Goal: Task Accomplishment & Management: Manage account settings

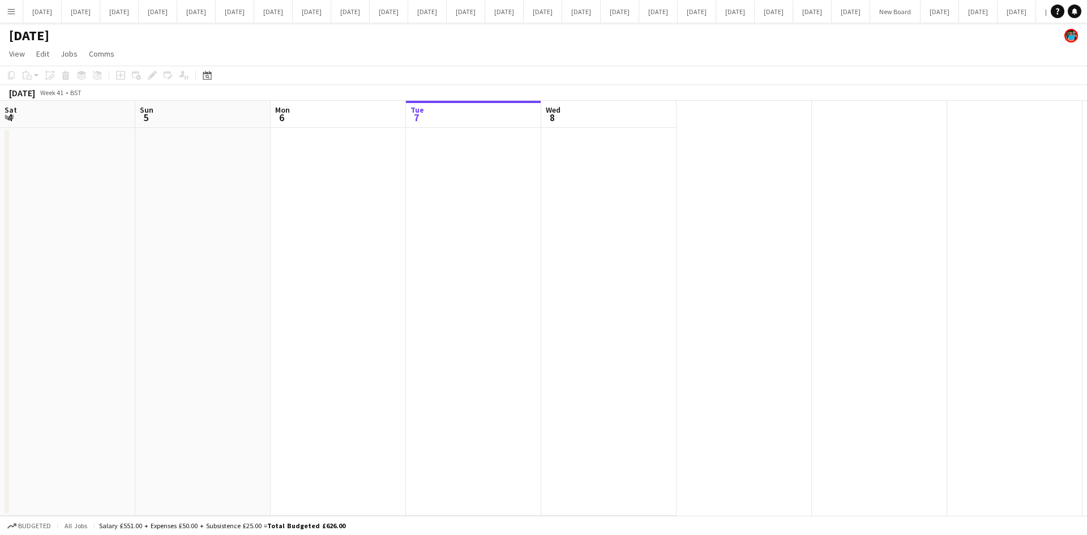
scroll to position [0, 638]
click at [763, 12] on button "[DATE] Close" at bounding box center [782, 12] width 39 height 22
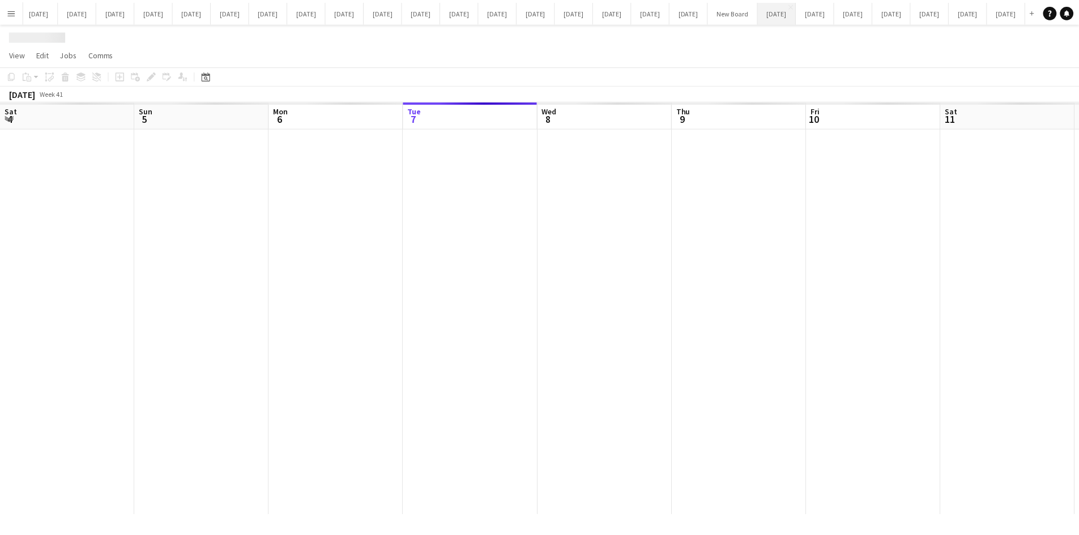
scroll to position [0, 271]
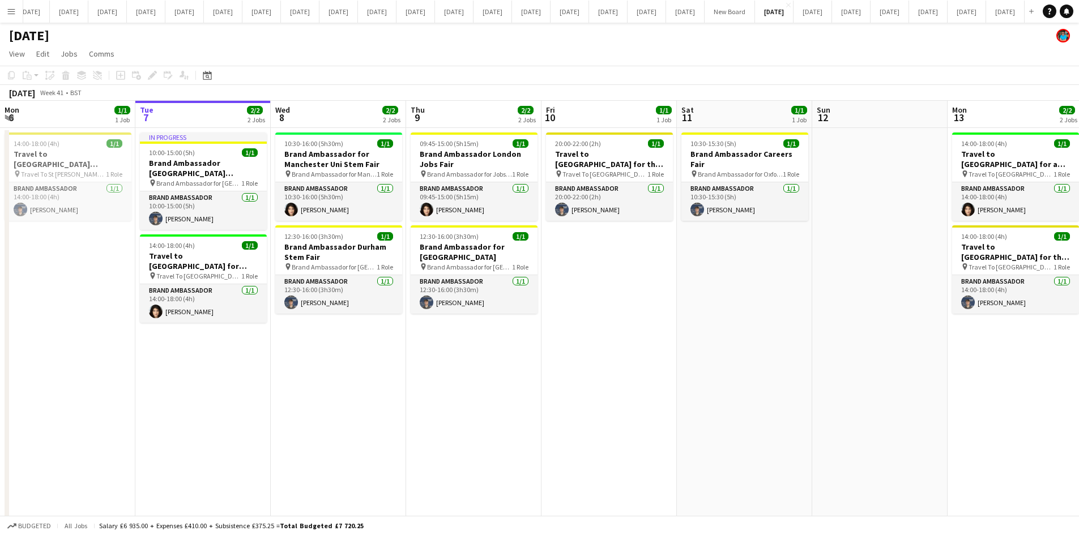
click at [394, 384] on app-date-cell "10:30-16:00 (5h30m) 1/1 Brand Ambassador for Manchester Uni Stem Fair pin Brand…" at bounding box center [338, 343] width 135 height 430
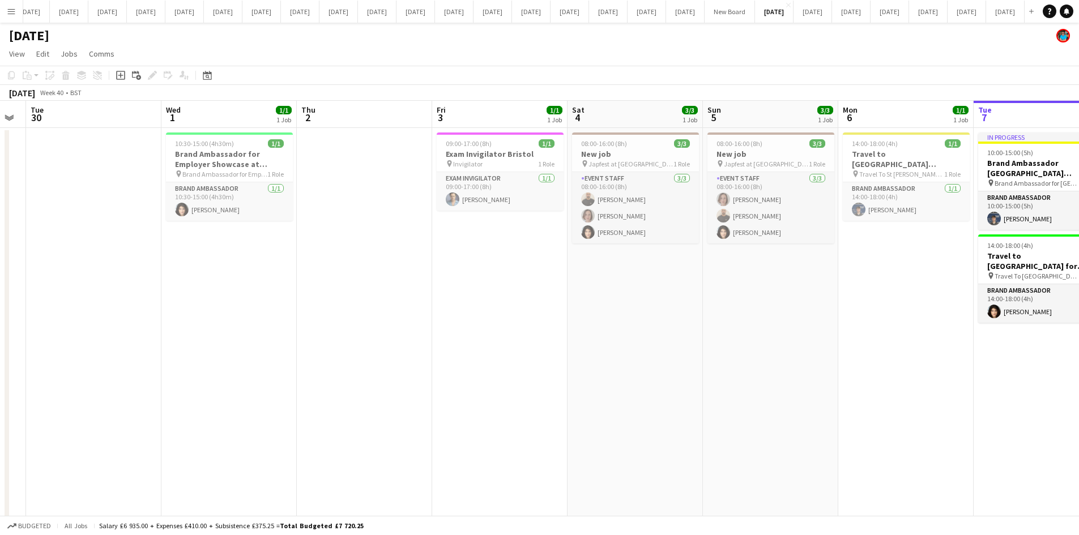
scroll to position [0, 357]
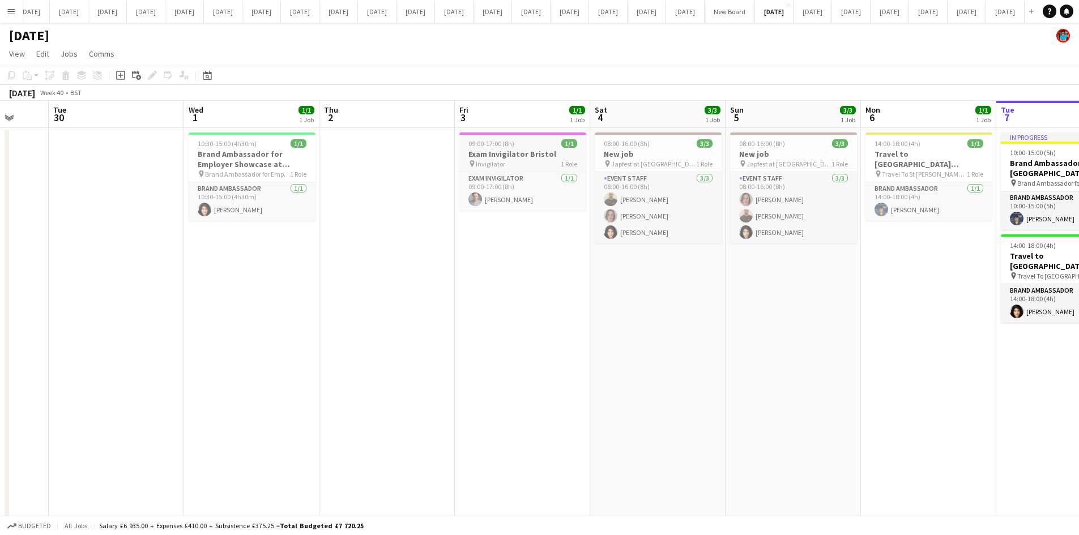
click at [507, 151] on h3 "Exam Invigilator Bristol" at bounding box center [522, 154] width 127 height 10
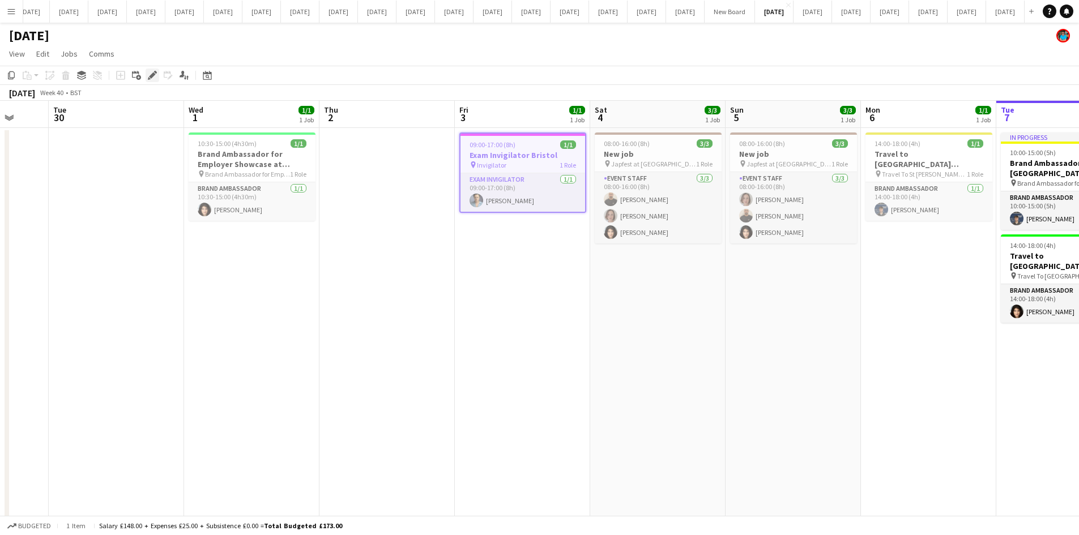
click at [155, 72] on icon at bounding box center [155, 72] width 3 height 3
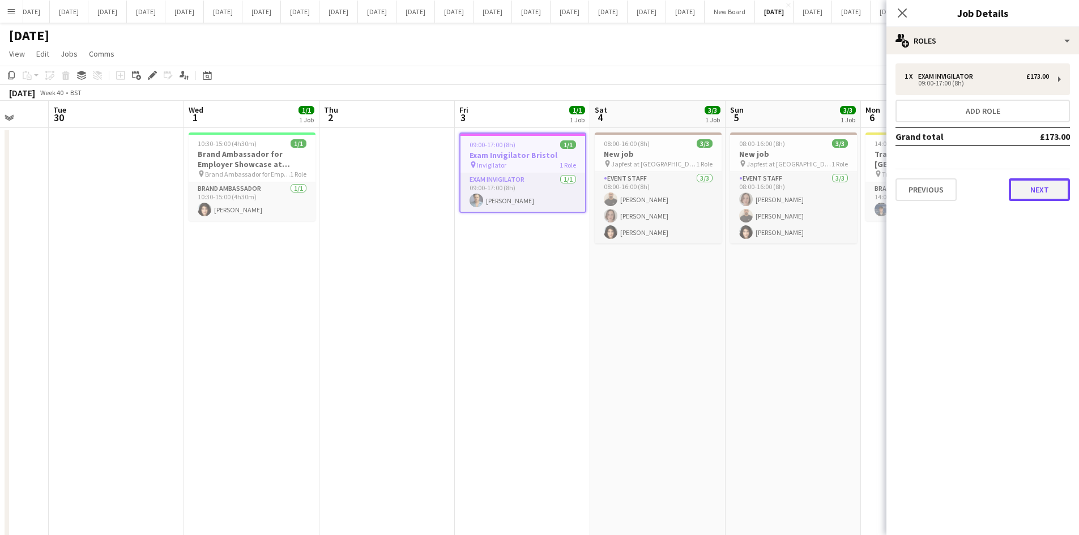
click at [1048, 191] on button "Next" at bounding box center [1039, 189] width 61 height 23
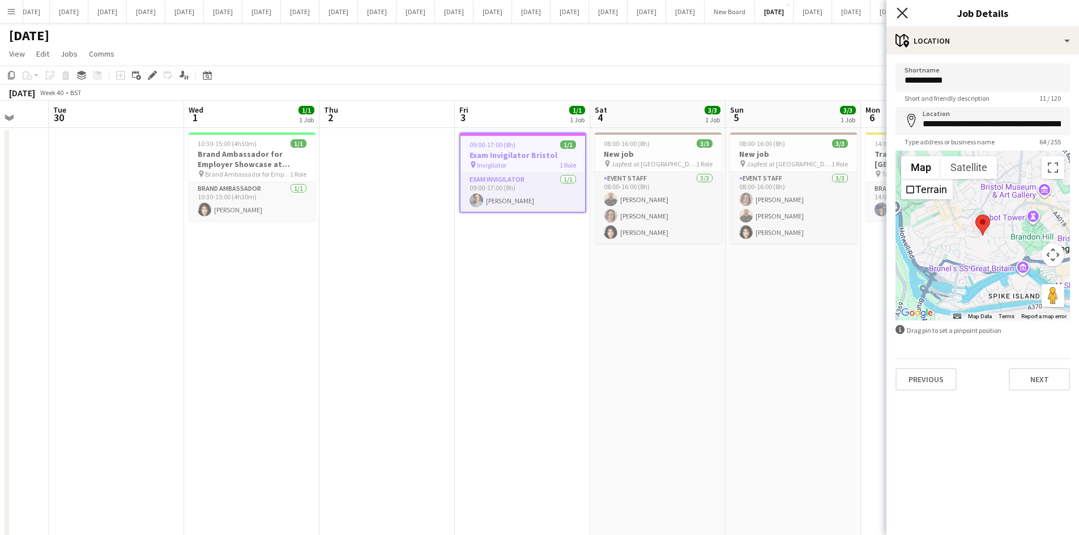
click at [903, 11] on icon "Close pop-in" at bounding box center [901, 12] width 11 height 11
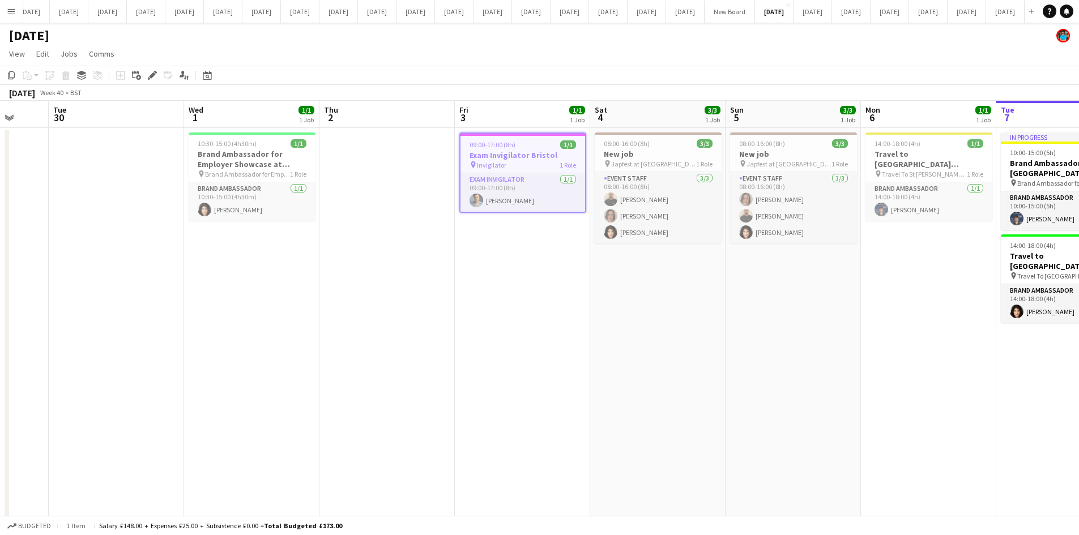
click at [506, 159] on h3 "Exam Invigilator Bristol" at bounding box center [522, 155] width 125 height 10
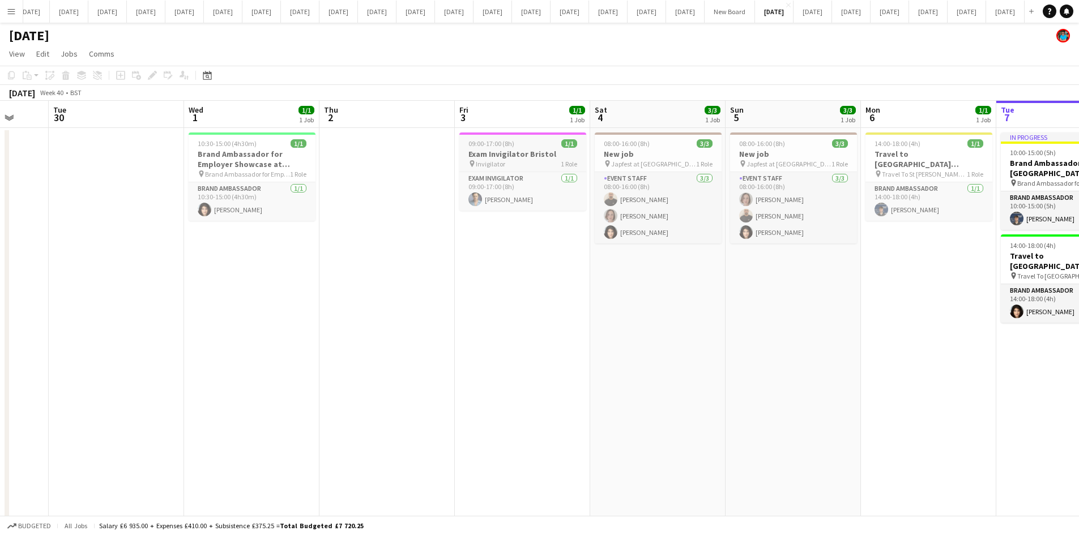
click at [504, 161] on span "Invigilator" at bounding box center [490, 164] width 29 height 8
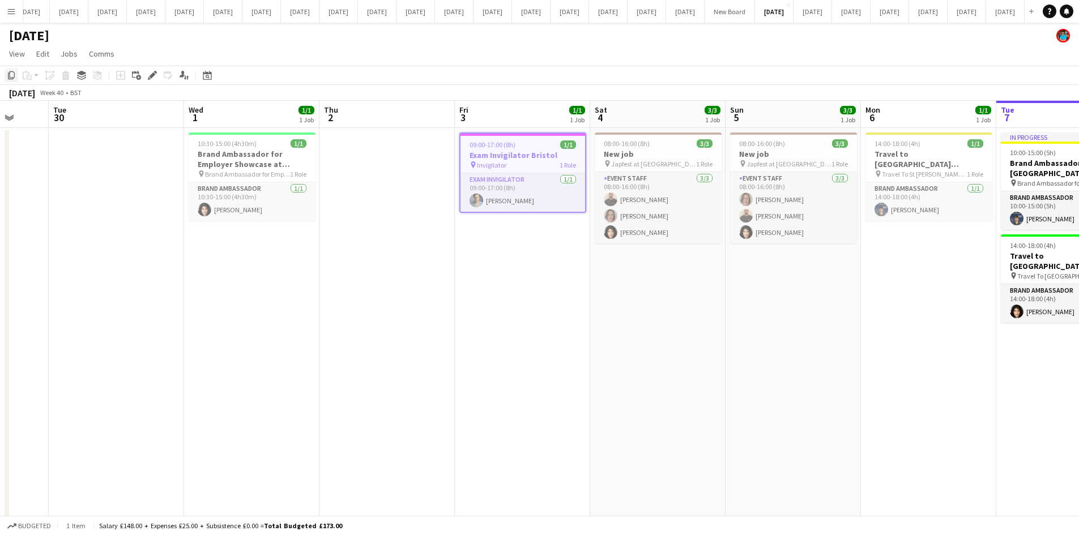
click at [12, 73] on icon "Copy" at bounding box center [11, 75] width 9 height 9
click at [490, 328] on app-date-cell "09:00-17:00 (8h) 1/1 Exam Invigilator Bristol pin Invigilator 1 Role Exam Invig…" at bounding box center [522, 343] width 135 height 430
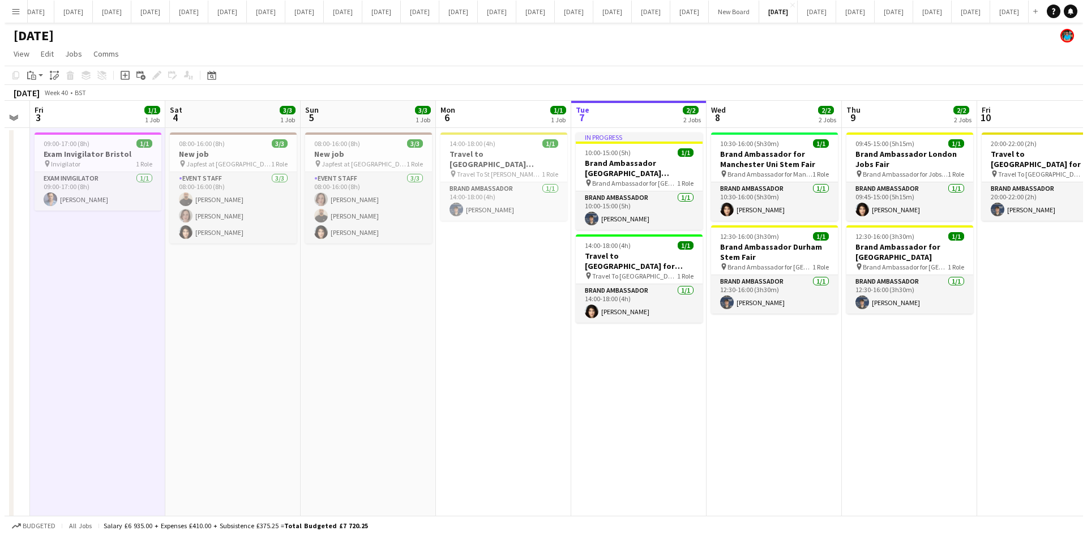
scroll to position [0, 382]
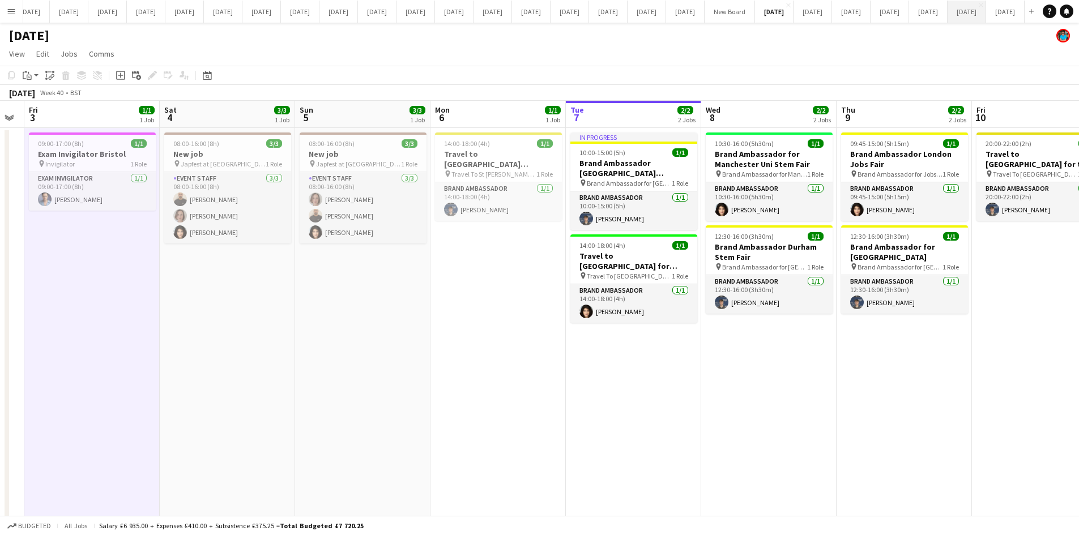
click at [947, 11] on button "[DATE] Close" at bounding box center [966, 12] width 39 height 22
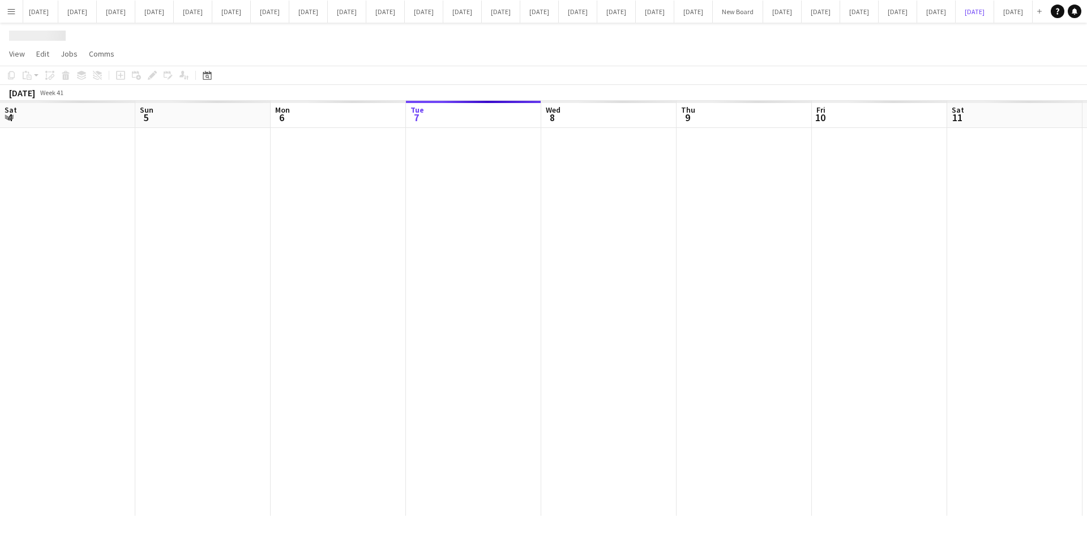
scroll to position [0, 271]
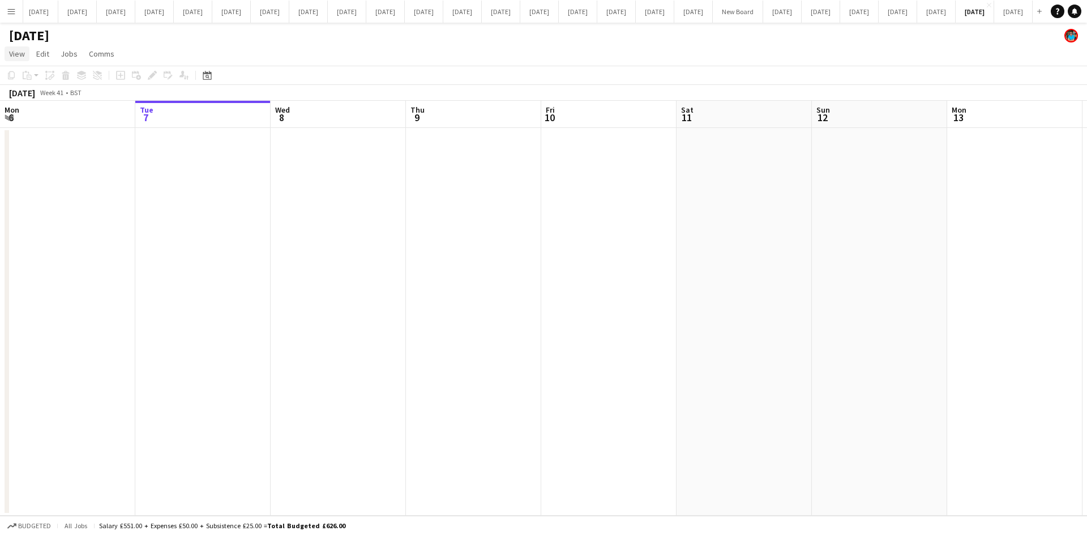
click at [12, 50] on span "View" at bounding box center [17, 54] width 16 height 10
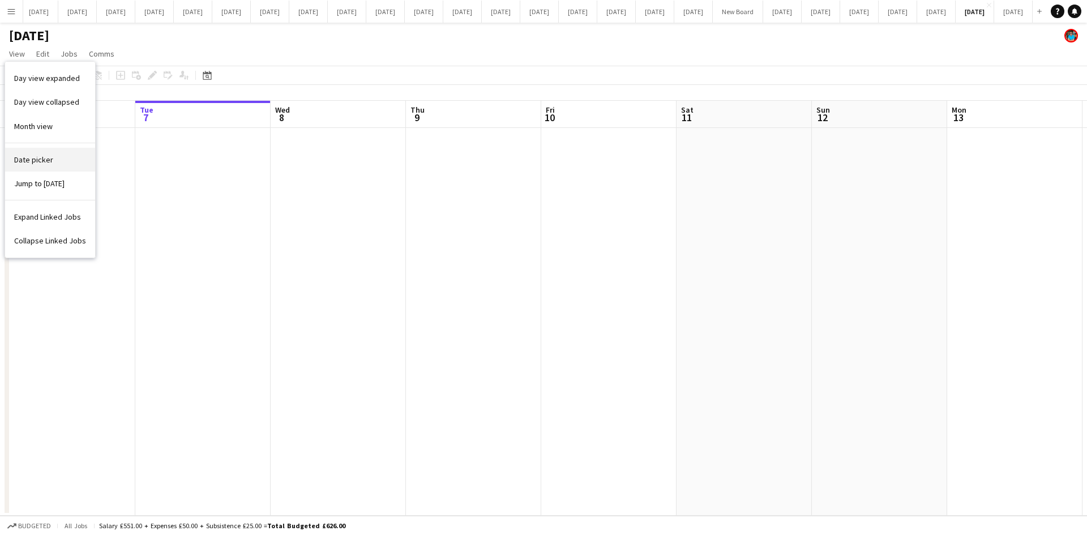
click at [39, 155] on span "Date picker" at bounding box center [33, 160] width 39 height 10
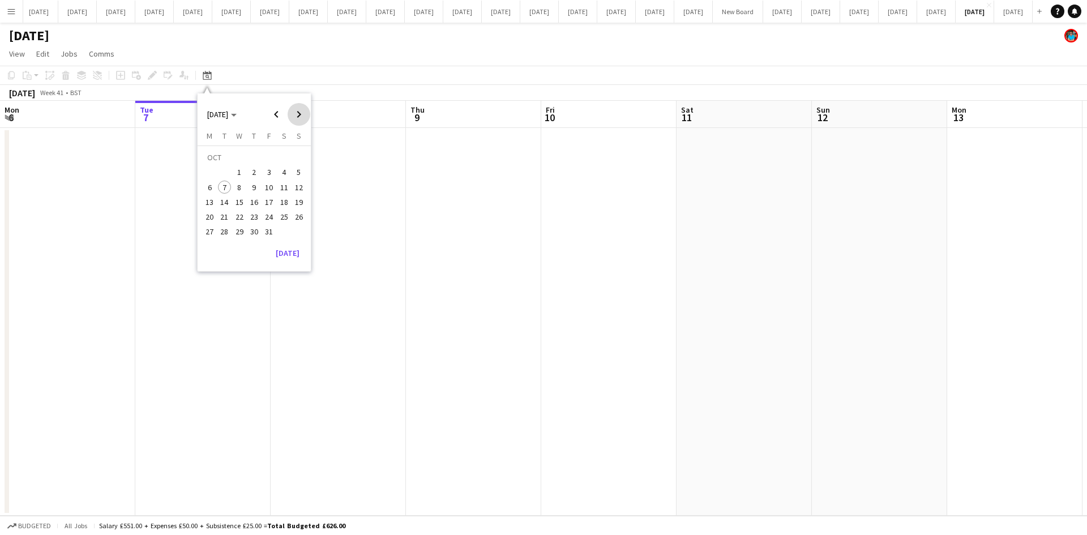
click at [300, 114] on span "Next month" at bounding box center [299, 114] width 23 height 23
click at [284, 161] on span "1" at bounding box center [285, 159] width 14 height 16
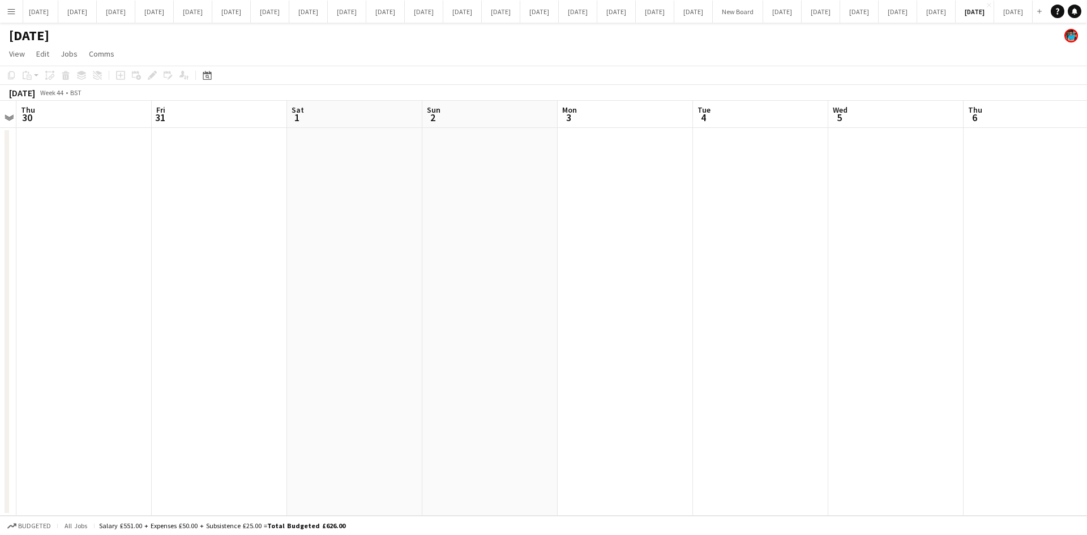
click at [391, 198] on app-date-cell at bounding box center [354, 322] width 135 height 388
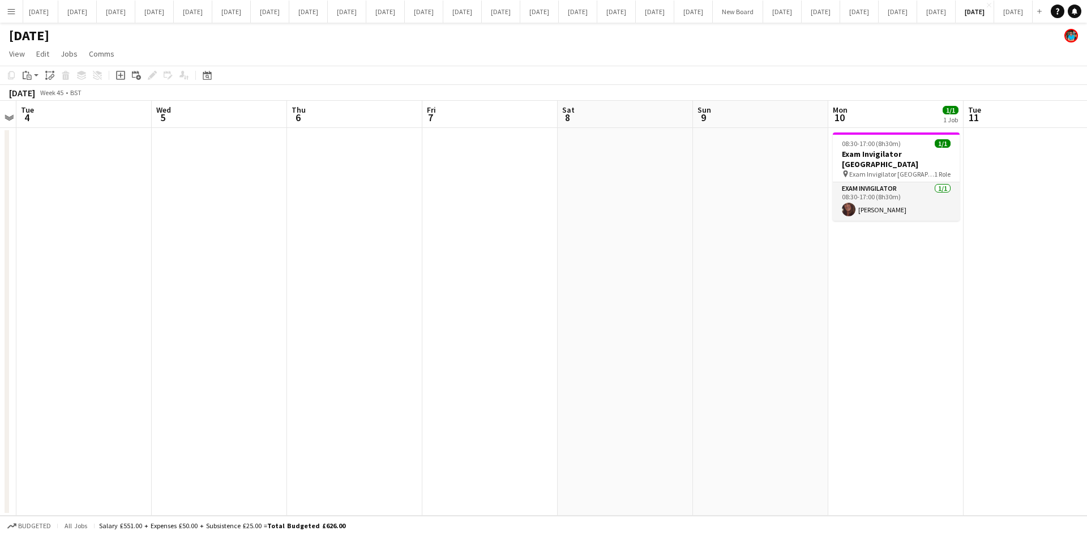
scroll to position [0, 392]
click at [366, 187] on app-date-cell at bounding box center [351, 322] width 135 height 388
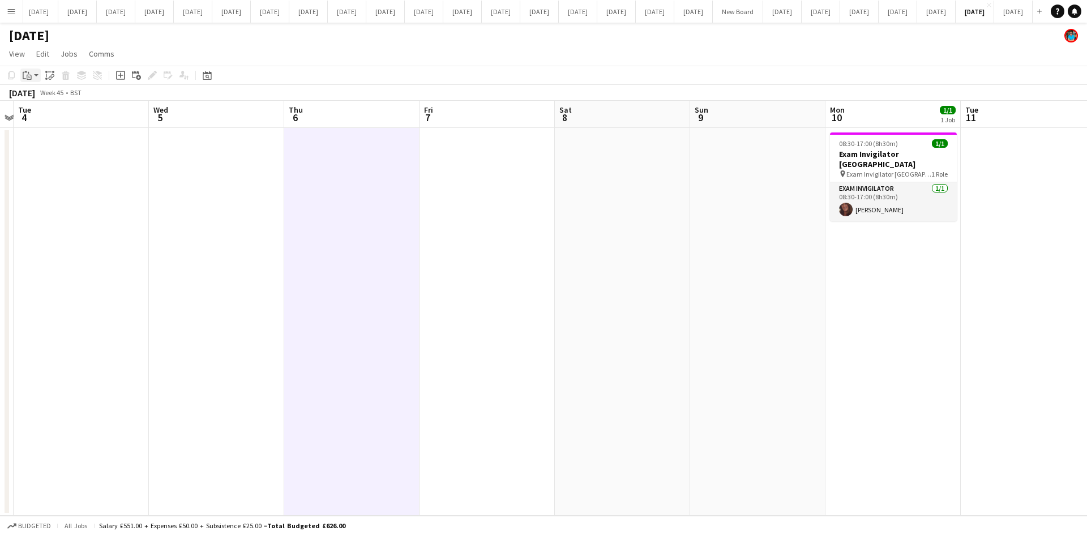
click at [28, 74] on icon "Paste" at bounding box center [27, 75] width 9 height 9
click at [40, 97] on link "Paste Ctrl+V" at bounding box center [83, 97] width 106 height 10
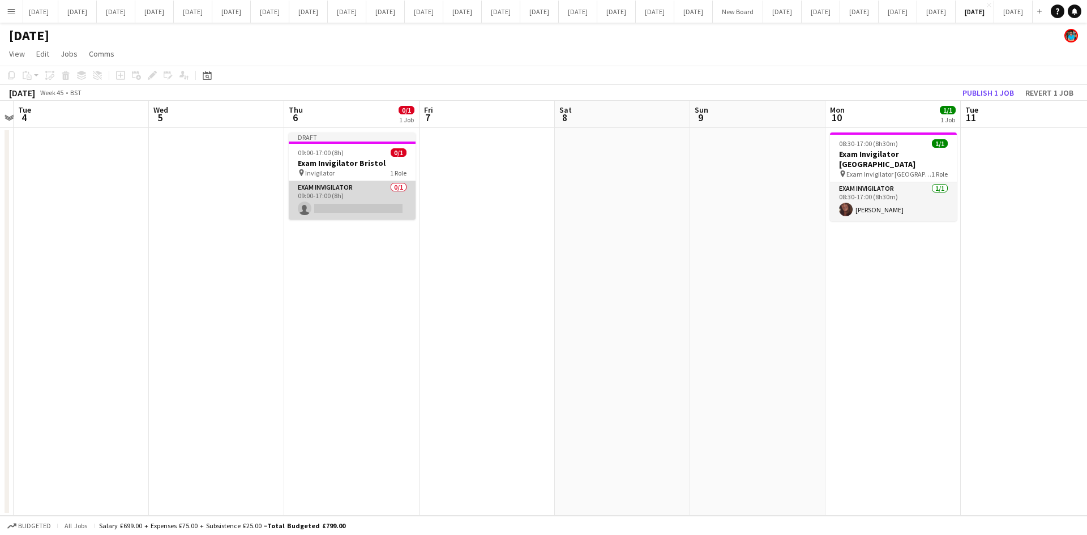
click at [349, 199] on app-card-role "Exam Invigilator 0/1 09:00-17:00 (8h) single-neutral-actions" at bounding box center [352, 200] width 127 height 39
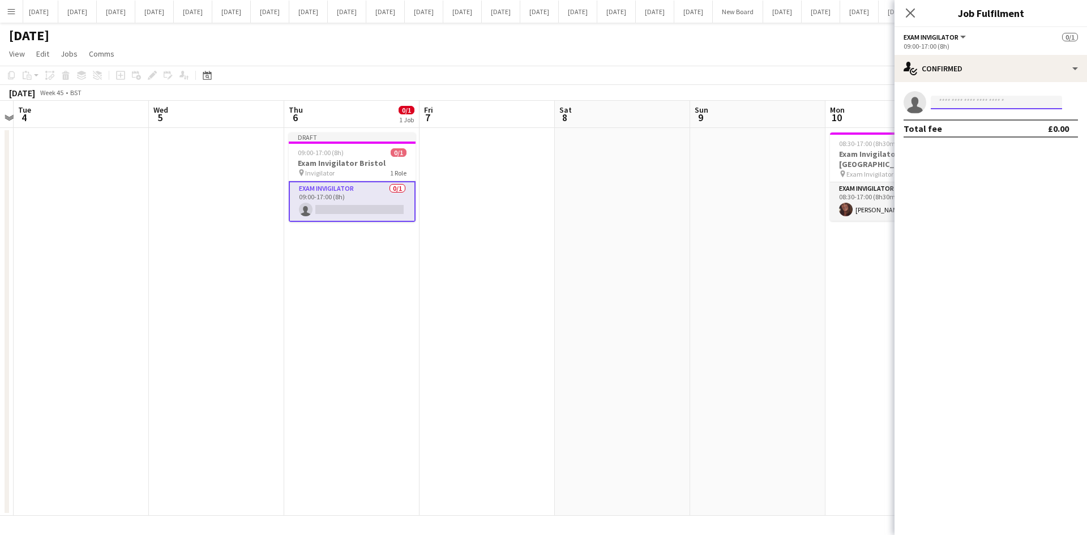
click at [974, 99] on input at bounding box center [996, 103] width 131 height 14
type input "****"
click at [983, 118] on span "[PERSON_NAME]" at bounding box center [972, 119] width 65 height 10
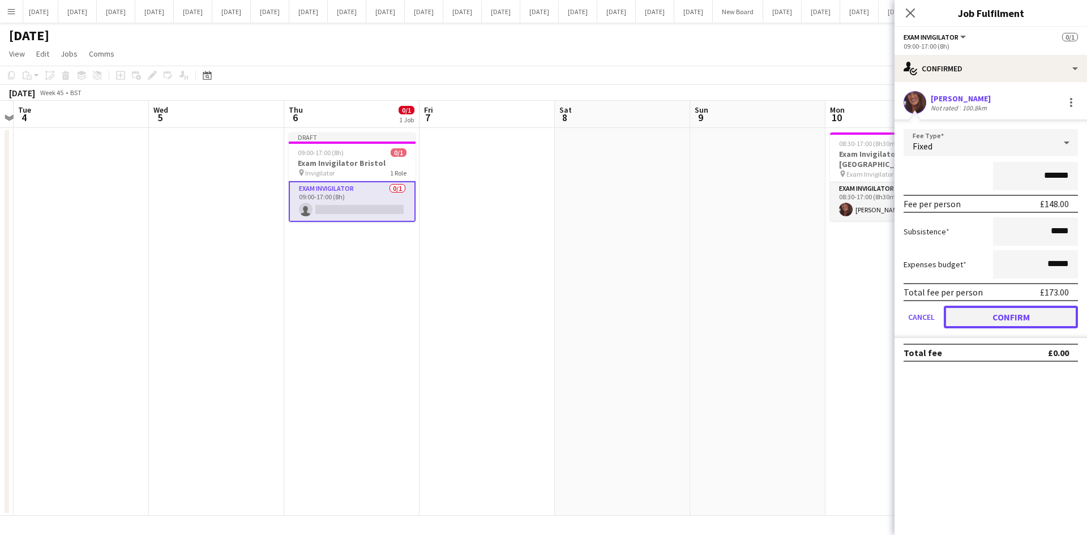
click at [1047, 316] on button "Confirm" at bounding box center [1011, 317] width 134 height 23
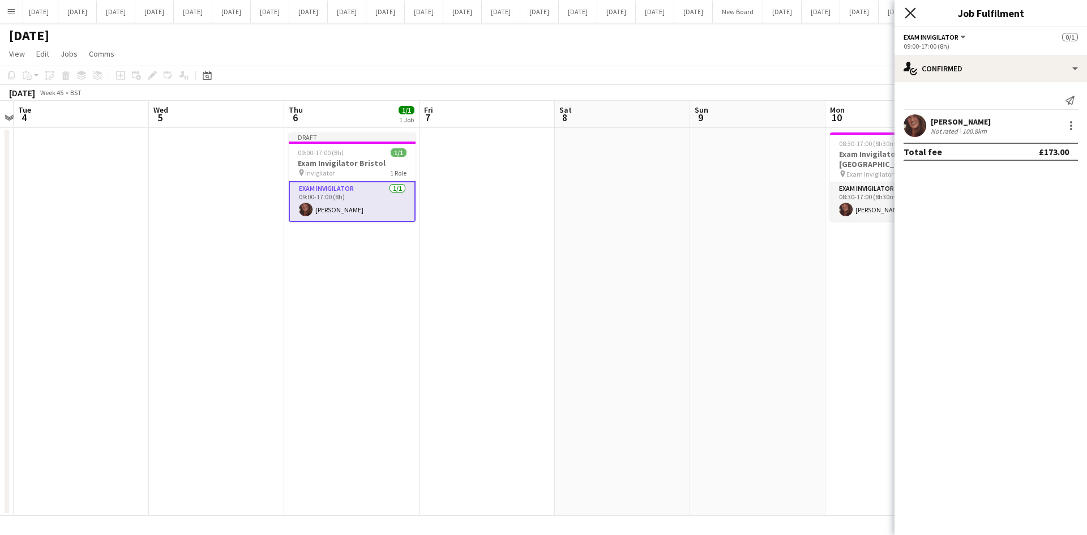
click at [913, 12] on icon "Close pop-in" at bounding box center [910, 12] width 11 height 11
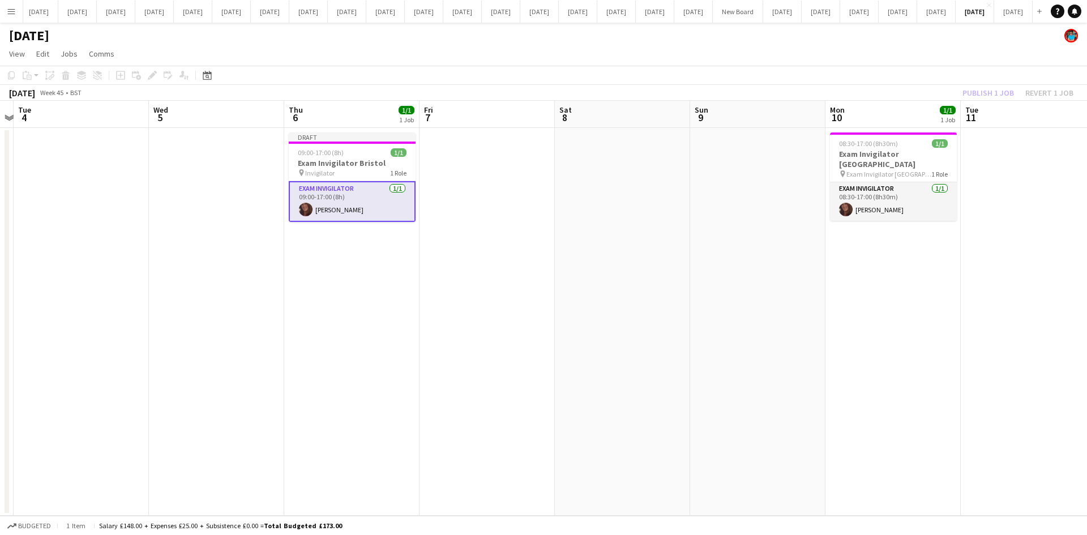
click at [761, 296] on app-date-cell at bounding box center [757, 322] width 135 height 388
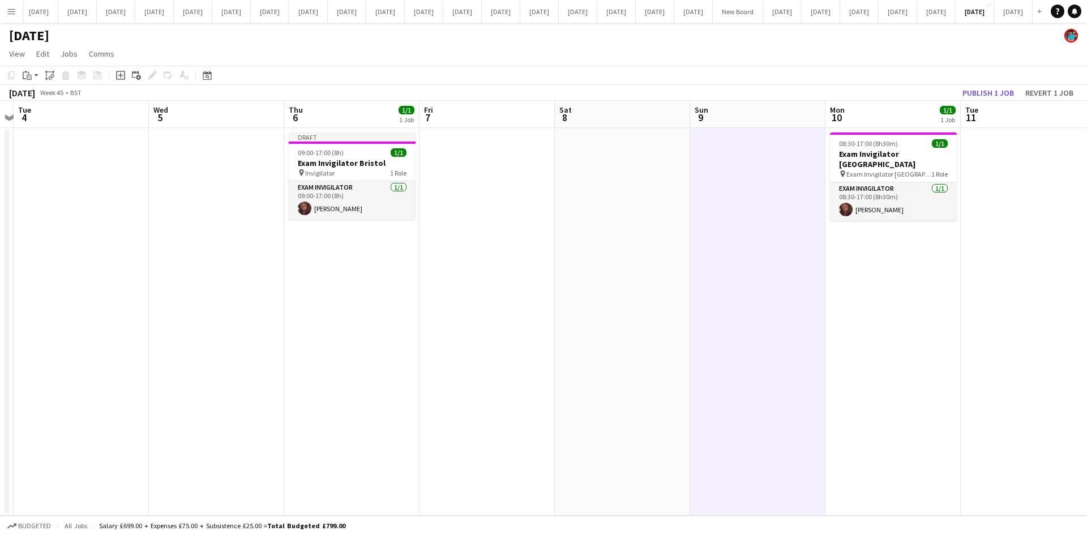
click at [764, 296] on app-date-cell at bounding box center [757, 322] width 135 height 388
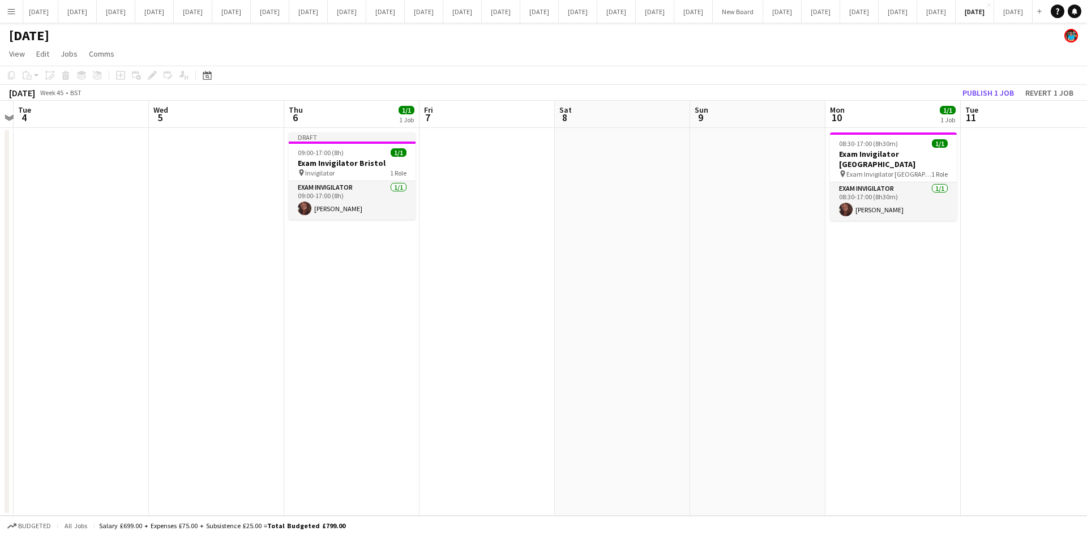
click at [561, 356] on app-date-cell at bounding box center [622, 322] width 135 height 388
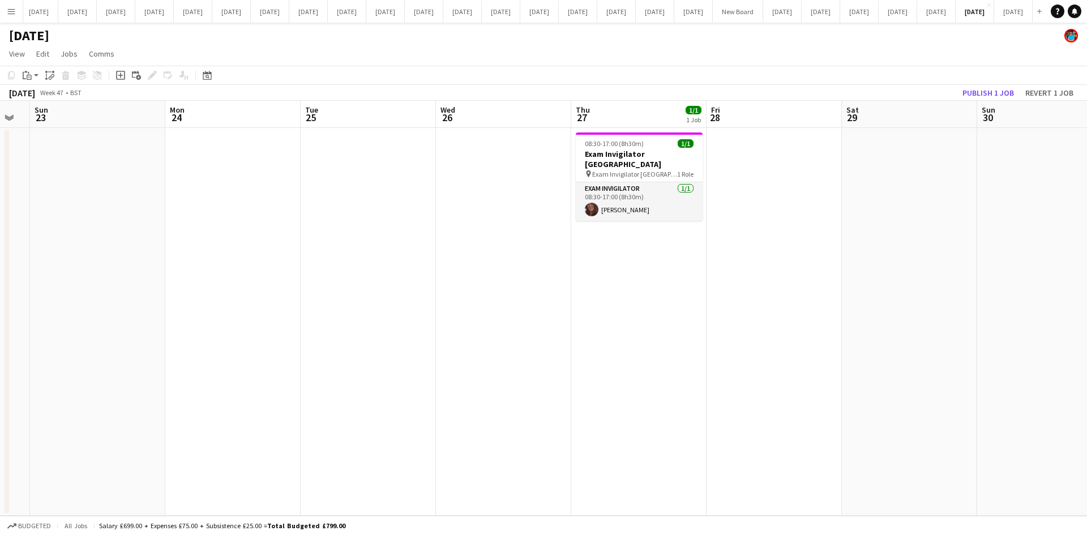
scroll to position [0, 381]
click at [626, 311] on app-date-cell "08:30-17:00 (8h30m) 1/1 Exam Invigilator Oxford pin Exam Invigilator Oxford 1 R…" at bounding box center [634, 322] width 135 height 388
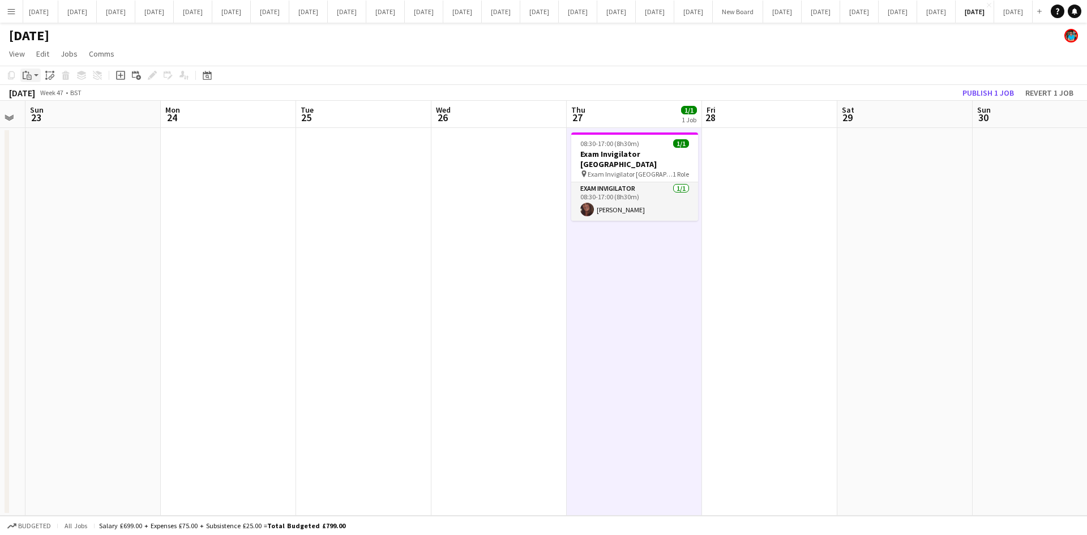
click at [29, 75] on icon at bounding box center [29, 77] width 5 height 5
click at [45, 96] on link "Paste Ctrl+V" at bounding box center [83, 97] width 106 height 10
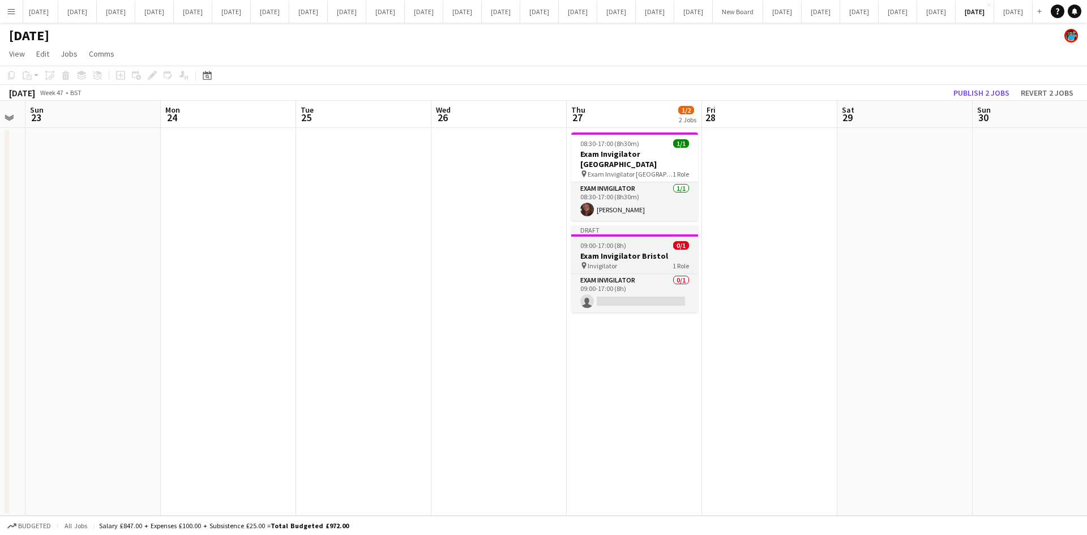
click at [605, 251] on h3 "Exam Invigilator Bristol" at bounding box center [634, 256] width 127 height 10
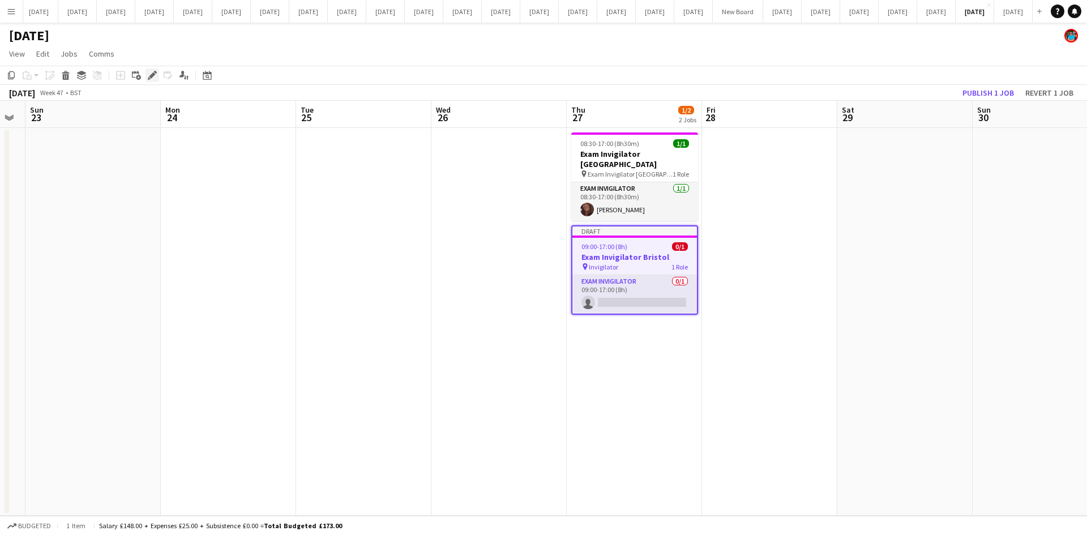
click at [155, 75] on icon at bounding box center [152, 75] width 6 height 6
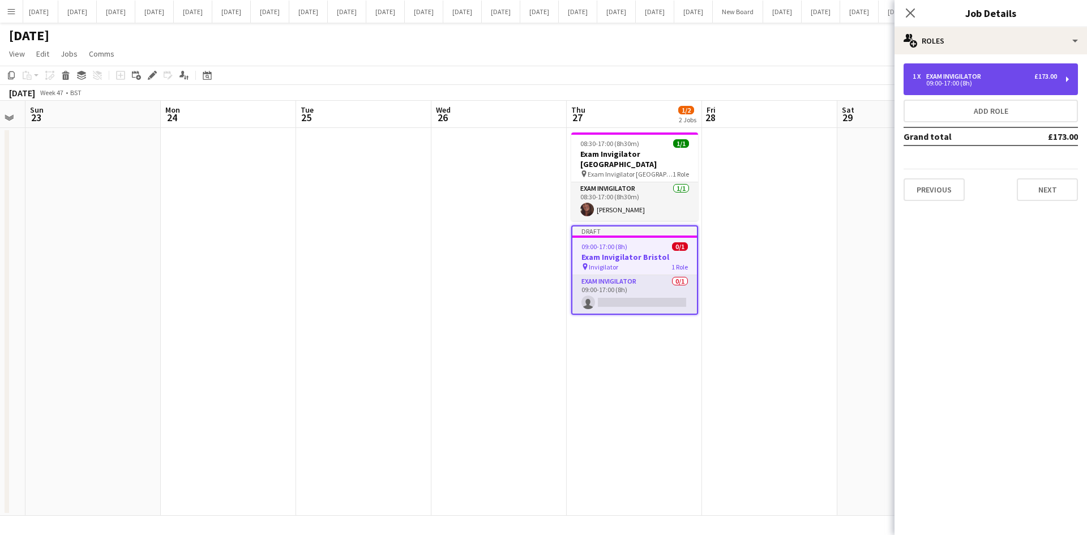
click at [920, 83] on div "09:00-17:00 (8h)" at bounding box center [985, 83] width 144 height 6
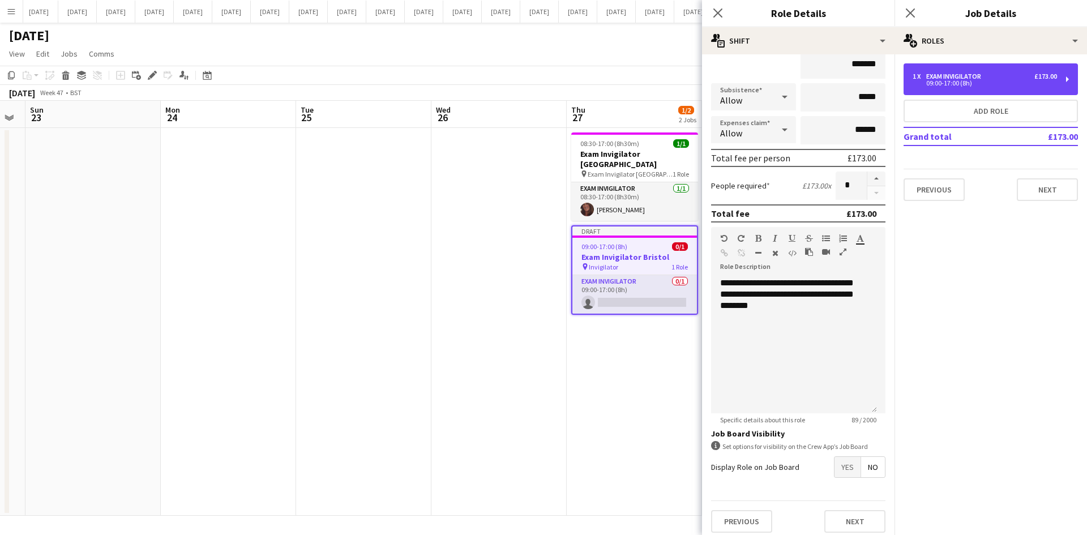
scroll to position [118, 0]
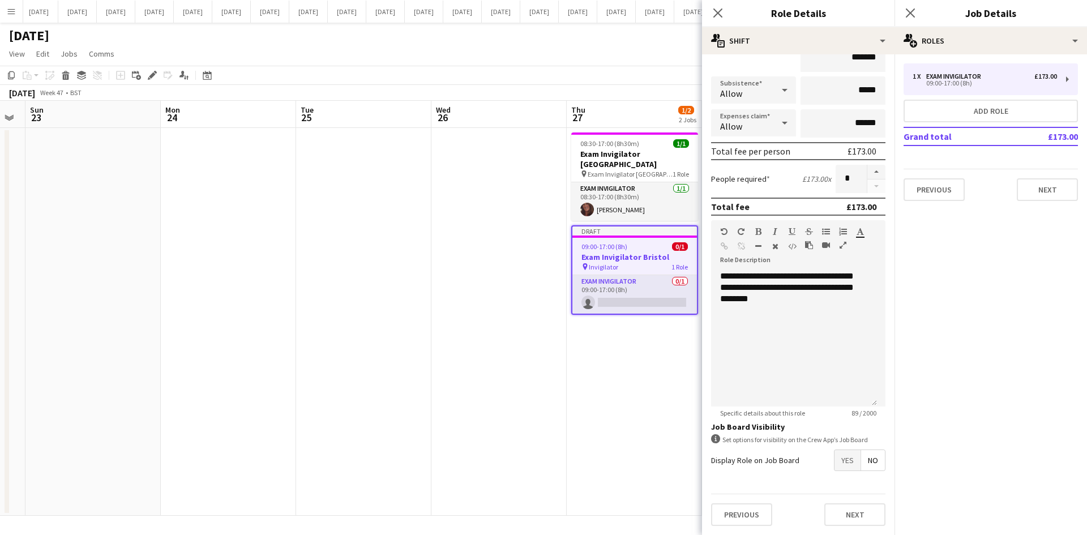
click at [868, 460] on span "No" at bounding box center [873, 460] width 24 height 20
click at [712, 11] on icon "Close pop-in" at bounding box center [717, 12] width 11 height 11
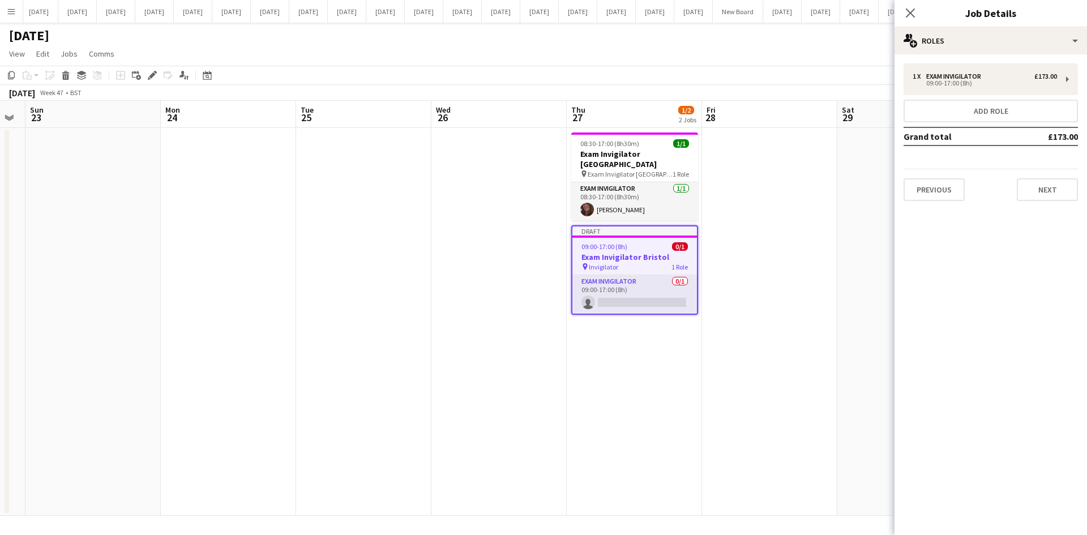
click at [928, 11] on h3 "Job Details" at bounding box center [991, 13] width 193 height 15
click at [902, 14] on div "Close pop-in" at bounding box center [911, 13] width 32 height 26
click at [910, 11] on icon "Close pop-in" at bounding box center [910, 12] width 11 height 11
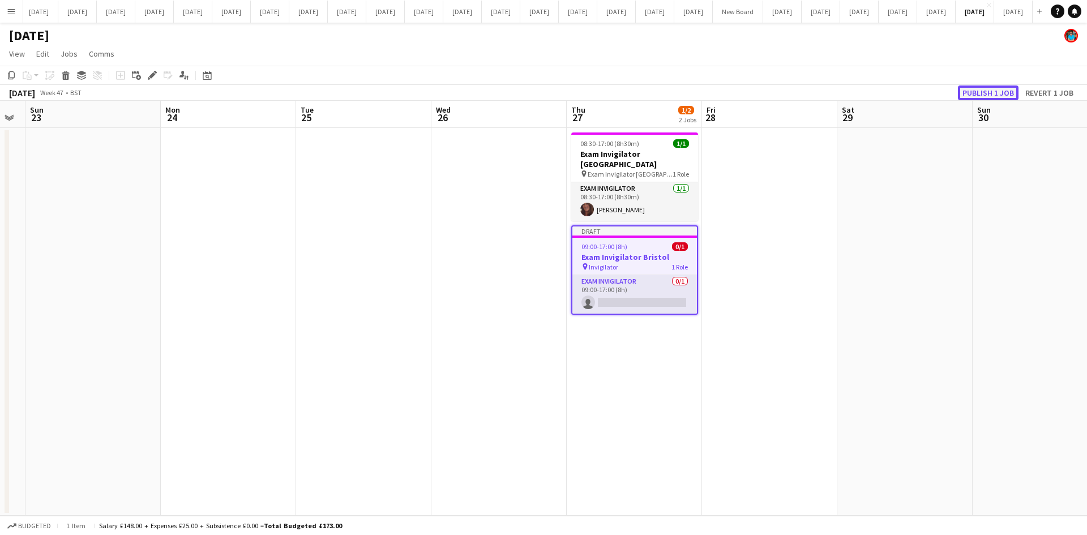
click at [979, 92] on button "Publish 1 job" at bounding box center [988, 93] width 61 height 15
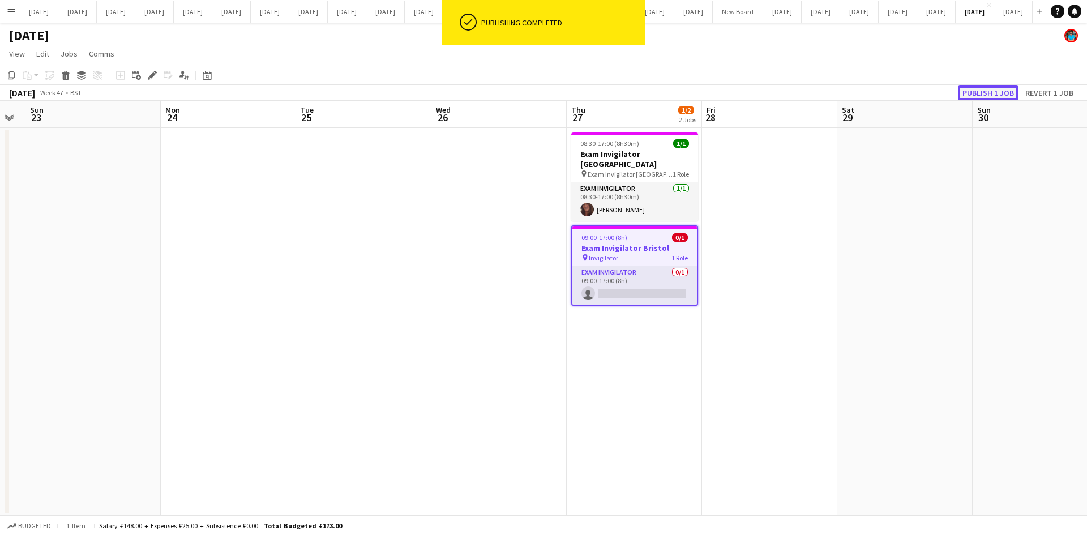
click at [977, 92] on button "Publish 1 job" at bounding box center [988, 93] width 61 height 15
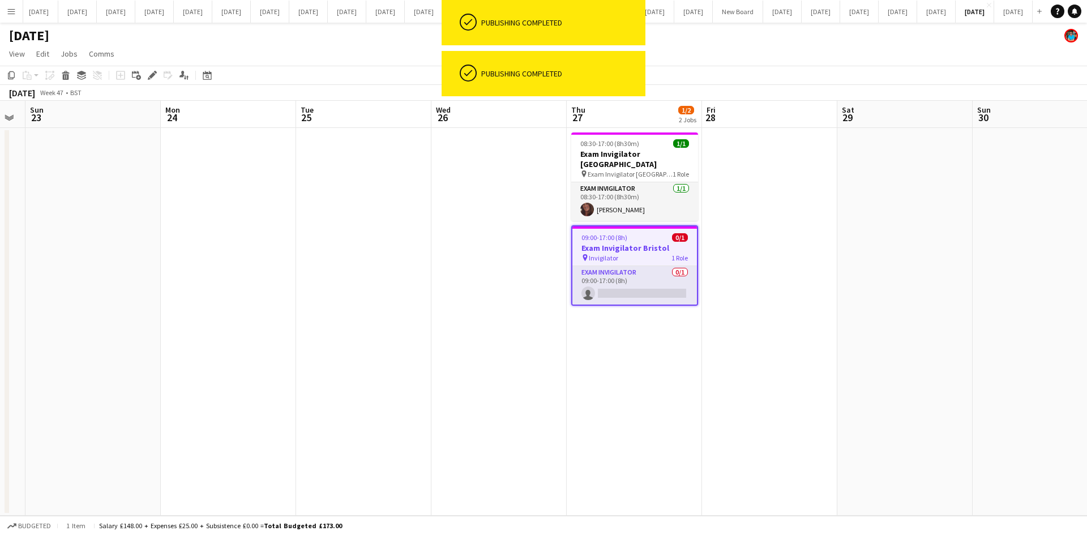
click at [758, 266] on app-date-cell at bounding box center [769, 322] width 135 height 388
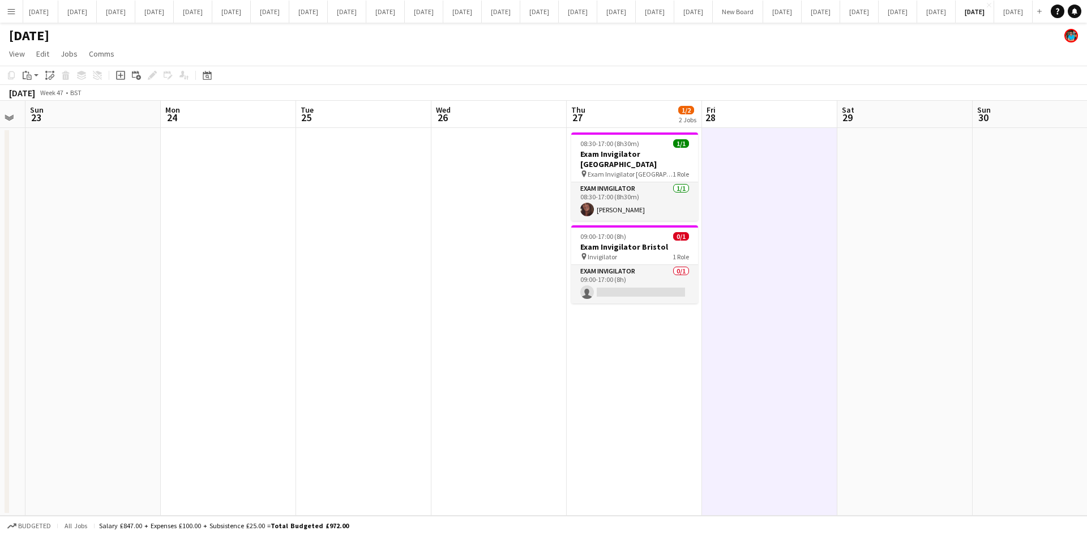
click at [12, 12] on app-icon "Menu" at bounding box center [11, 11] width 9 height 9
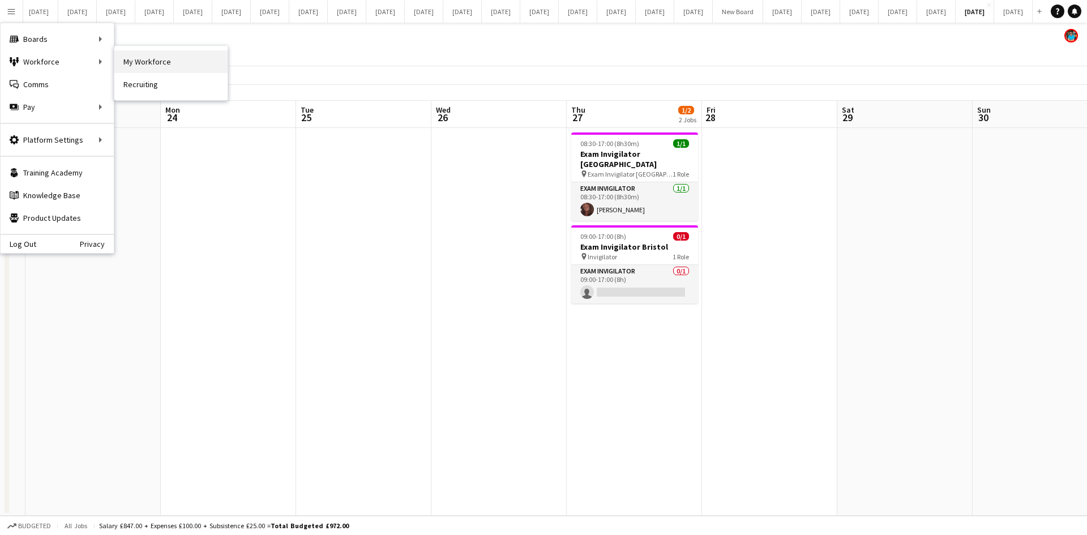
click at [142, 58] on link "My Workforce" at bounding box center [170, 61] width 113 height 23
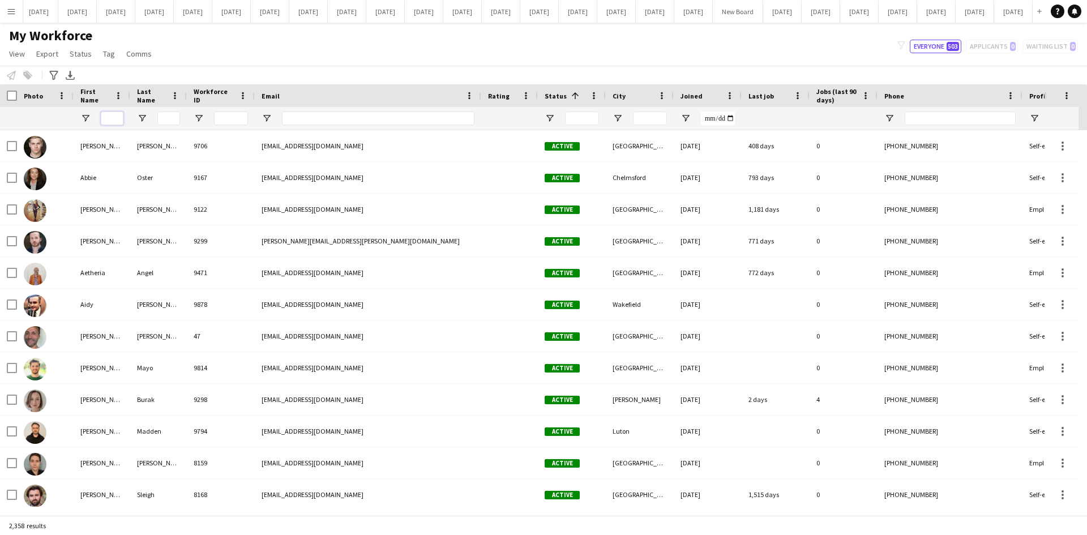
click at [119, 115] on input "First Name Filter Input" at bounding box center [112, 119] width 23 height 14
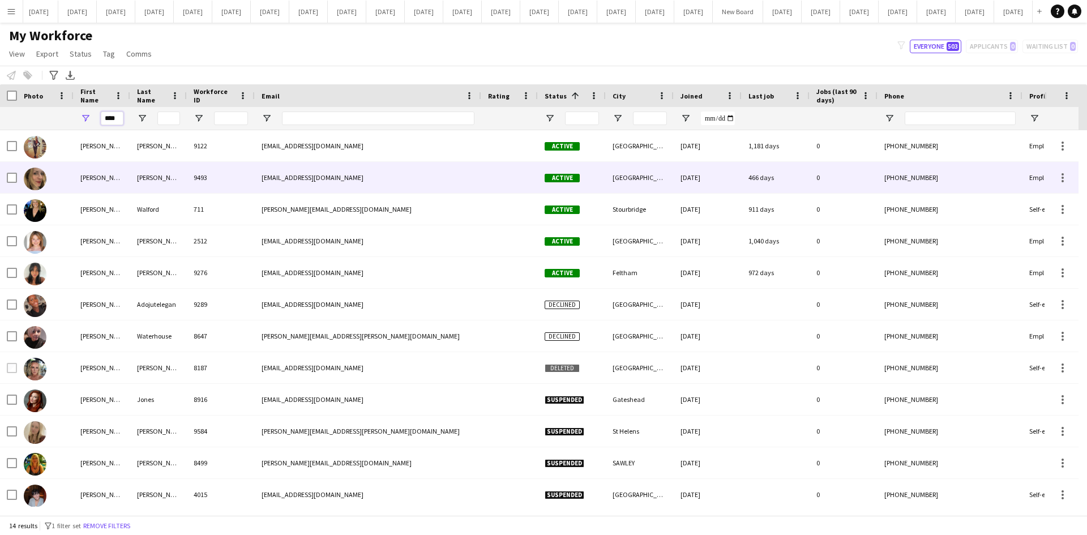
type input "****"
click at [105, 176] on div "[PERSON_NAME]" at bounding box center [102, 177] width 57 height 31
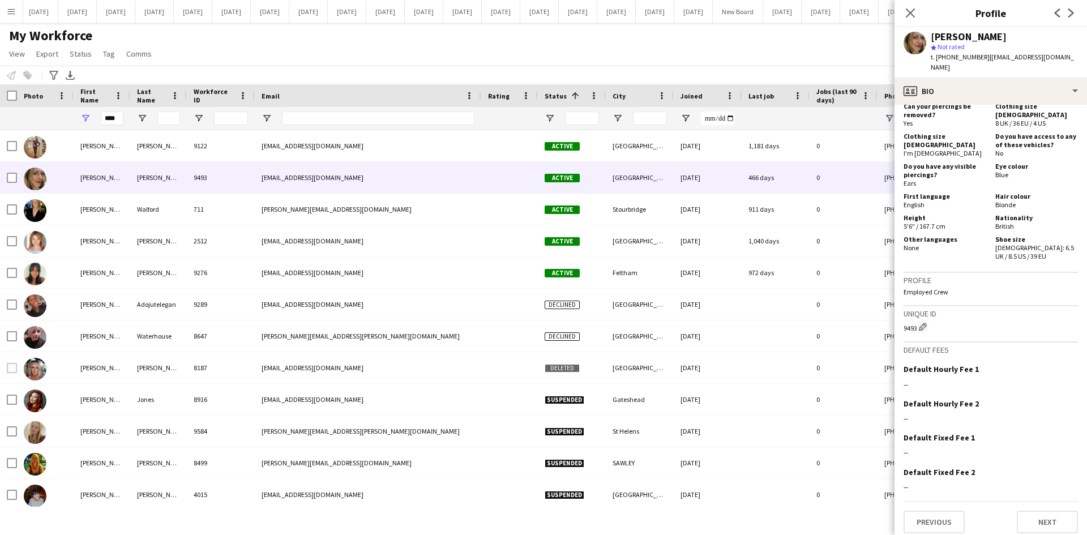
scroll to position [683, 0]
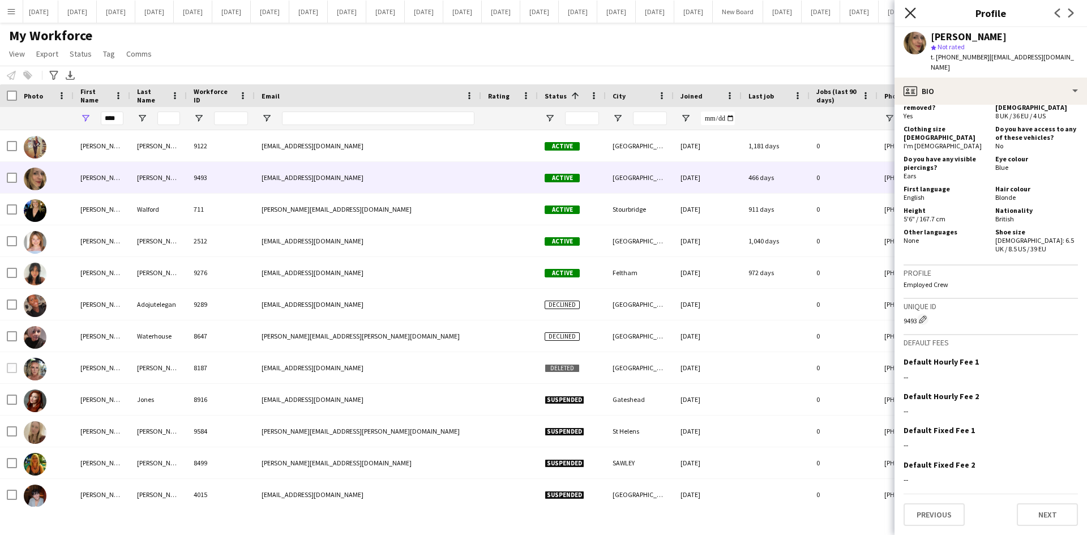
click at [911, 16] on icon "Close pop-in" at bounding box center [910, 12] width 11 height 11
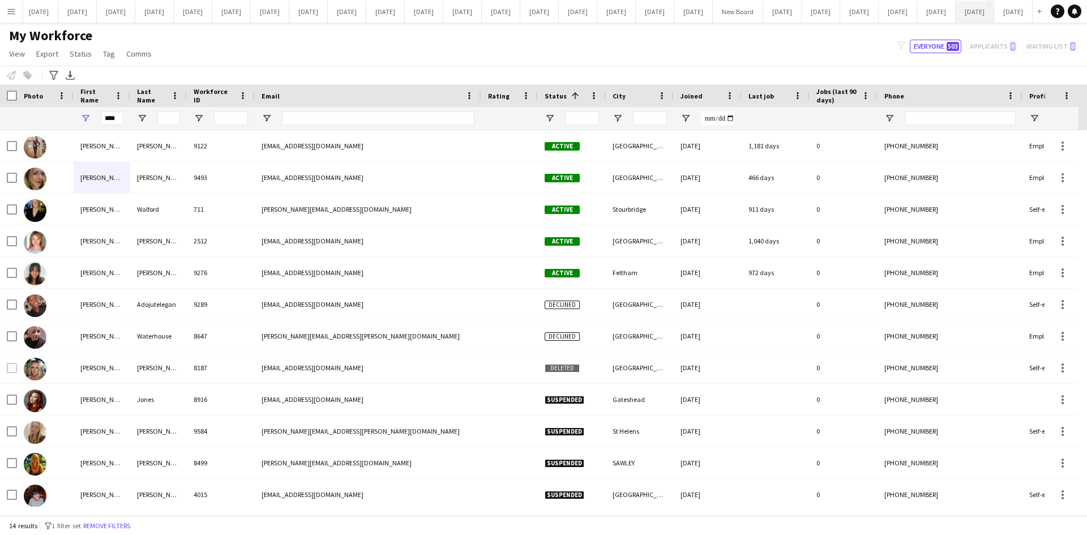
click at [956, 11] on button "[DATE] Close" at bounding box center [975, 12] width 39 height 22
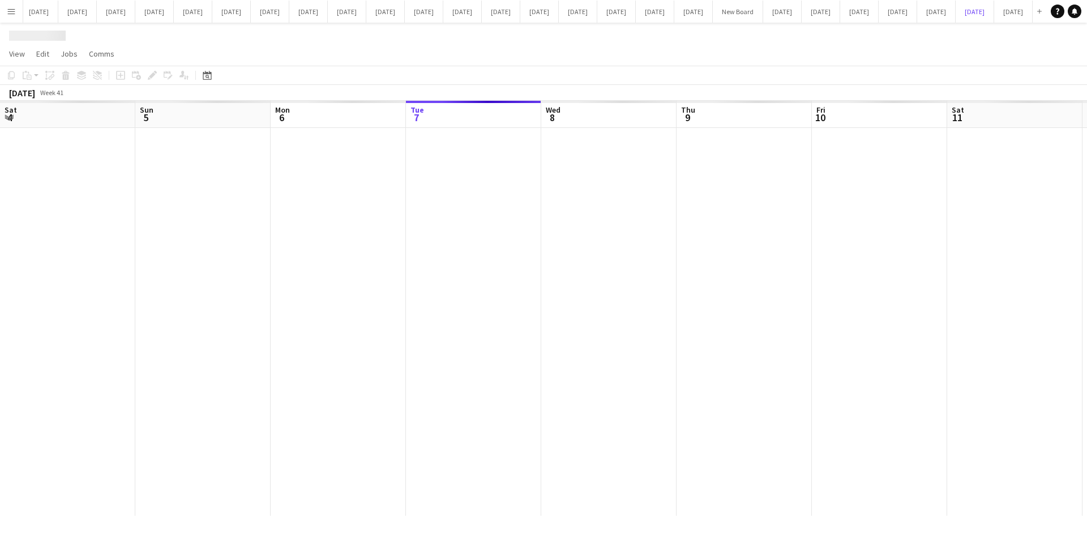
scroll to position [0, 271]
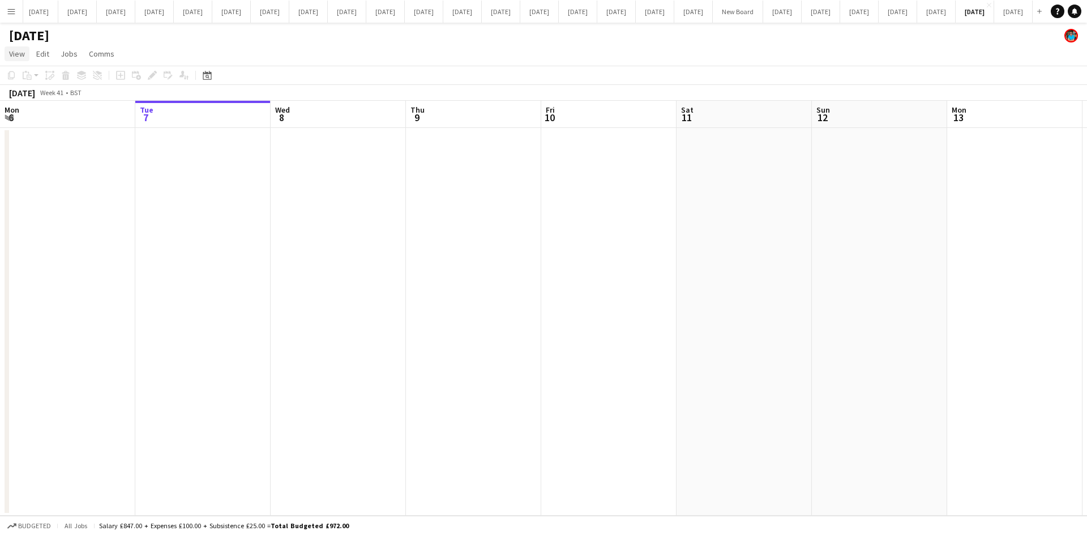
click at [11, 46] on link "View" at bounding box center [17, 53] width 25 height 15
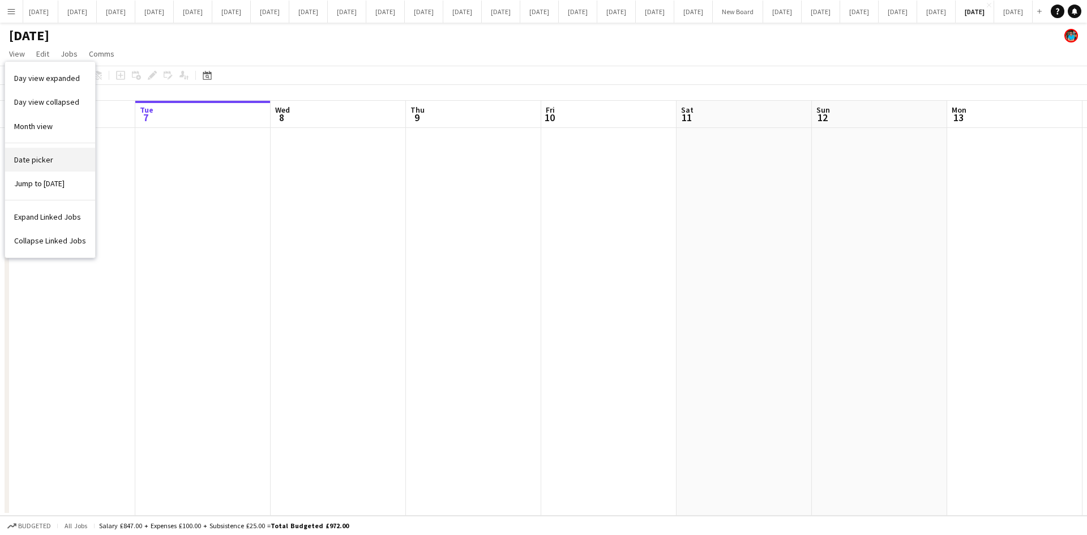
click at [44, 161] on span "Date picker" at bounding box center [33, 160] width 39 height 10
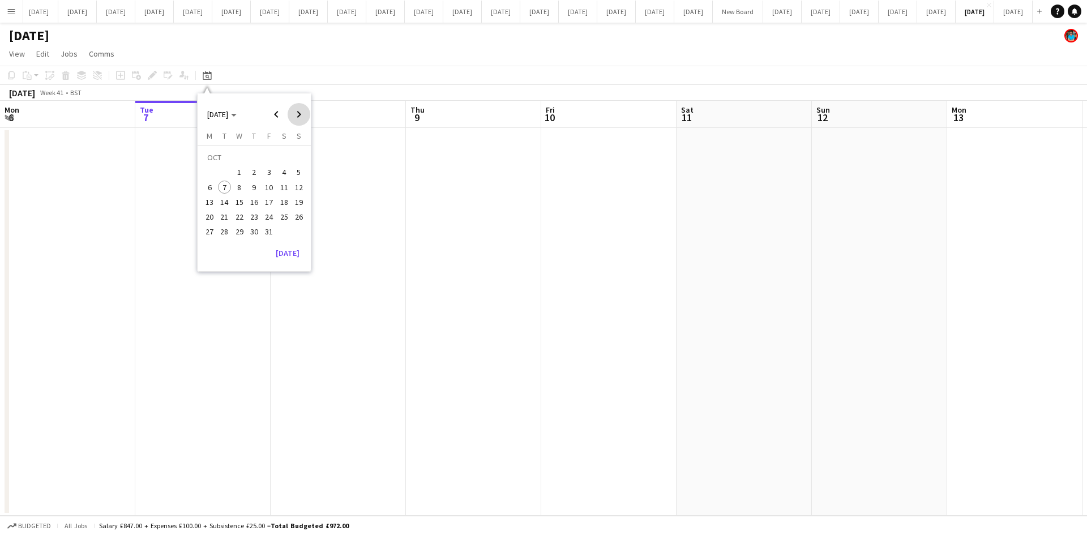
click at [299, 113] on span "Next month" at bounding box center [299, 114] width 23 height 23
click at [253, 220] on span "27" at bounding box center [254, 220] width 14 height 14
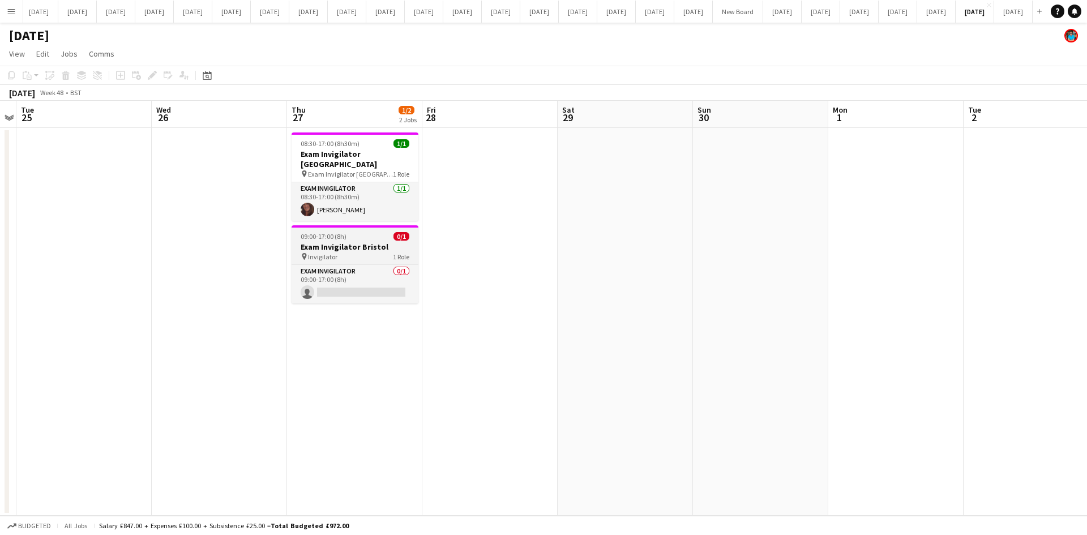
click at [330, 253] on span "Invigilator" at bounding box center [322, 257] width 29 height 8
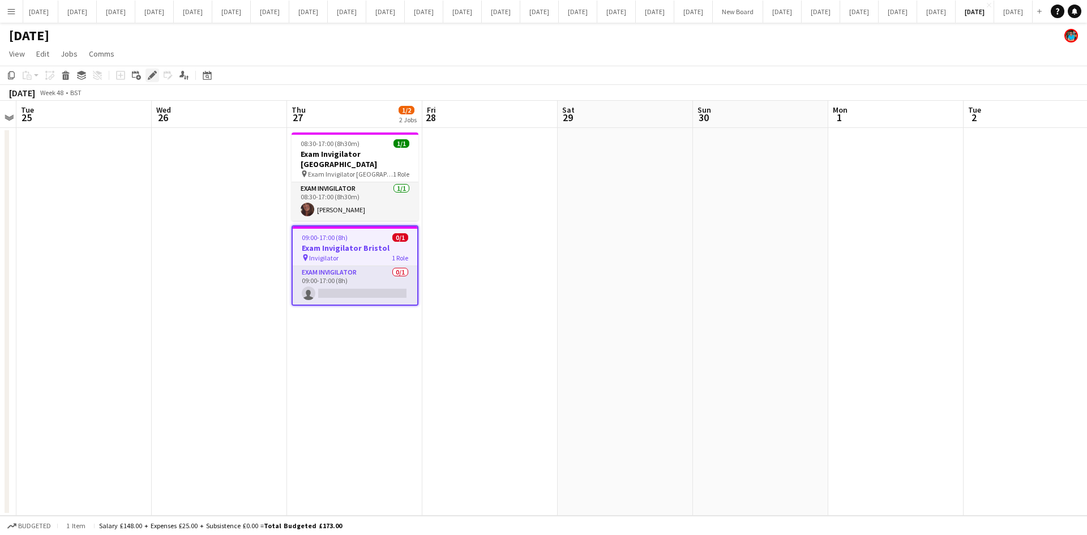
click at [155, 75] on icon "Edit" at bounding box center [152, 75] width 9 height 9
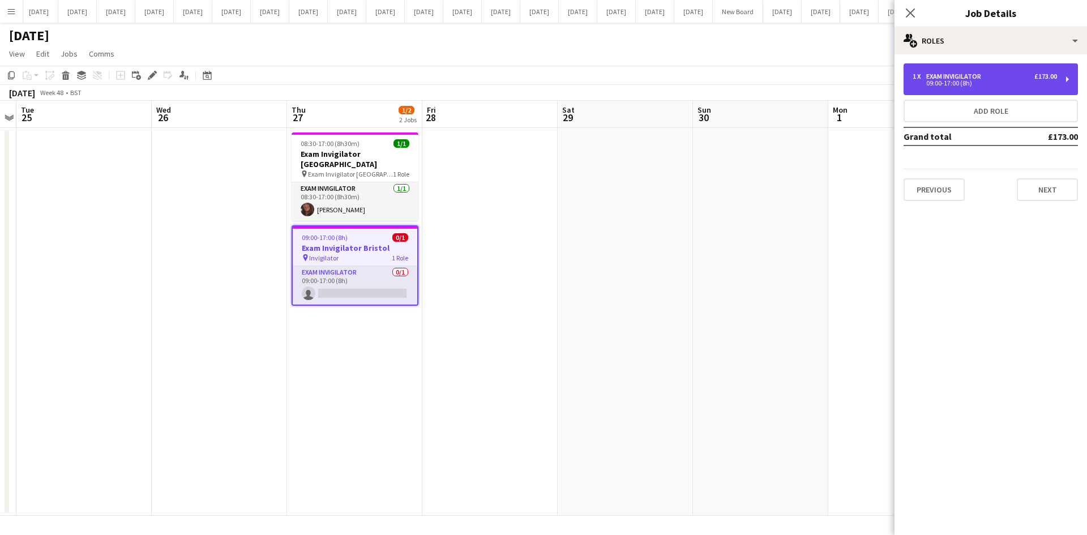
click at [985, 83] on div "09:00-17:00 (8h)" at bounding box center [985, 83] width 144 height 6
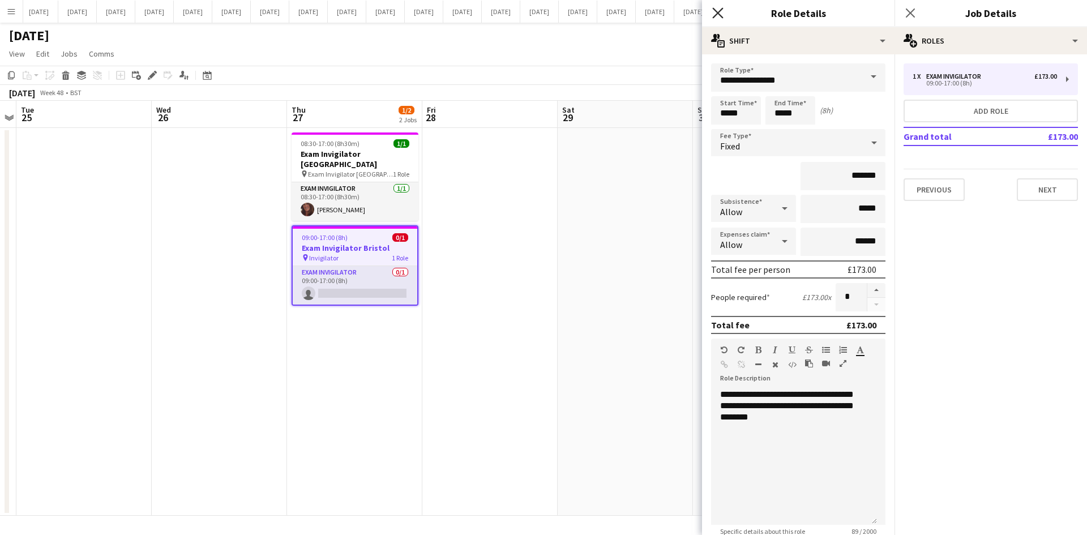
click at [714, 14] on icon "Close pop-in" at bounding box center [717, 12] width 11 height 11
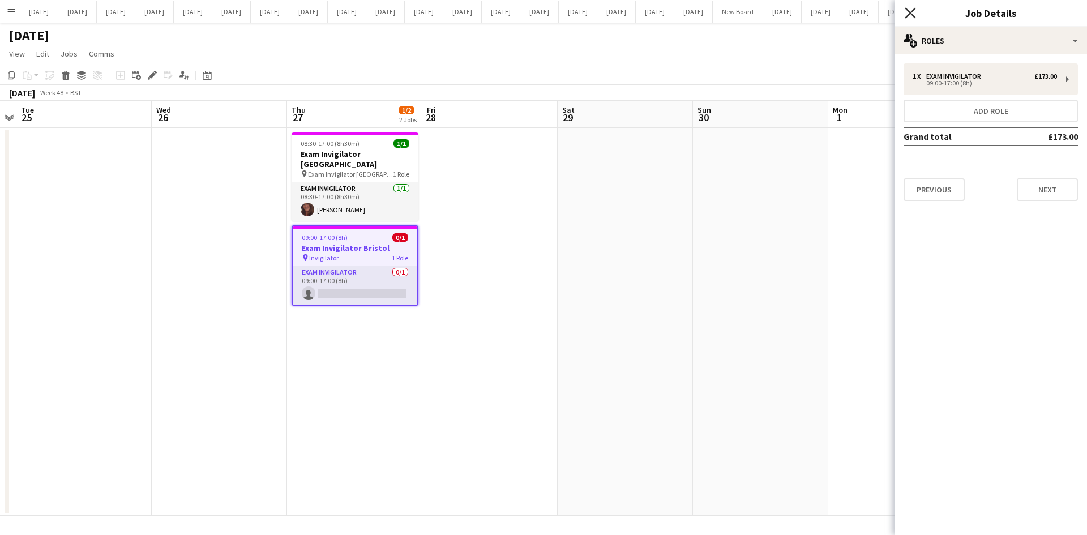
click at [905, 14] on icon "Close pop-in" at bounding box center [910, 12] width 11 height 11
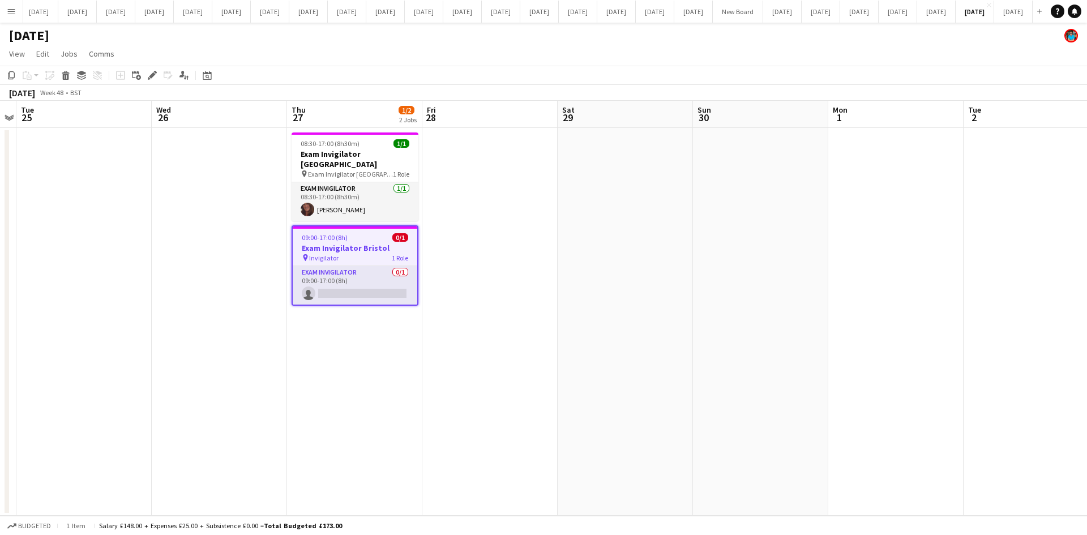
click at [574, 396] on app-date-cell at bounding box center [625, 322] width 135 height 388
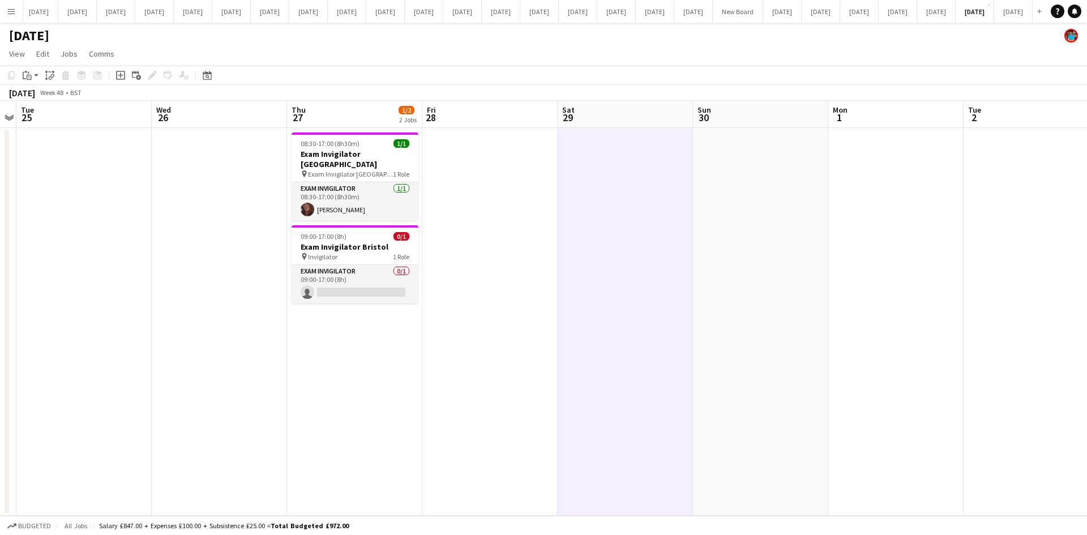
click at [374, 428] on app-date-cell "08:30-17:00 (8h30m) 1/1 Exam Invigilator Oxford pin Exam Invigilator Oxford 1 R…" at bounding box center [354, 322] width 135 height 388
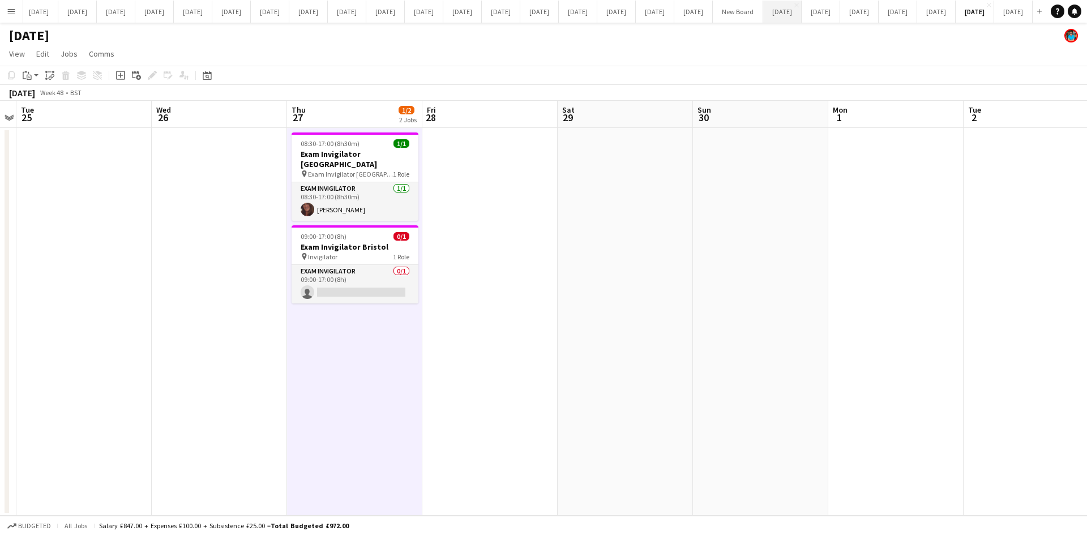
drag, startPoint x: 654, startPoint y: 12, endPoint x: 648, endPoint y: 14, distance: 5.8
click at [763, 13] on button "[DATE] Close" at bounding box center [782, 12] width 39 height 22
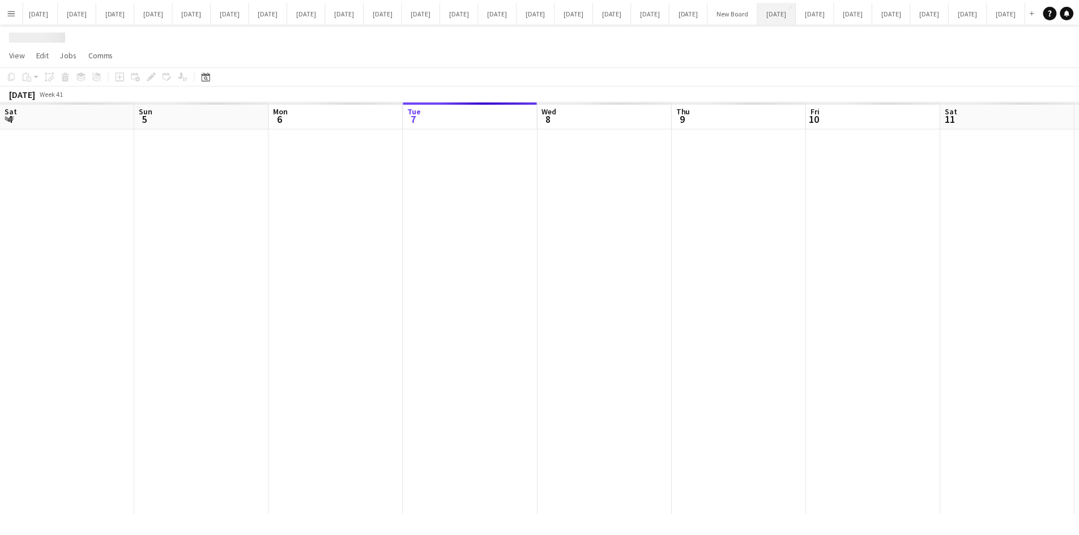
scroll to position [0, 271]
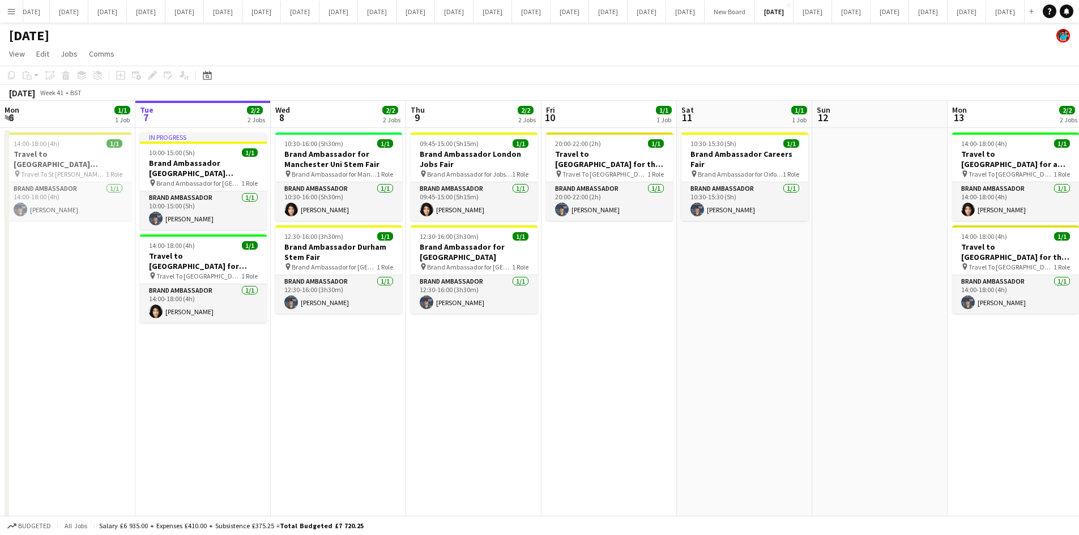
click at [729, 325] on app-date-cell "10:30-15:30 (5h) 1/1 Brand Ambassador Careers Fair pin Brand Ambassador for Oxf…" at bounding box center [744, 343] width 135 height 430
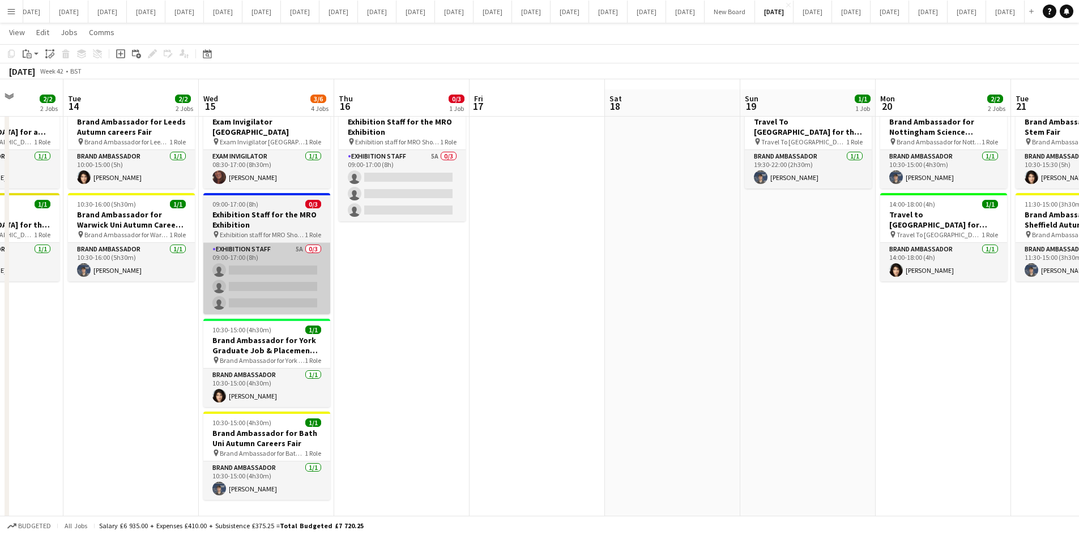
scroll to position [41, 0]
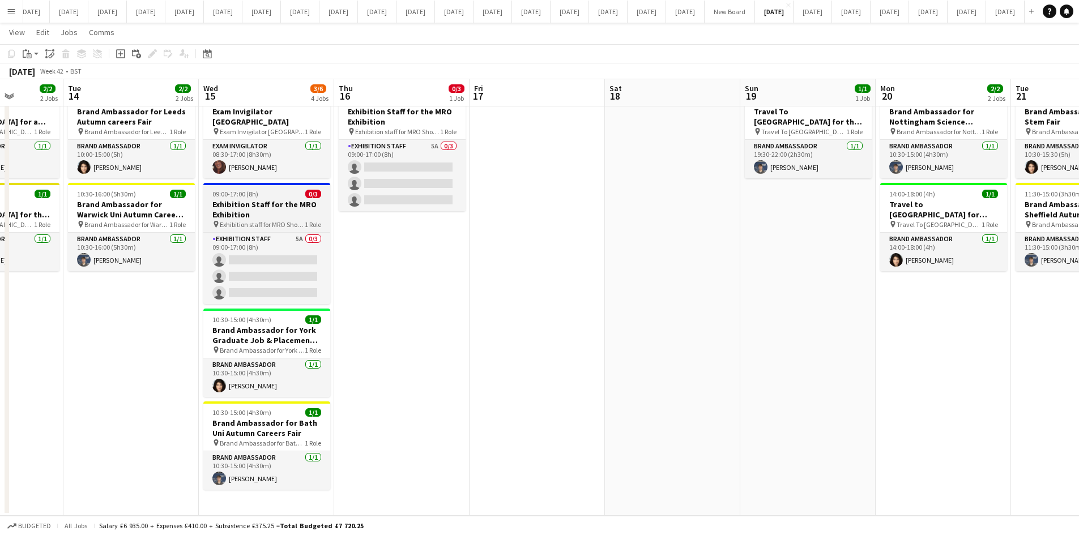
click at [283, 220] on span "Exhibition staff for MRO Show at excel" at bounding box center [262, 224] width 85 height 8
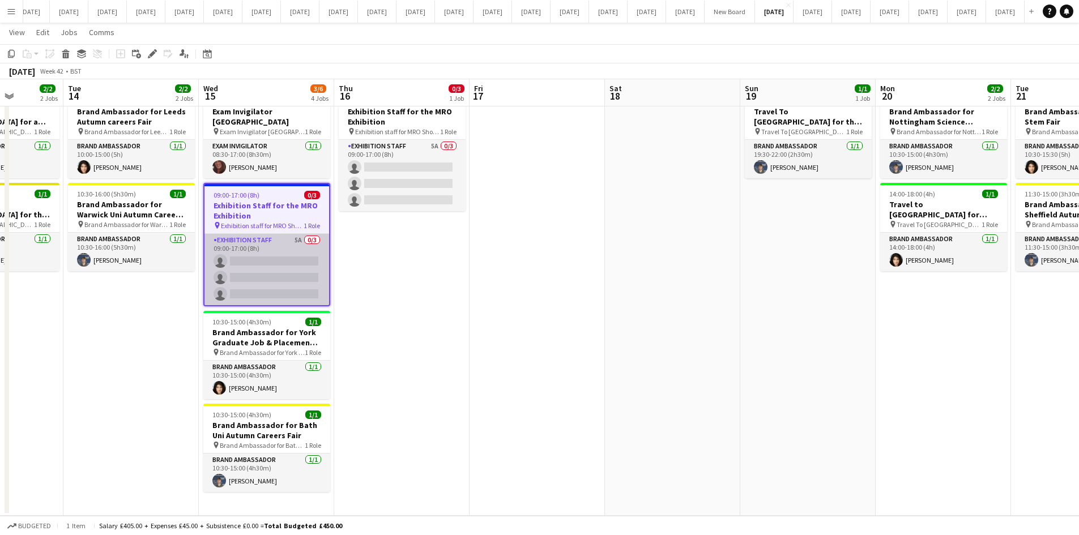
click at [278, 234] on app-card-role "Exhibition Staff 5A 0/3 09:00-17:00 (8h) single-neutral-actions single-neutral-…" at bounding box center [266, 269] width 125 height 71
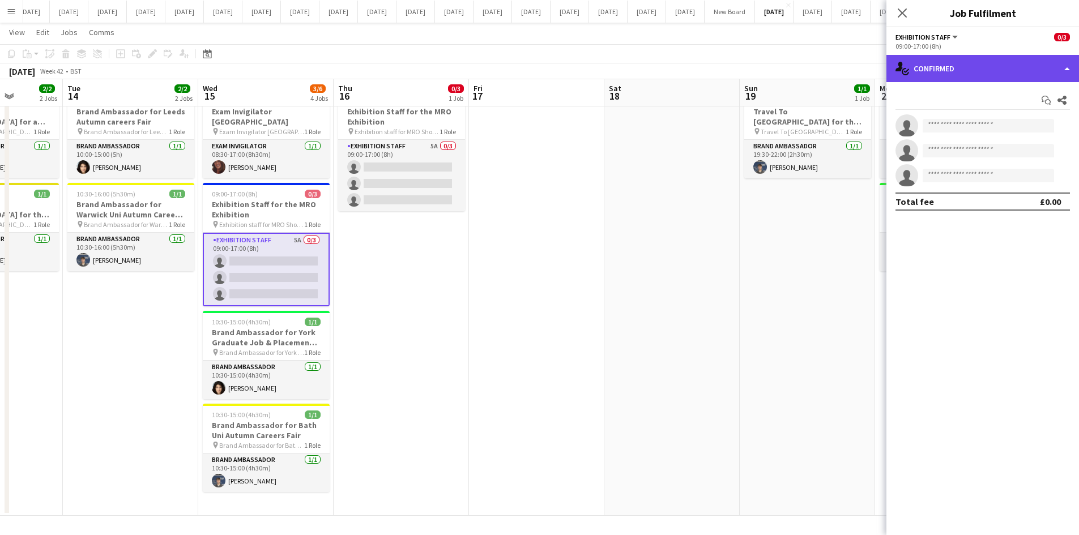
click at [1061, 64] on div "single-neutral-actions-check-2 Confirmed" at bounding box center [982, 68] width 193 height 27
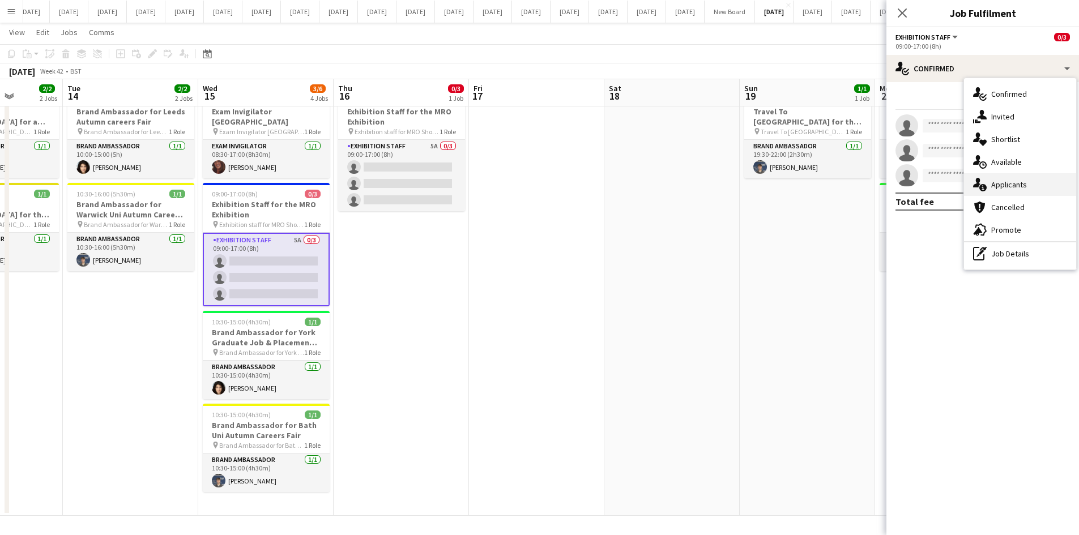
click at [1025, 182] on span "Applicants" at bounding box center [1009, 185] width 36 height 10
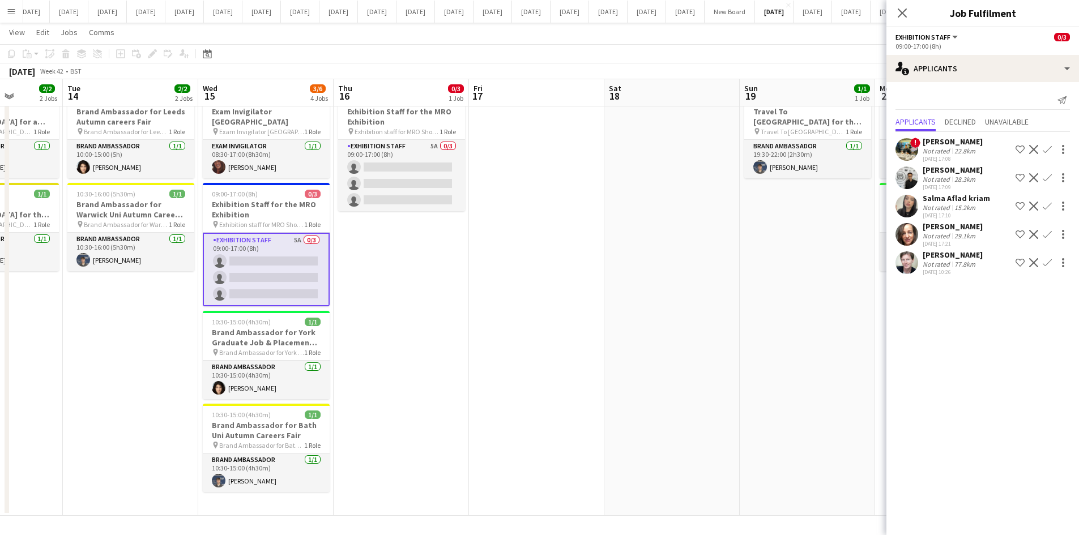
click at [861, 267] on app-date-cell "19:30-22:00 (2h30m) 1/1 Travel To [GEOGRAPHIC_DATA] for the Engineering Science…" at bounding box center [807, 301] width 135 height 430
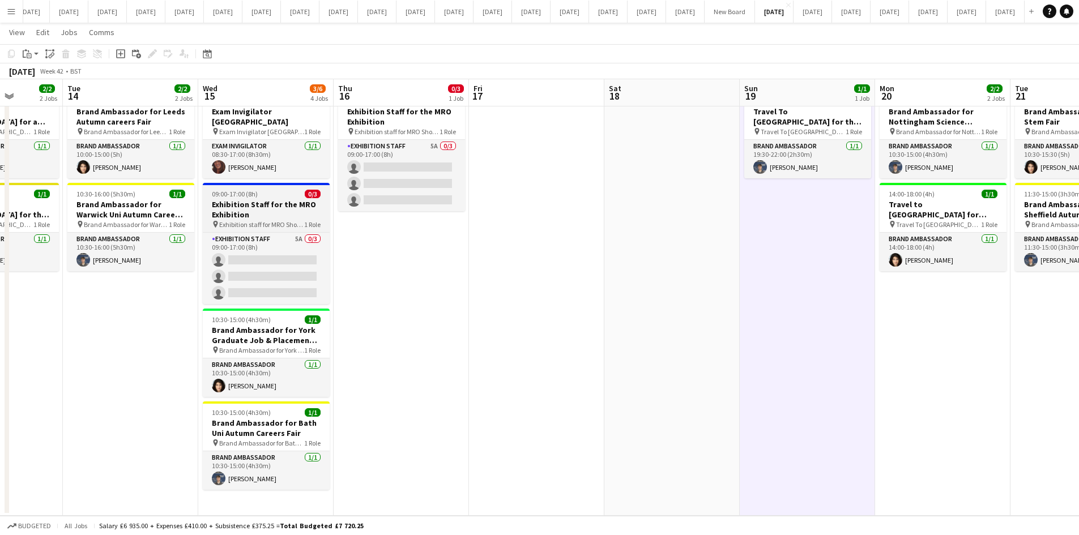
click at [282, 206] on h3 "Exhibition Staff for the MRO Exhibition" at bounding box center [266, 209] width 127 height 20
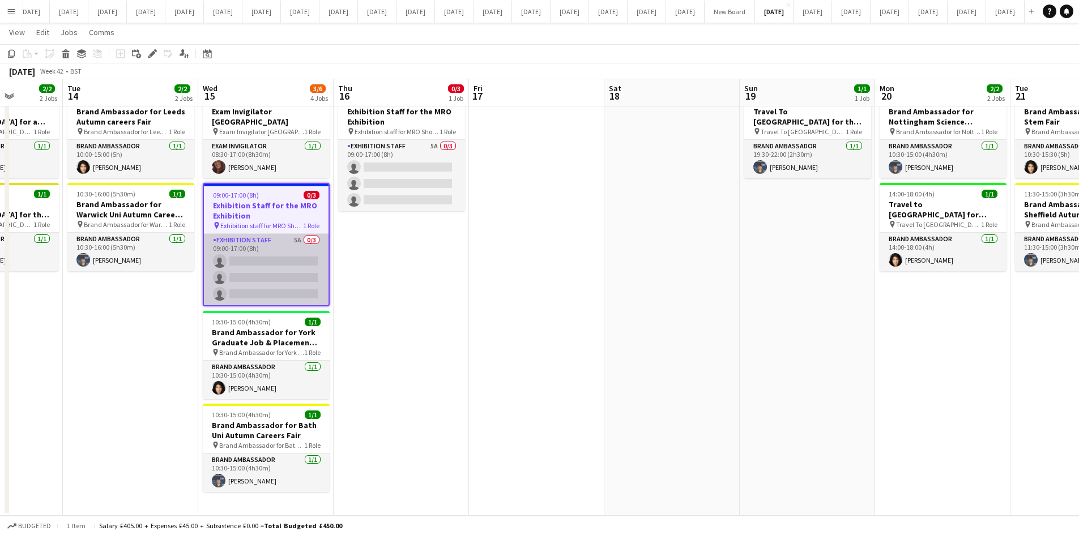
click at [280, 238] on app-card-role "Exhibition Staff 5A 0/3 09:00-17:00 (8h) single-neutral-actions single-neutral-…" at bounding box center [266, 269] width 125 height 71
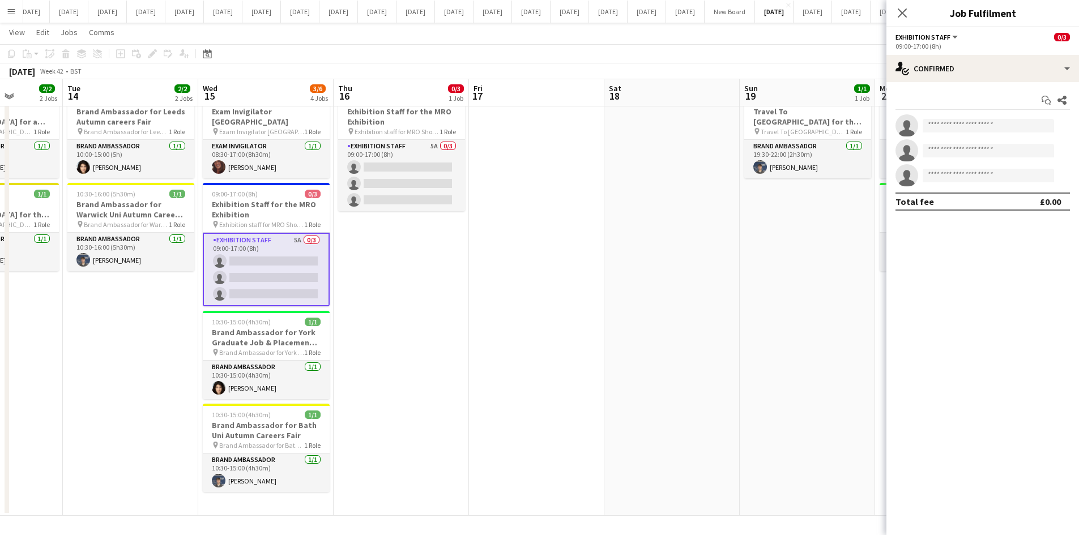
click at [495, 349] on app-date-cell at bounding box center [536, 301] width 135 height 430
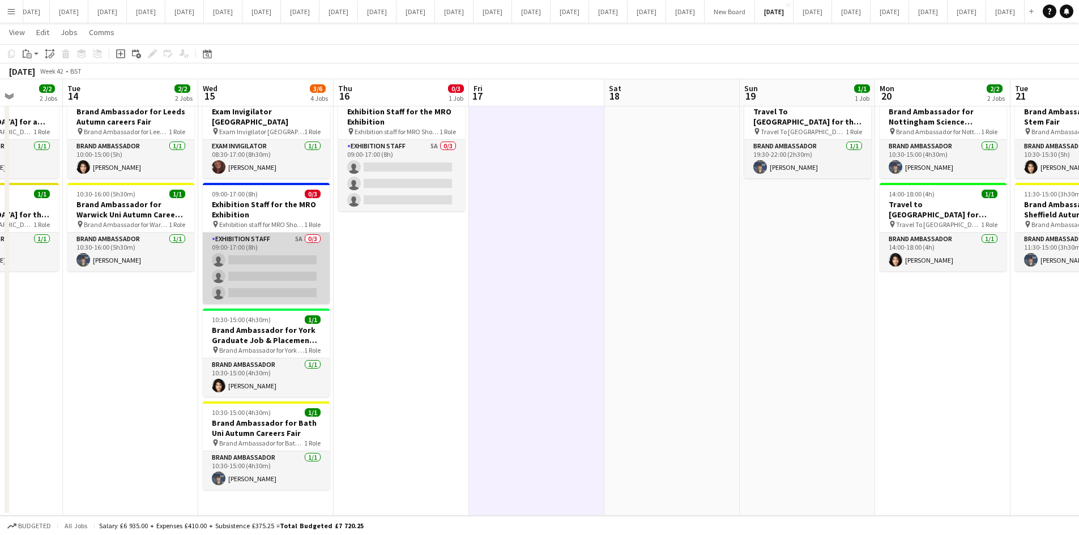
click at [298, 265] on app-card-role "Exhibition Staff 5A 0/3 09:00-17:00 (8h) single-neutral-actions single-neutral-…" at bounding box center [266, 268] width 127 height 71
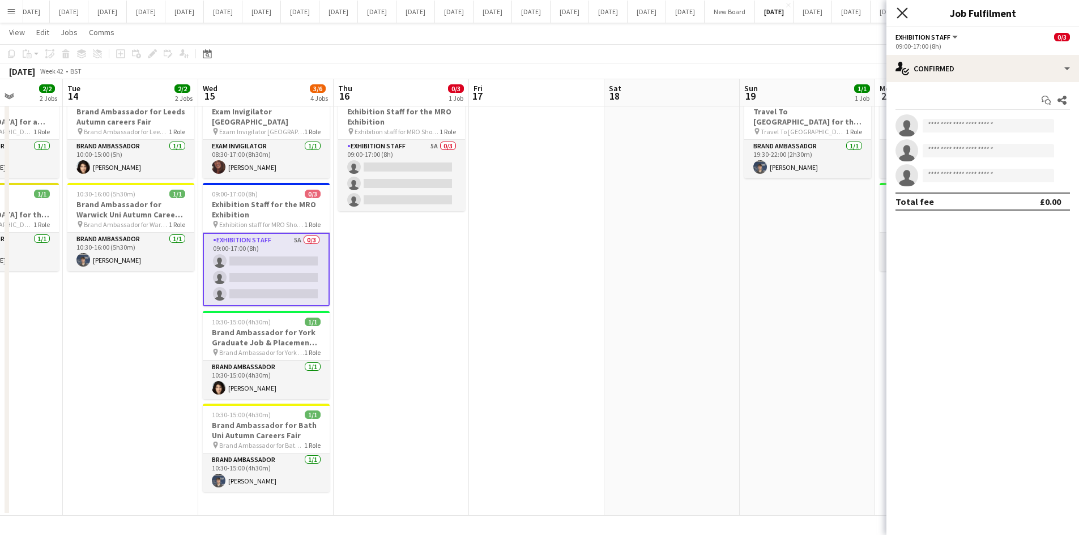
click at [904, 14] on icon "Close pop-in" at bounding box center [901, 12] width 11 height 11
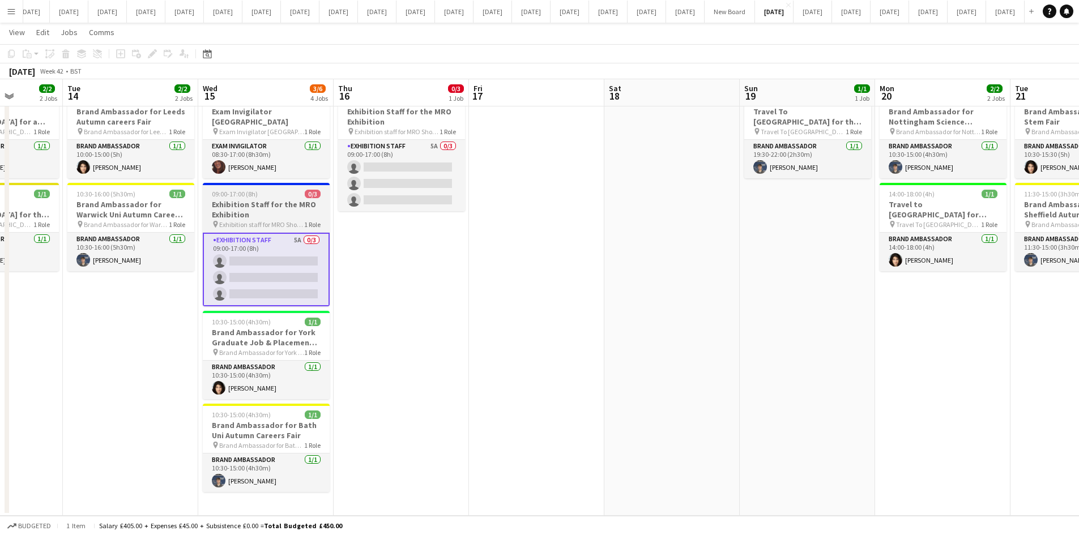
click at [249, 209] on h3 "Exhibition Staff for the MRO Exhibition" at bounding box center [266, 209] width 127 height 20
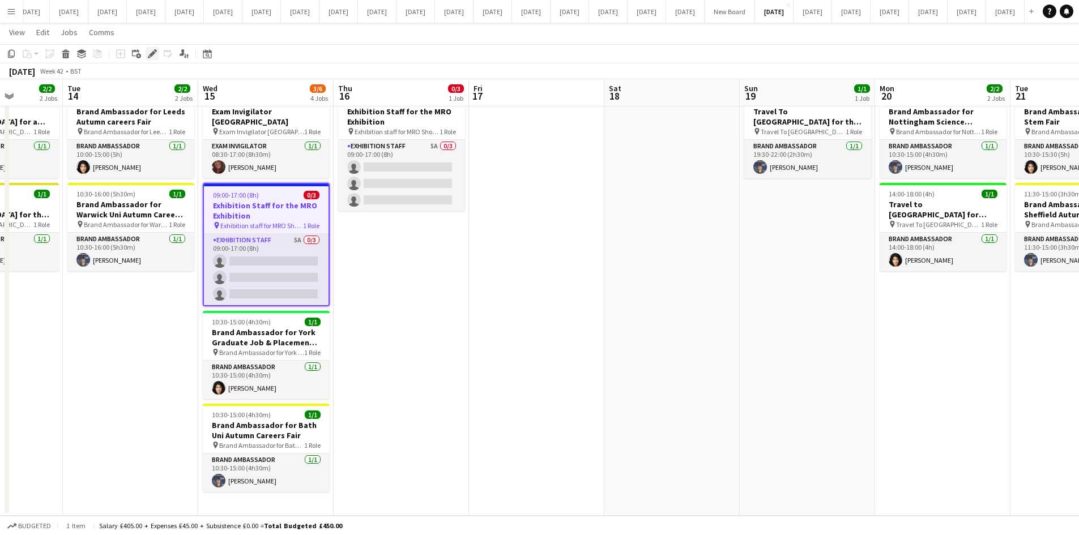
click at [153, 53] on icon at bounding box center [152, 54] width 6 height 6
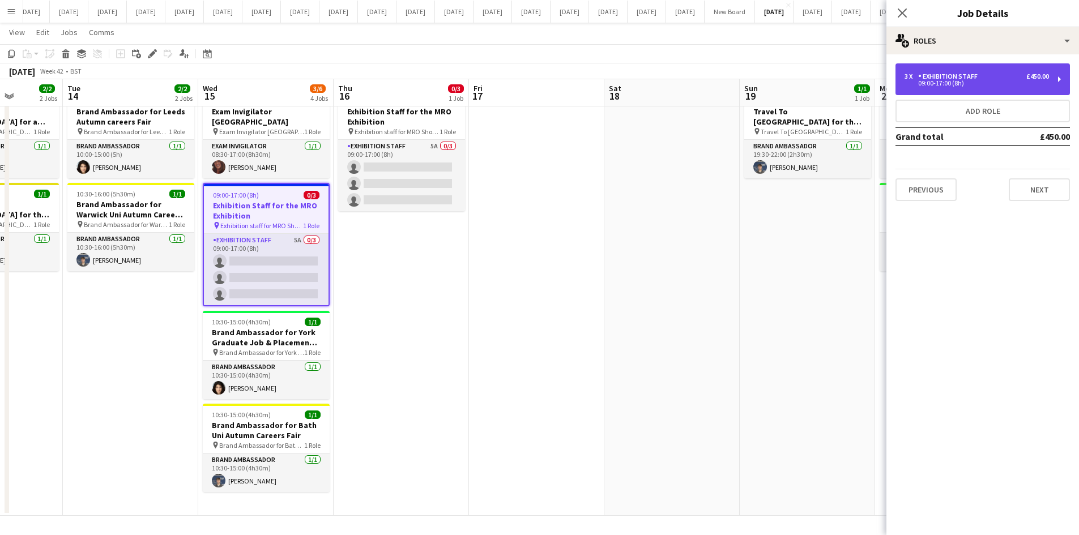
click at [910, 88] on div "3 x Exhibition Staff £450.00 09:00-17:00 (8h)" at bounding box center [982, 79] width 174 height 32
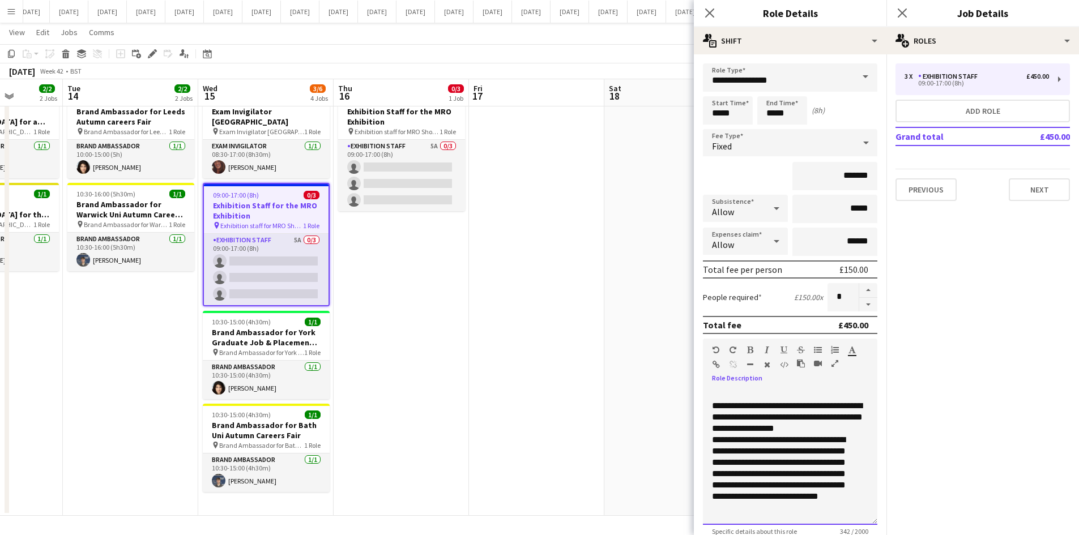
drag, startPoint x: 711, startPoint y: 408, endPoint x: 753, endPoint y: 488, distance: 89.4
click at [738, 506] on div "**********" at bounding box center [790, 457] width 174 height 136
copy div "**********"
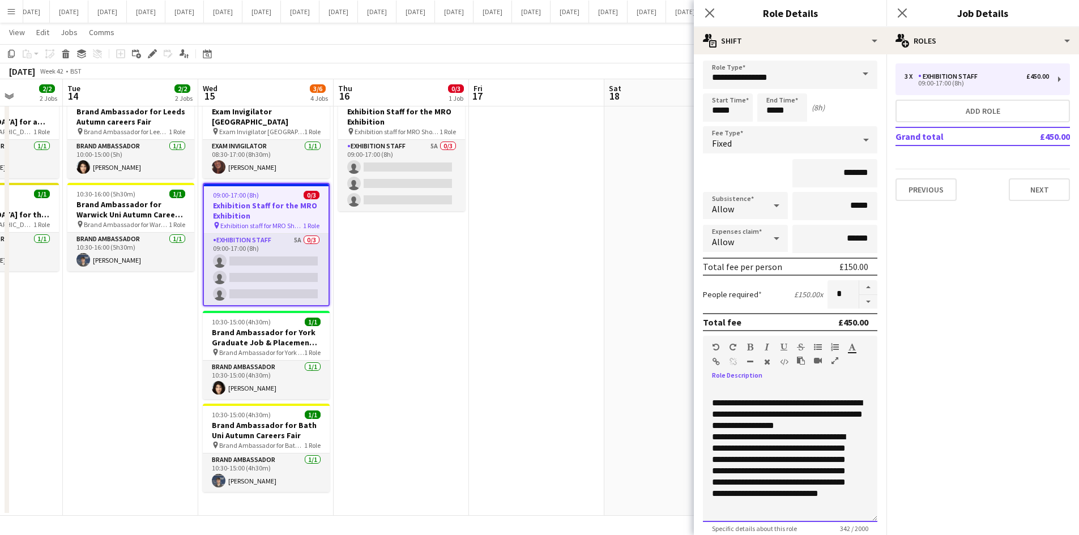
scroll to position [0, 0]
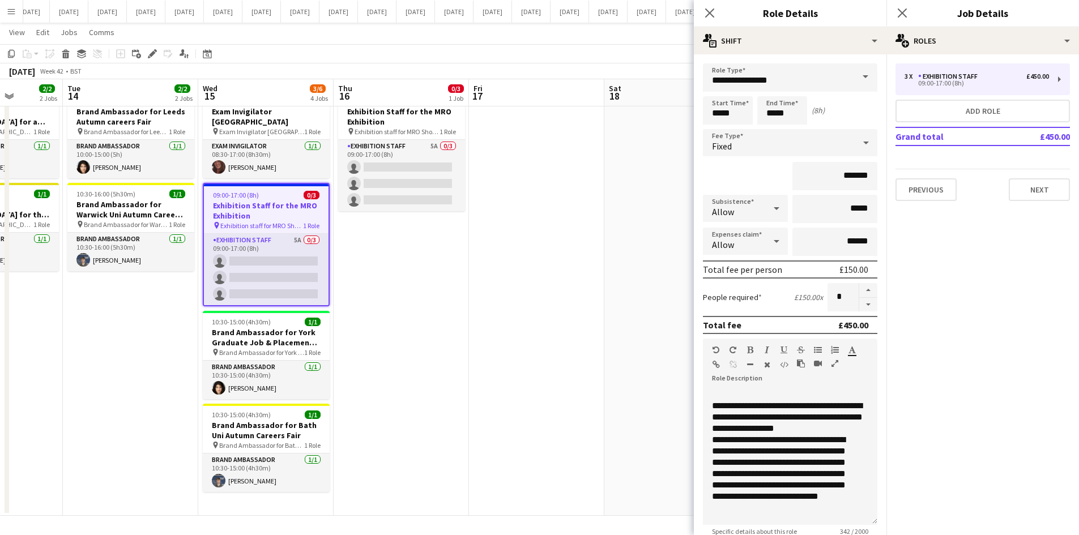
click at [1017, 252] on mat-expansion-panel "pencil3 General details 3 x Exhibition Staff £450.00 09:00-17:00 (8h) Add role …" at bounding box center [982, 294] width 193 height 481
click at [583, 311] on app-date-cell at bounding box center [536, 301] width 135 height 430
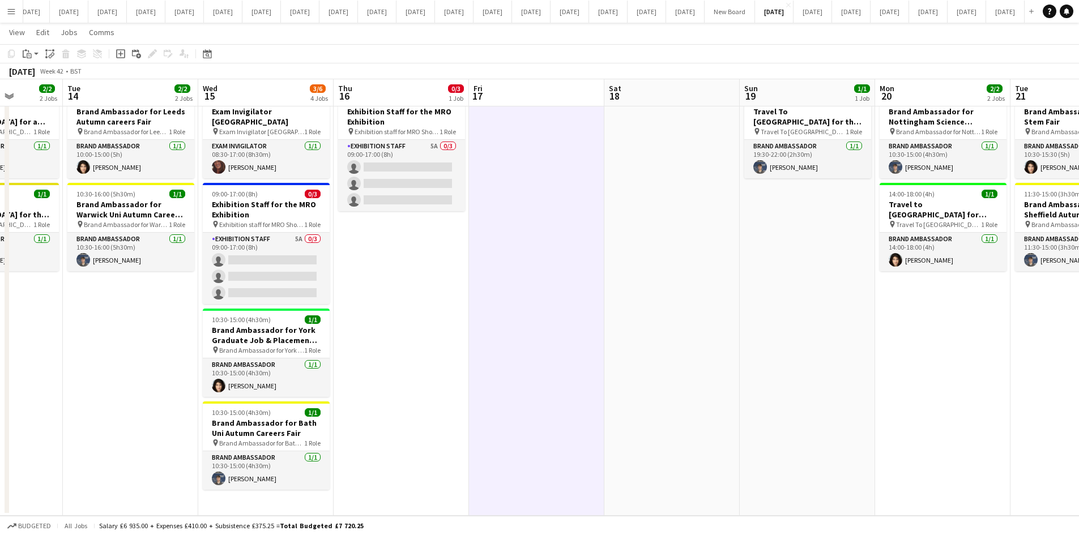
click at [442, 291] on app-date-cell "09:00-17:00 (8h) 0/3 Exhibition Staff for the MRO Exhibition pin Exhibition sta…" at bounding box center [401, 301] width 135 height 430
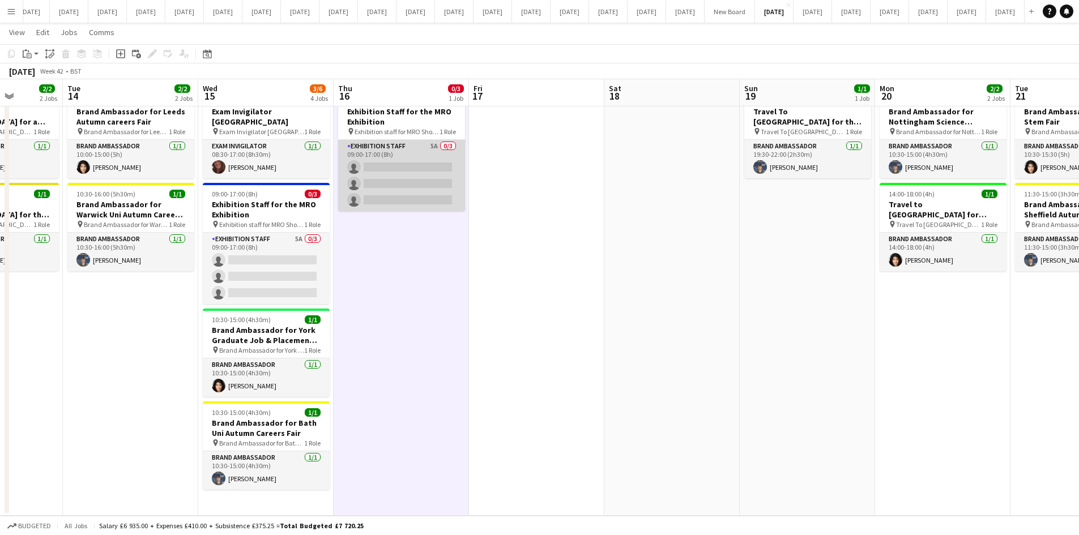
click at [404, 160] on app-card-role "Exhibition Staff 5A 0/3 09:00-17:00 (8h) single-neutral-actions single-neutral-…" at bounding box center [401, 175] width 127 height 71
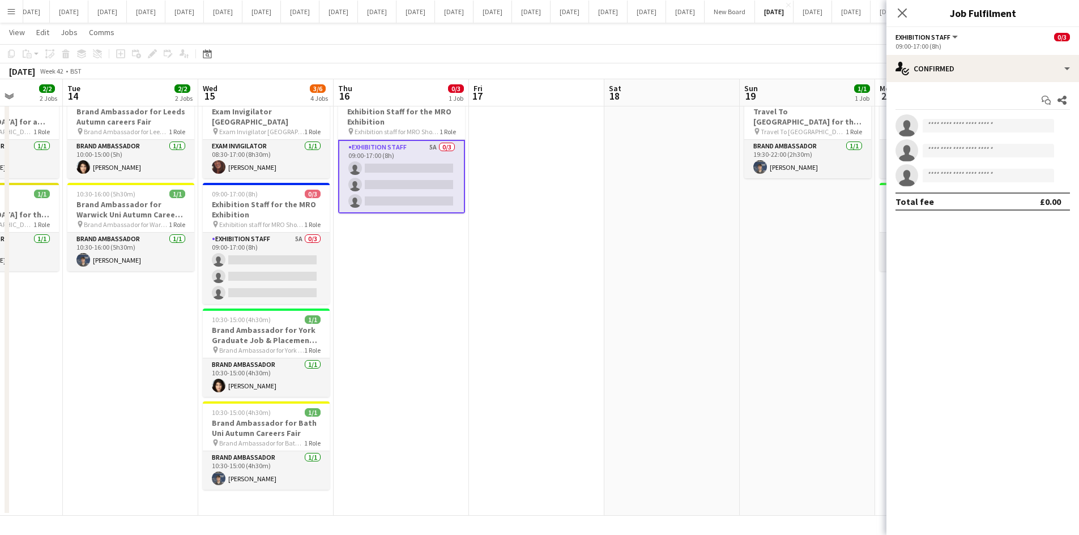
click at [411, 161] on app-card-role "Exhibition Staff 5A 0/3 09:00-17:00 (8h) single-neutral-actions single-neutral-…" at bounding box center [401, 177] width 127 height 74
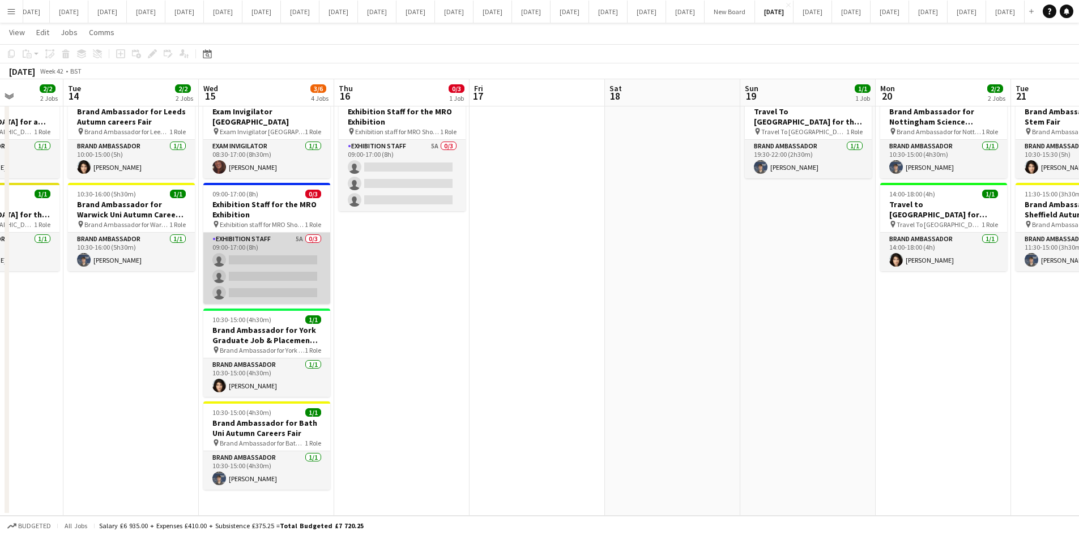
click at [270, 241] on app-card-role "Exhibition Staff 5A 0/3 09:00-17:00 (8h) single-neutral-actions single-neutral-…" at bounding box center [266, 268] width 127 height 71
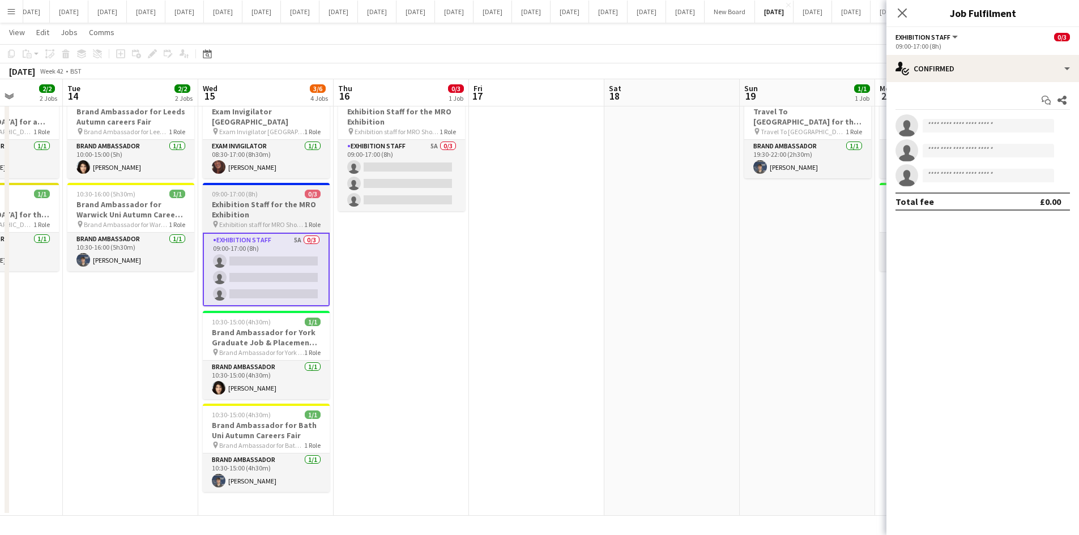
click at [268, 204] on h3 "Exhibition Staff for the MRO Exhibition" at bounding box center [266, 209] width 127 height 20
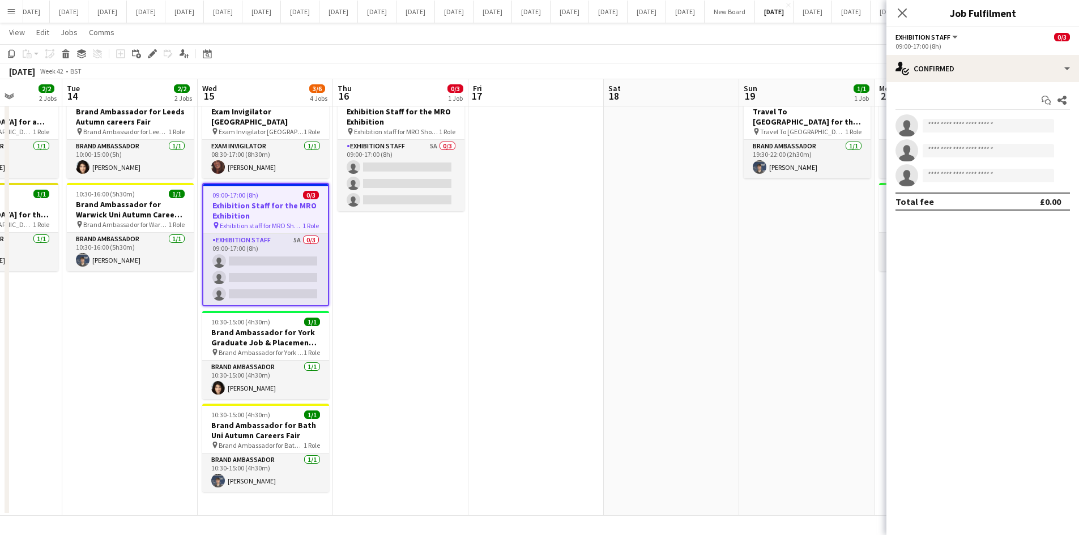
click at [229, 200] on h3 "Exhibition Staff for the MRO Exhibition" at bounding box center [265, 210] width 125 height 20
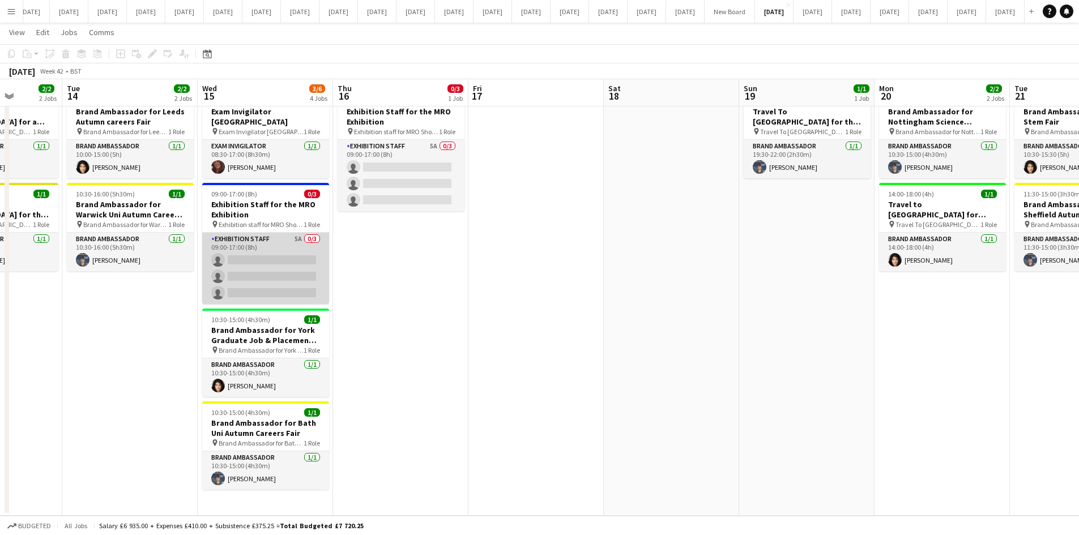
click at [251, 261] on app-card-role "Exhibition Staff 5A 0/3 09:00-17:00 (8h) single-neutral-actions single-neutral-…" at bounding box center [265, 268] width 127 height 71
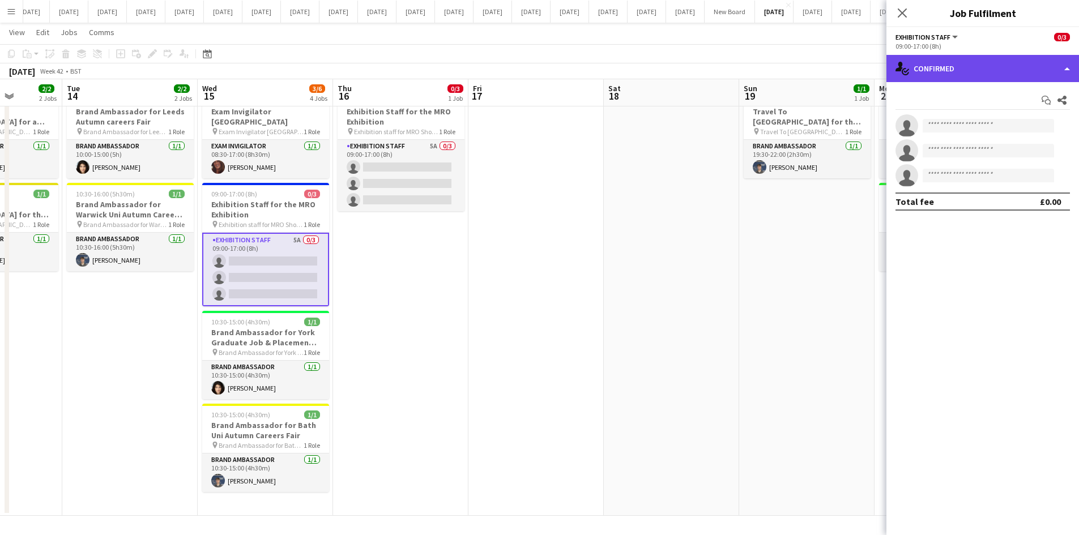
click at [1062, 70] on div "single-neutral-actions-check-2 Confirmed" at bounding box center [982, 68] width 193 height 27
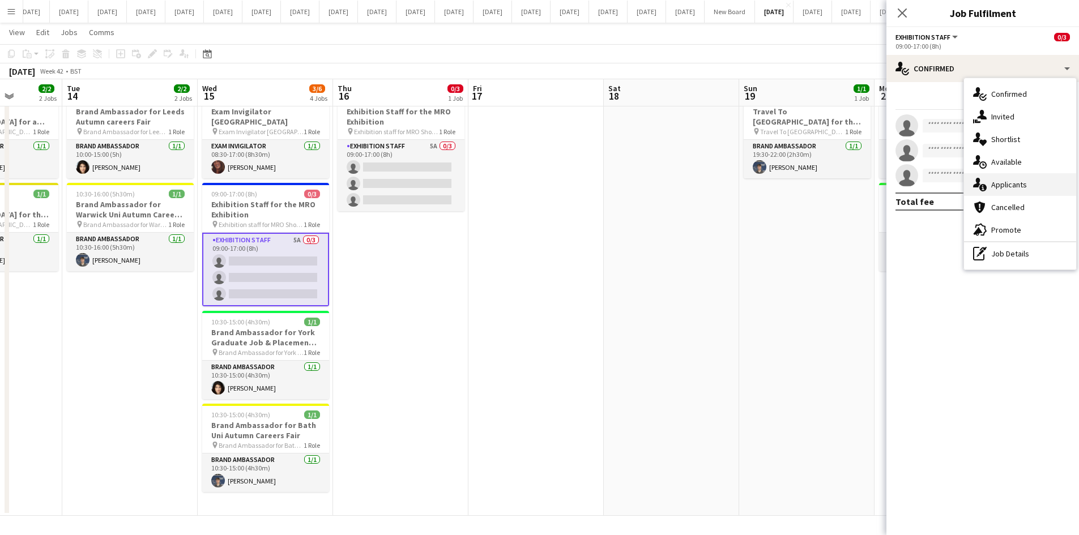
click at [1006, 180] on span "Applicants" at bounding box center [1009, 185] width 36 height 10
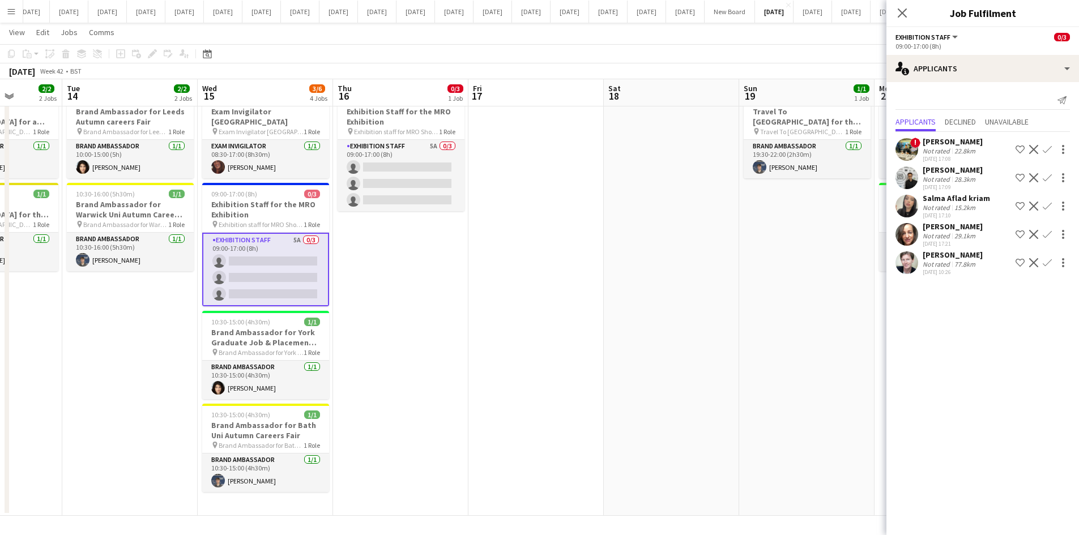
click at [955, 225] on div "[PERSON_NAME]" at bounding box center [953, 226] width 60 height 10
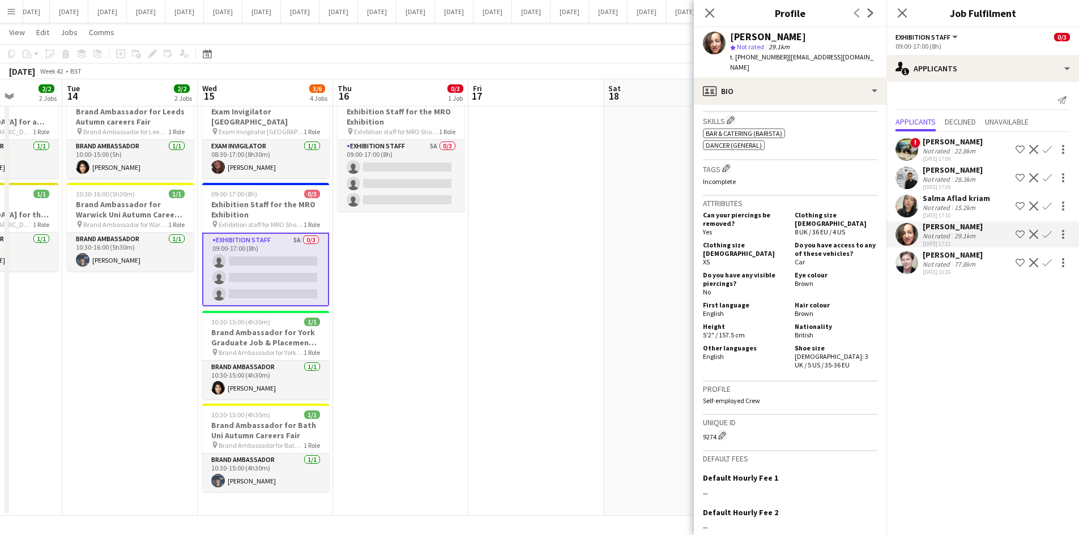
scroll to position [766, 0]
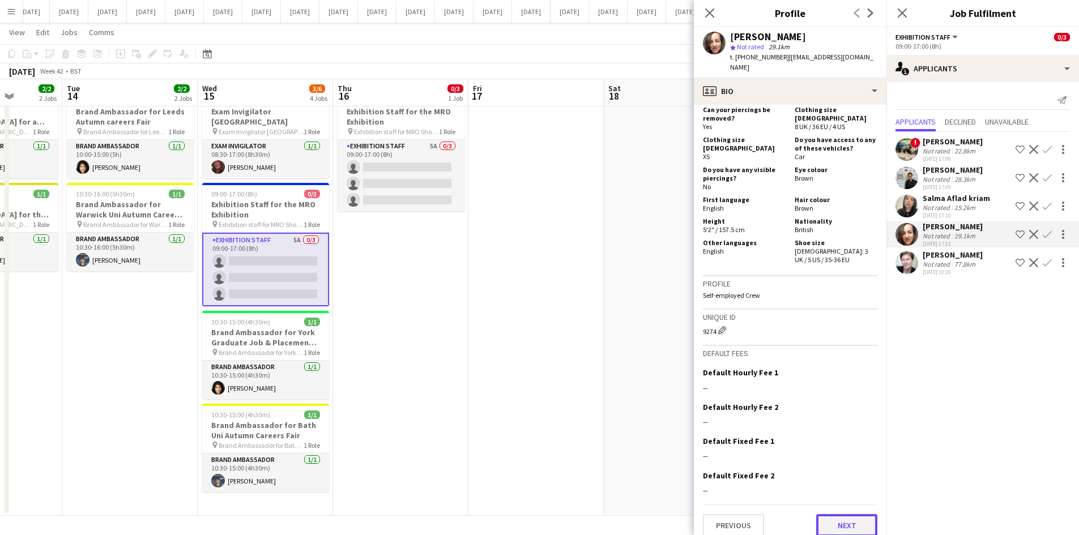
click at [833, 514] on button "Next" at bounding box center [846, 525] width 61 height 23
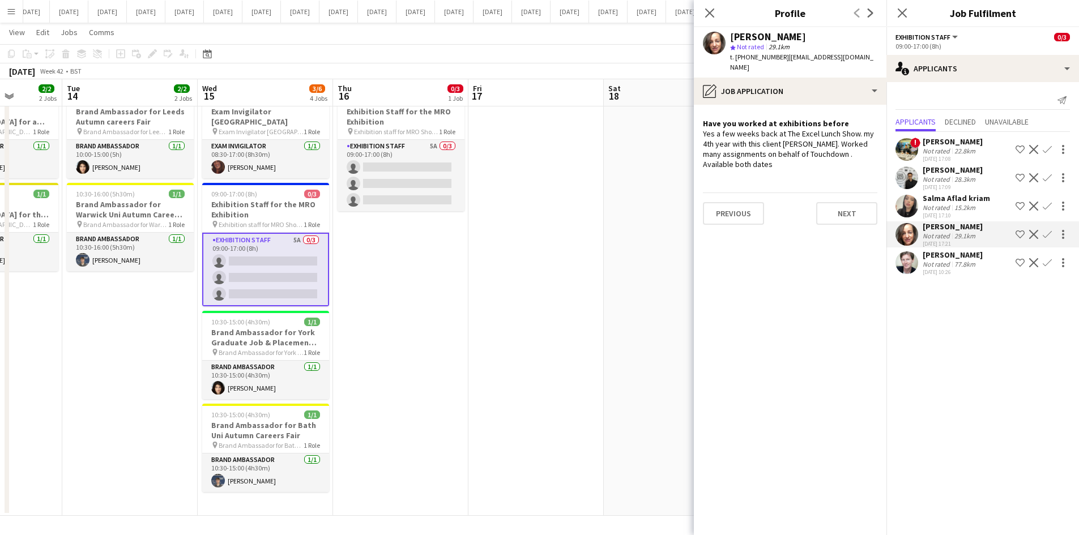
drag, startPoint x: 860, startPoint y: 57, endPoint x: 785, endPoint y: 61, distance: 75.4
click at [785, 61] on div "[PERSON_NAME] star Not rated 29.1km t. [PHONE_NUMBER] | [EMAIL_ADDRESS][DOMAIN_…" at bounding box center [790, 52] width 193 height 50
copy span "[EMAIL_ADDRESS][DOMAIN_NAME]"
click at [10, 12] on app-icon "Menu" at bounding box center [11, 11] width 9 height 9
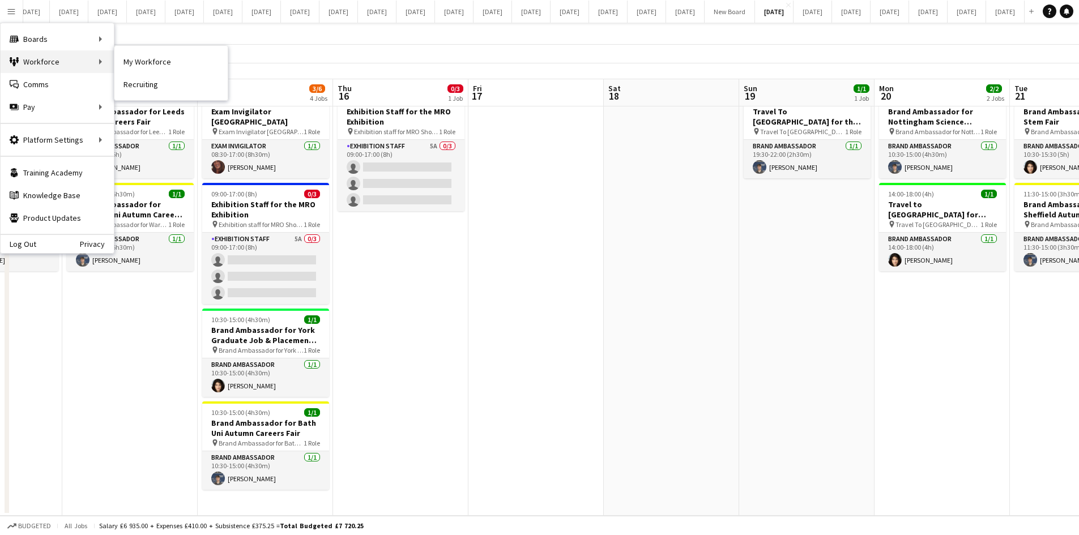
click at [112, 62] on div "Workforce Workforce" at bounding box center [57, 61] width 113 height 23
click at [136, 61] on link "My Workforce" at bounding box center [170, 61] width 113 height 23
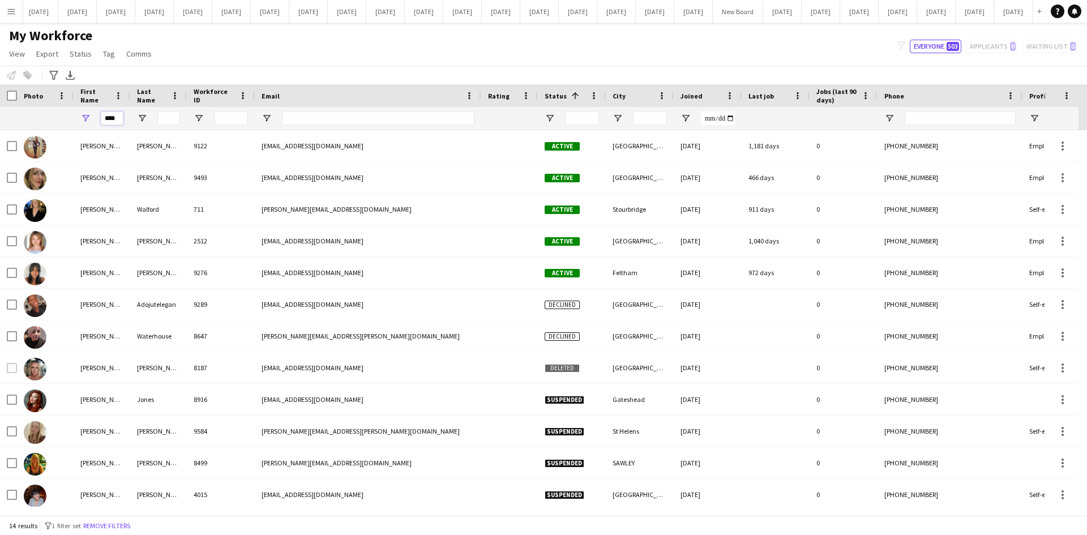
click at [119, 119] on input "****" at bounding box center [112, 119] width 23 height 14
type input "*"
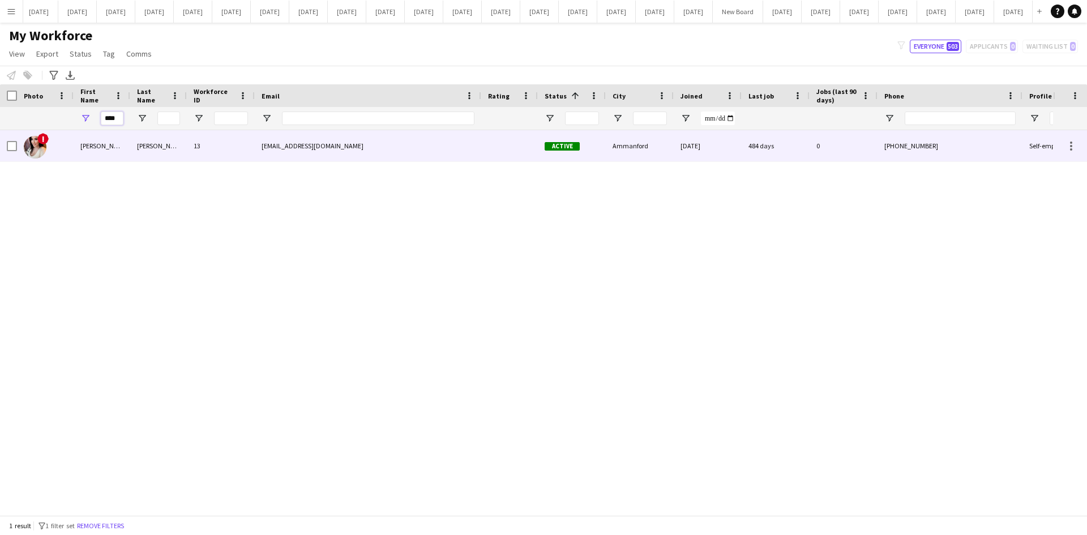
type input "****"
click at [110, 150] on div "[PERSON_NAME]" at bounding box center [102, 145] width 57 height 31
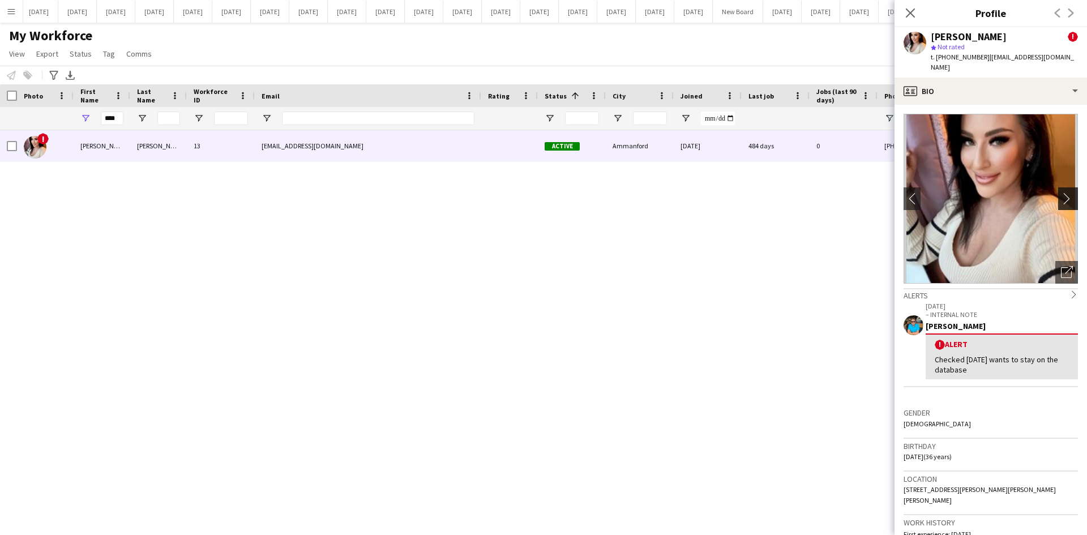
click at [1061, 193] on app-icon "chevron-right" at bounding box center [1070, 199] width 18 height 12
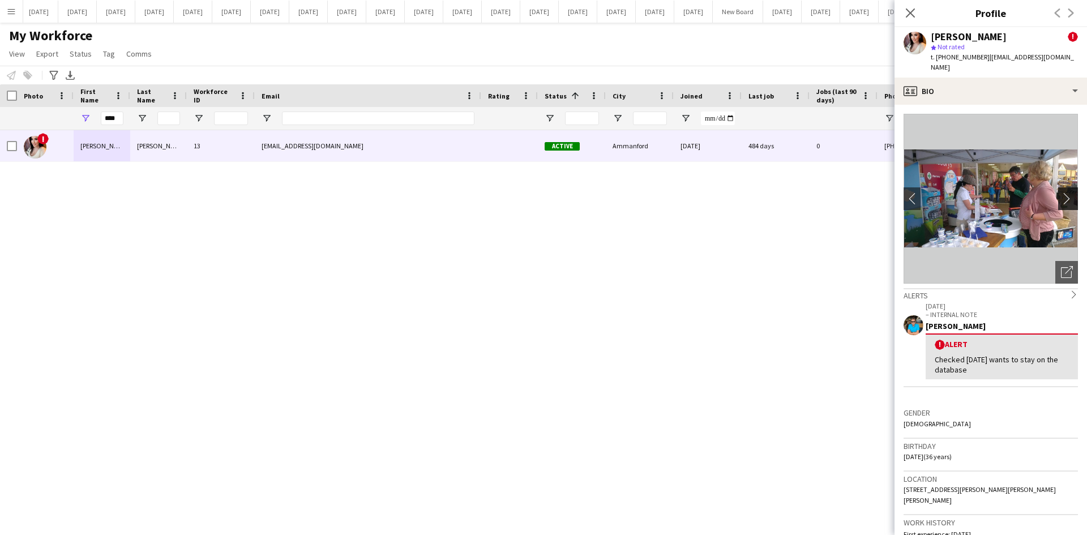
click at [1061, 193] on app-icon "chevron-right" at bounding box center [1070, 199] width 18 height 12
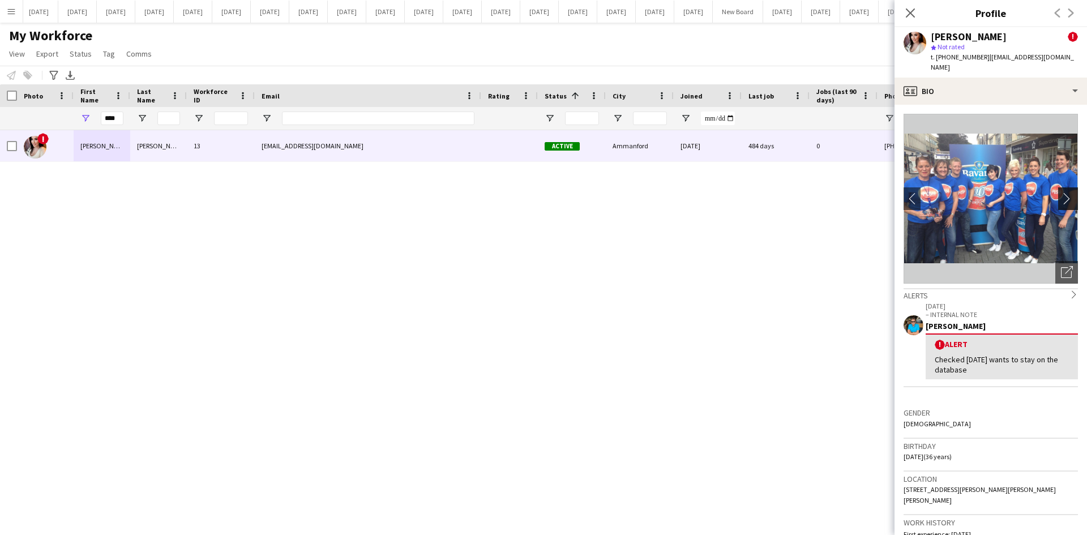
click at [1061, 193] on app-icon "chevron-right" at bounding box center [1070, 199] width 18 height 12
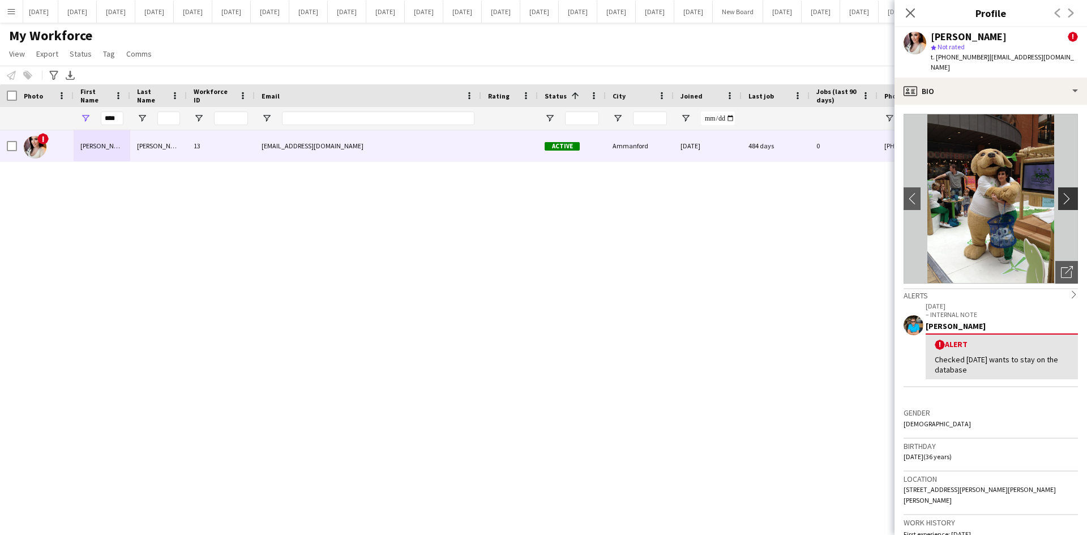
click at [1061, 193] on app-icon "chevron-right" at bounding box center [1070, 199] width 18 height 12
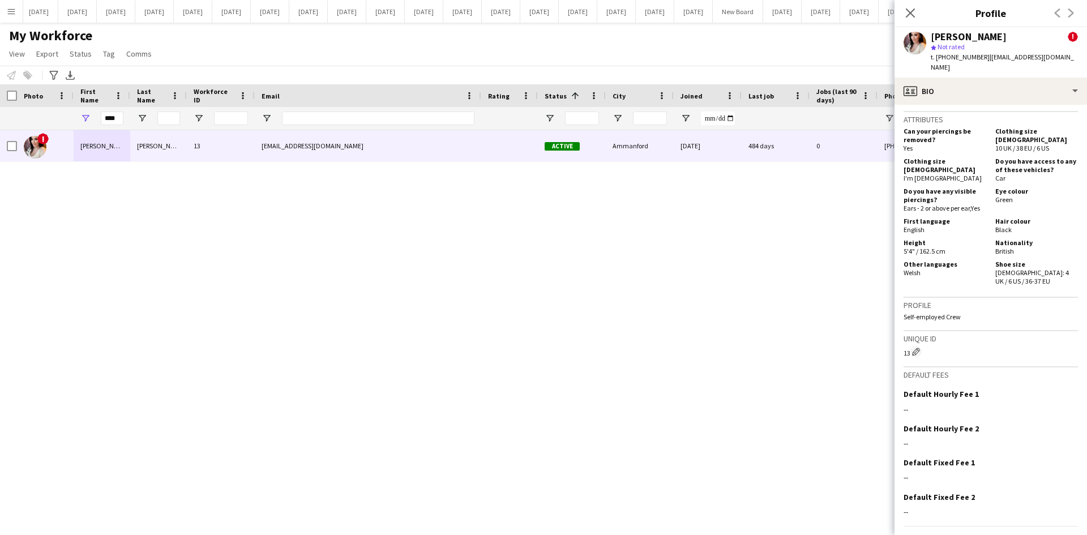
scroll to position [630, 0]
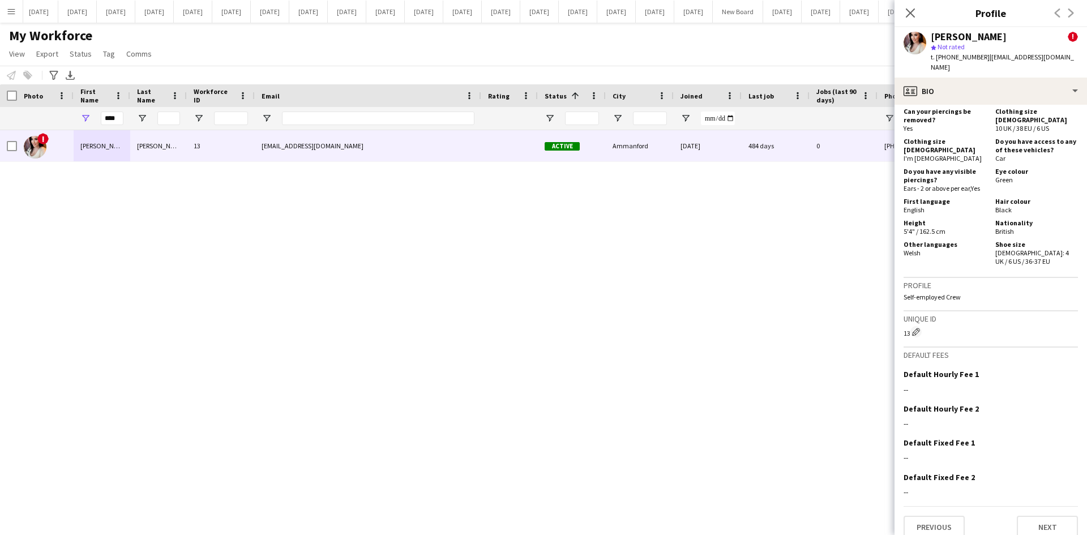
drag, startPoint x: 1074, startPoint y: 58, endPoint x: 985, endPoint y: 59, distance: 88.9
click at [985, 59] on div "[PERSON_NAME] ! star Not rated t. [PHONE_NUMBER] | [EMAIL_ADDRESS][DOMAIN_NAME]" at bounding box center [991, 52] width 193 height 50
copy span "[EMAIL_ADDRESS][DOMAIN_NAME]"
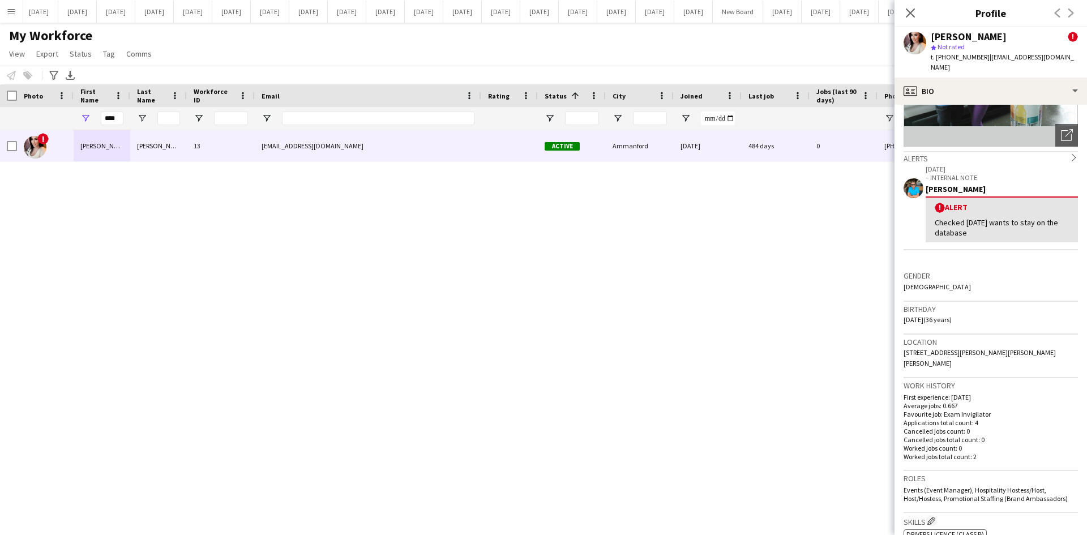
scroll to position [234, 0]
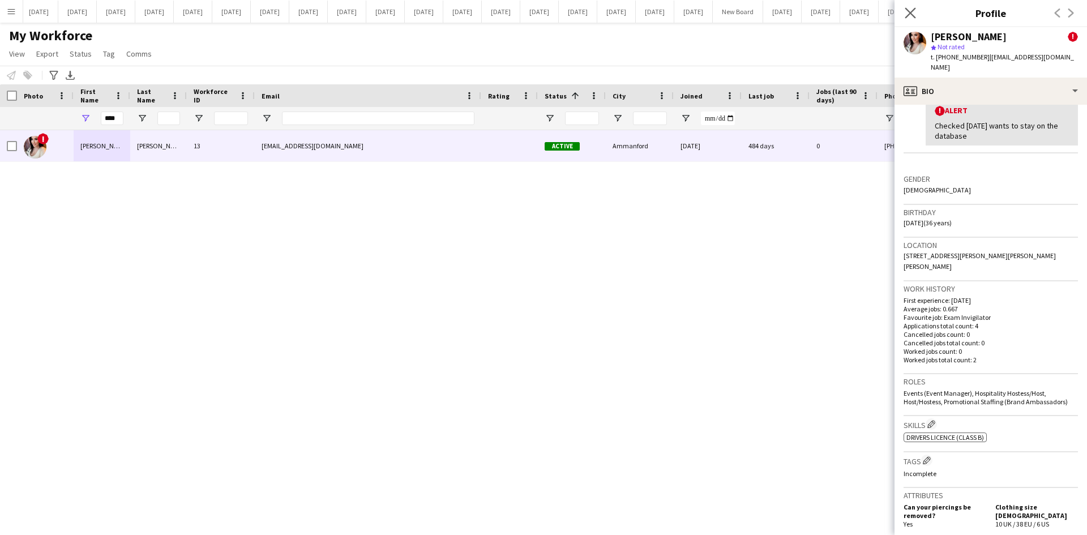
click at [907, 18] on icon "Close pop-in" at bounding box center [910, 12] width 11 height 11
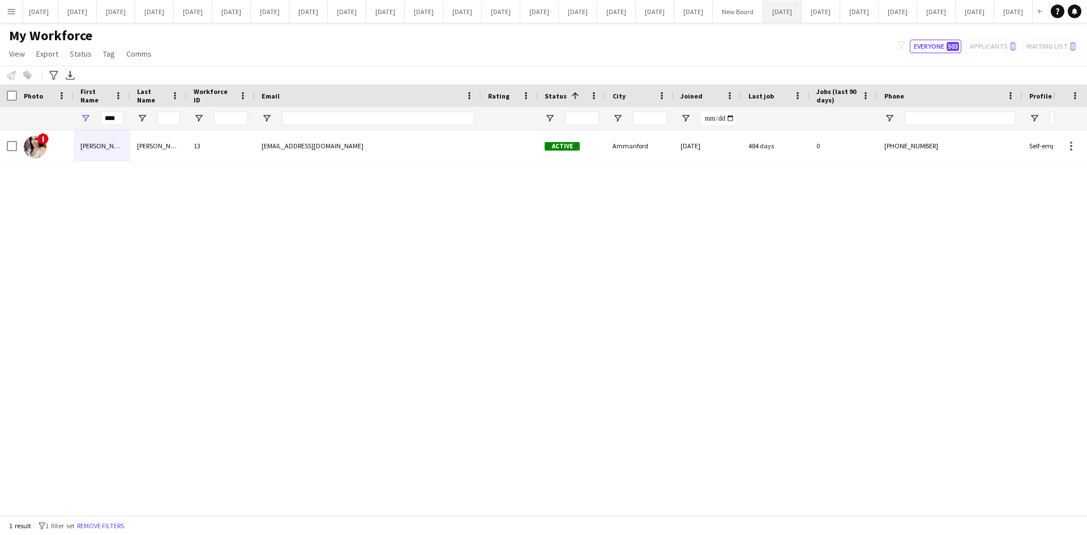
click at [763, 15] on button "[DATE] Close" at bounding box center [782, 12] width 39 height 22
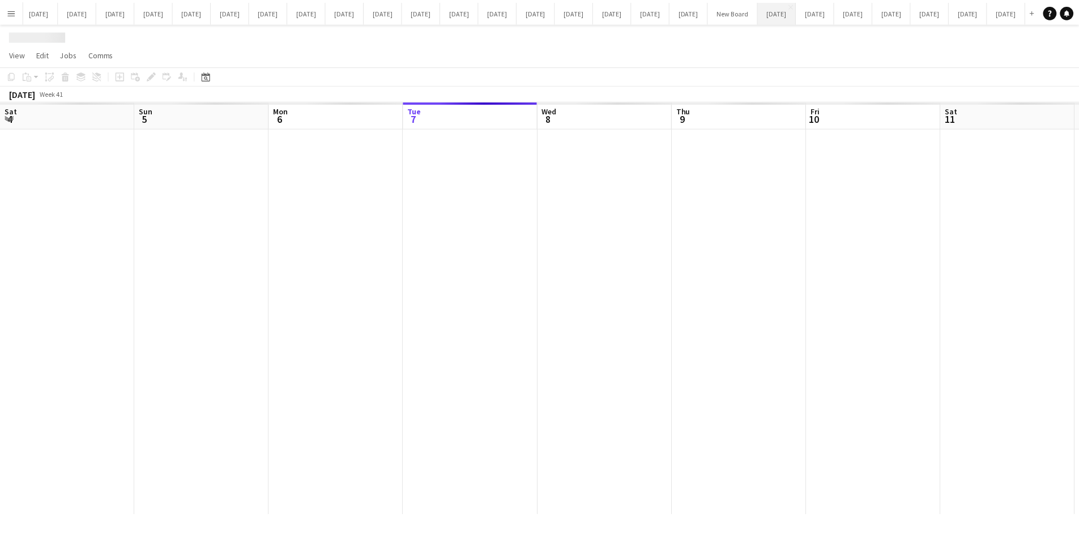
scroll to position [0, 271]
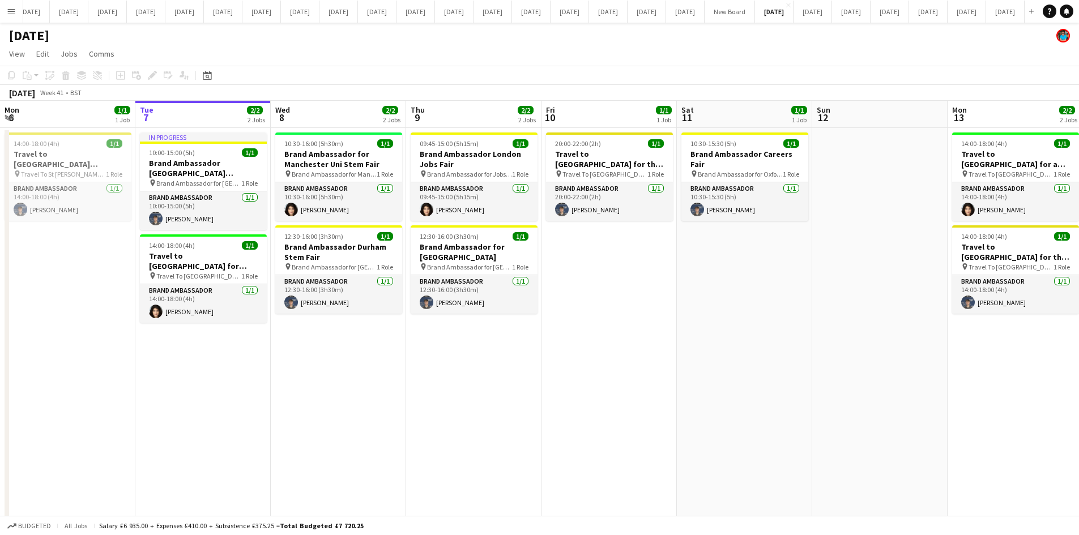
click at [491, 424] on app-date-cell "09:45-15:00 (5h15m) 1/1 Brand Ambassador London Jobs Fair pin Brand Ambassador …" at bounding box center [473, 343] width 135 height 430
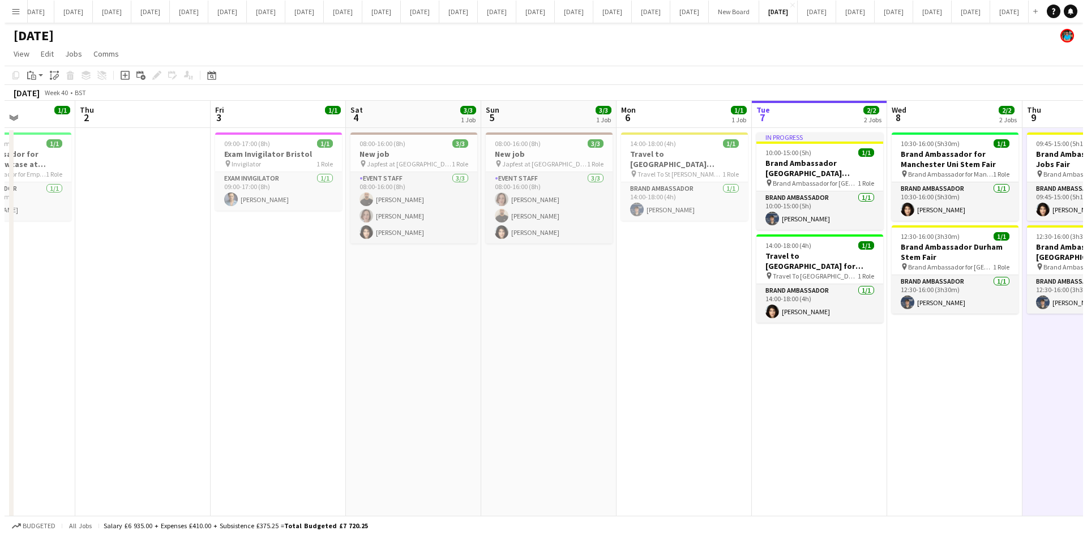
scroll to position [0, 291]
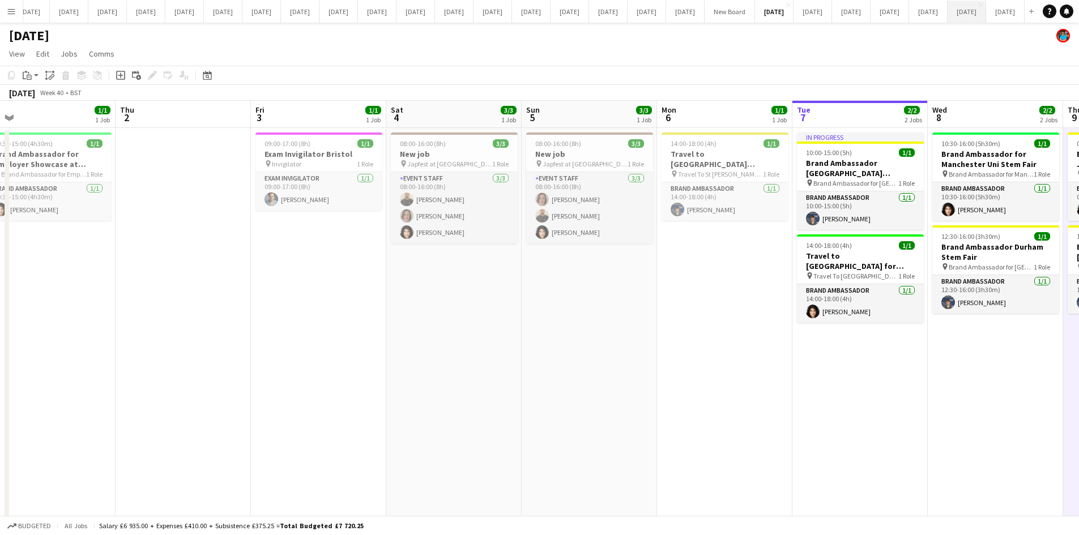
click at [953, 14] on button "[DATE] Close" at bounding box center [966, 12] width 39 height 22
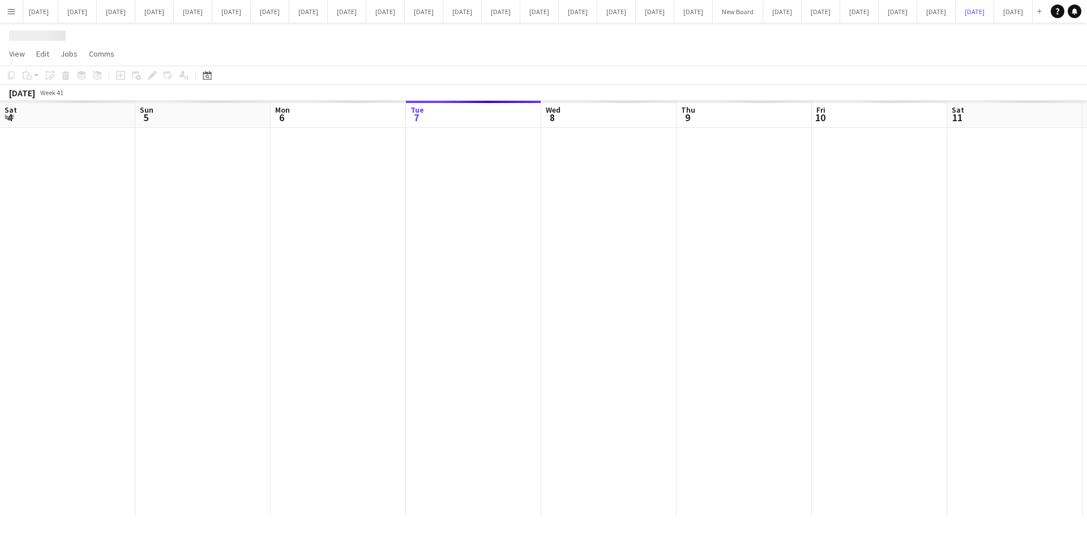
scroll to position [0, 271]
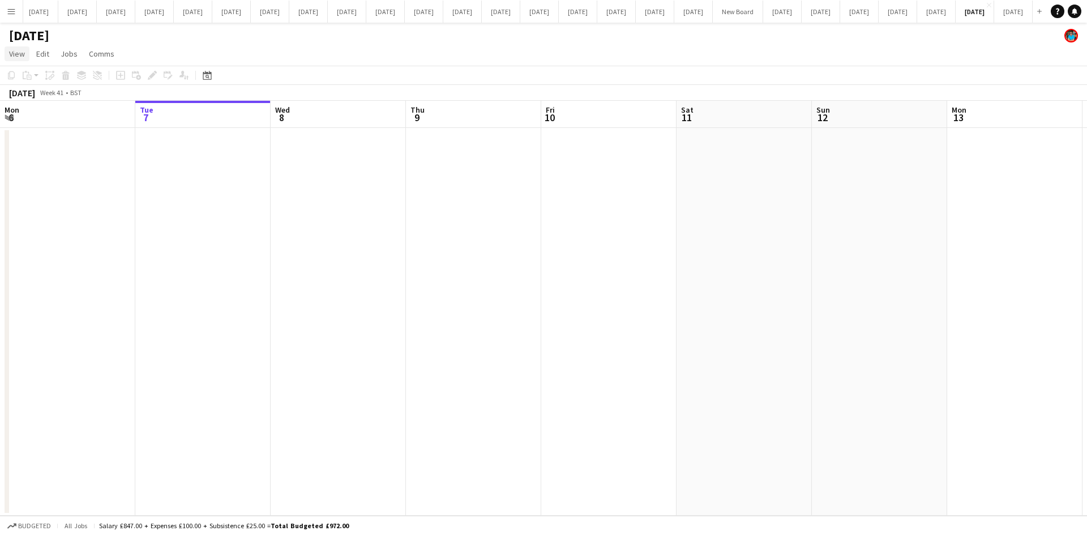
click at [19, 55] on span "View" at bounding box center [17, 54] width 16 height 10
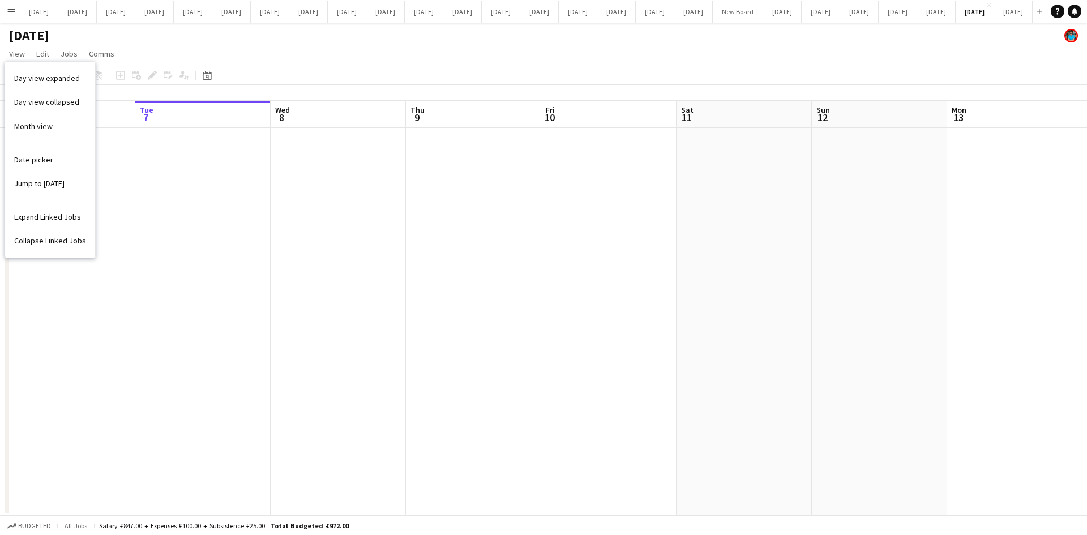
click at [27, 158] on span "Date picker" at bounding box center [33, 160] width 39 height 10
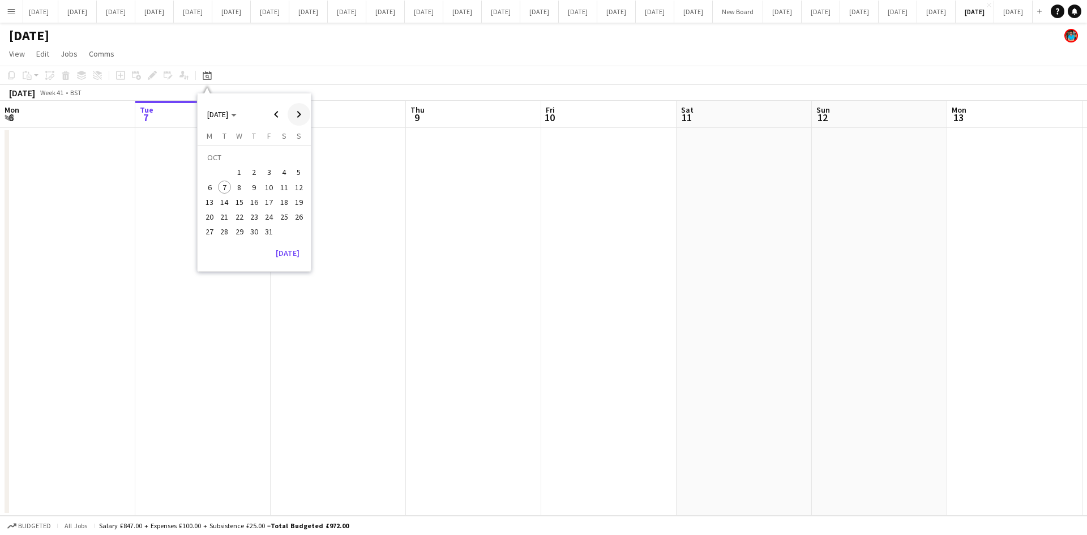
click at [298, 114] on span "Next month" at bounding box center [299, 114] width 23 height 23
click at [251, 173] on span "6" at bounding box center [254, 176] width 14 height 14
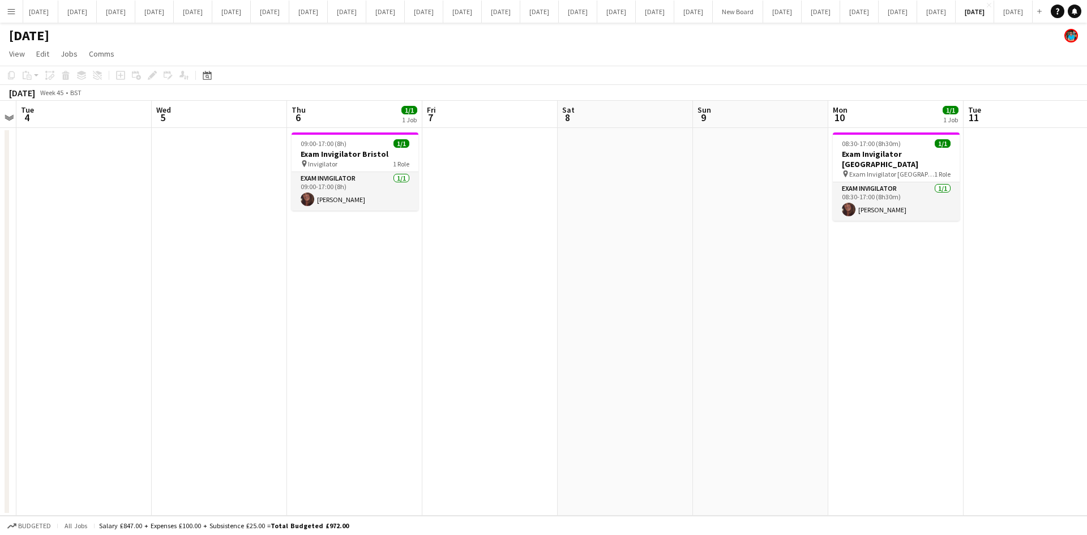
click at [449, 238] on app-date-cell at bounding box center [489, 322] width 135 height 388
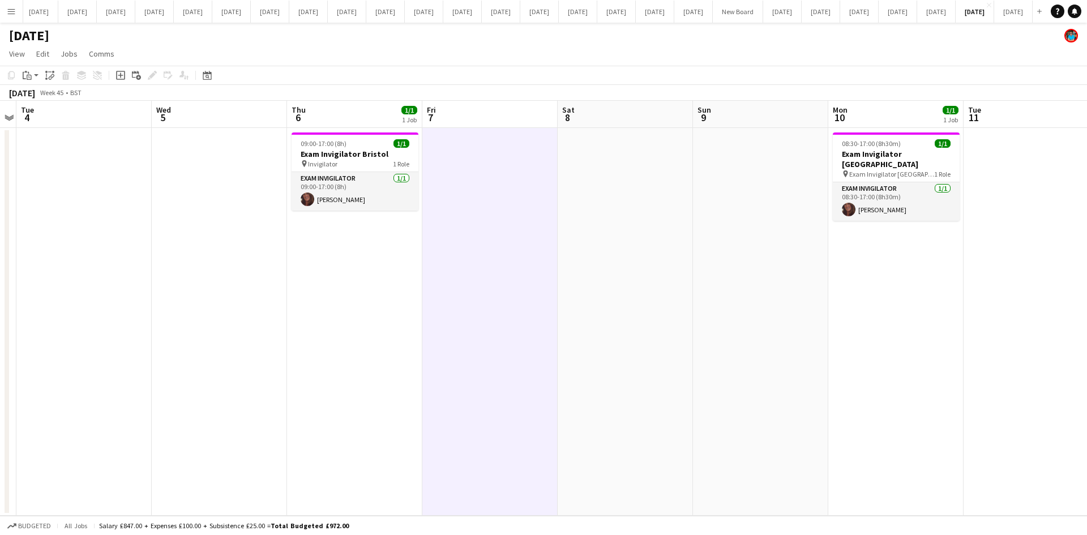
click at [392, 396] on app-date-cell "09:00-17:00 (8h) 1/1 Exam Invigilator Bristol pin Invigilator 1 Role Exam Invig…" at bounding box center [354, 322] width 135 height 388
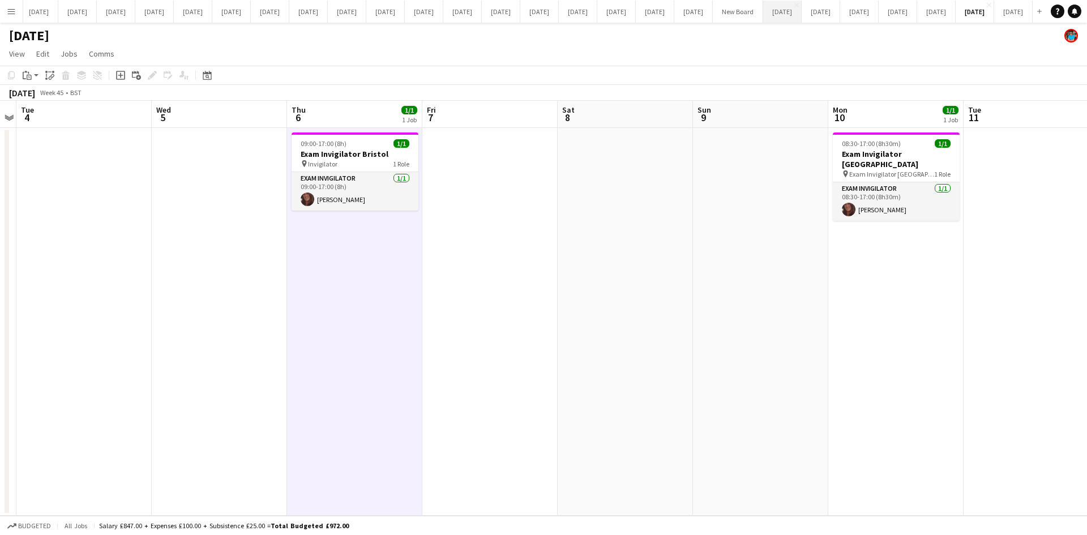
drag, startPoint x: 654, startPoint y: 10, endPoint x: 648, endPoint y: 12, distance: 6.1
click at [763, 10] on button "[DATE] Close" at bounding box center [782, 12] width 39 height 22
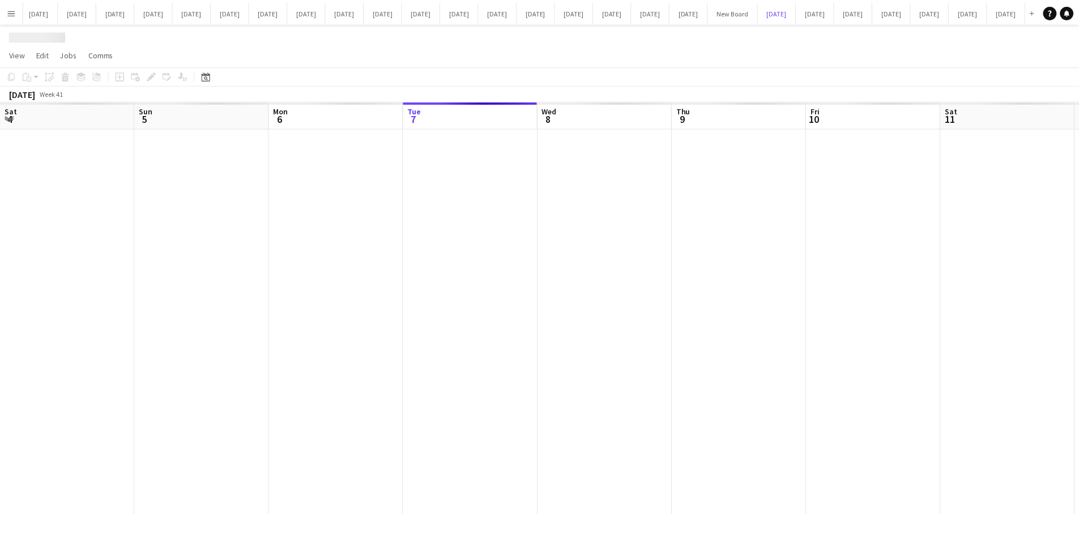
scroll to position [0, 271]
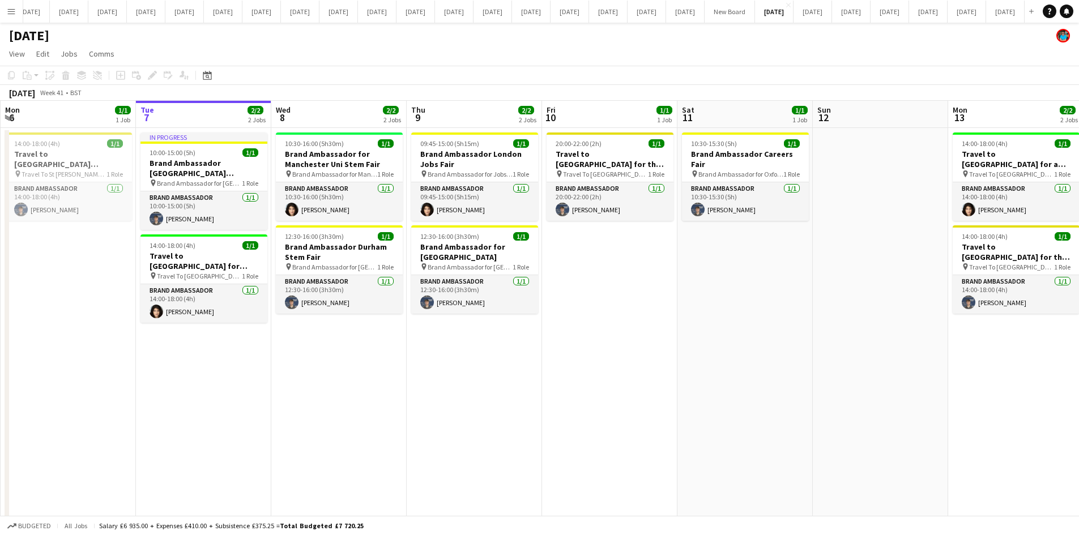
click at [358, 353] on app-date-cell "10:30-16:00 (5h30m) 1/1 Brand Ambassador for Manchester Uni Stem Fair pin Brand…" at bounding box center [338, 343] width 135 height 430
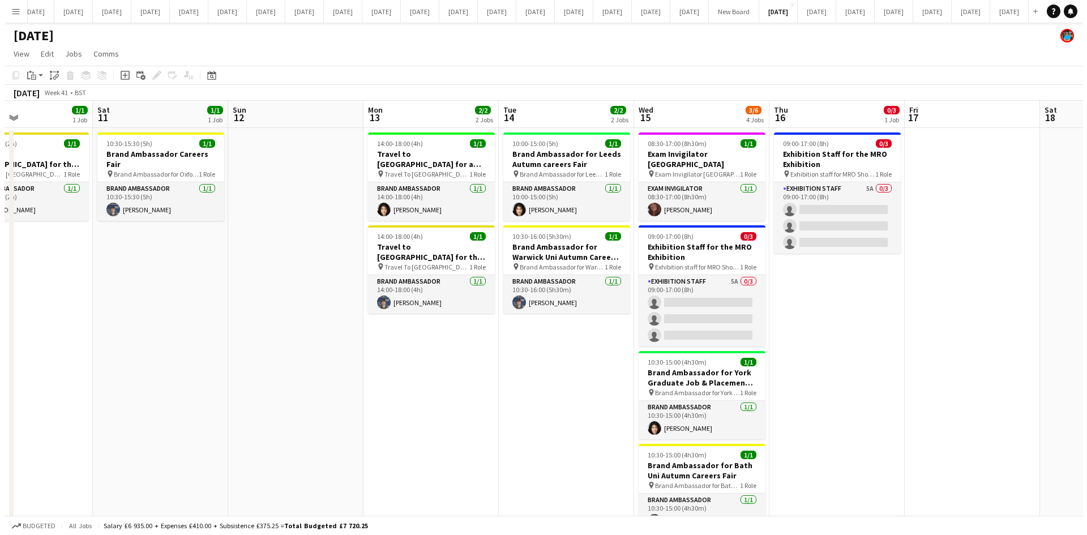
scroll to position [0, 317]
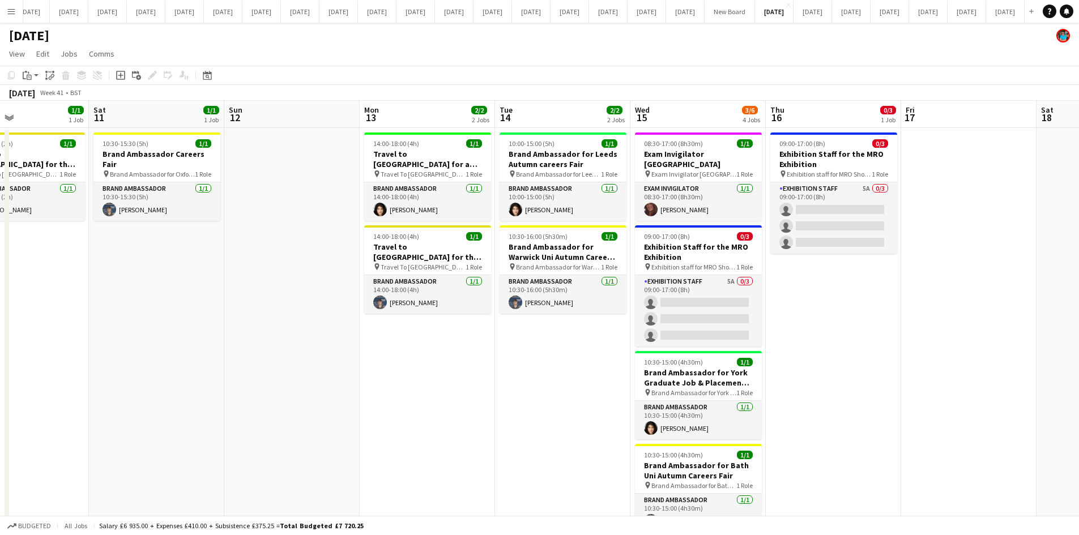
click at [11, 8] on app-icon "Menu" at bounding box center [11, 11] width 9 height 9
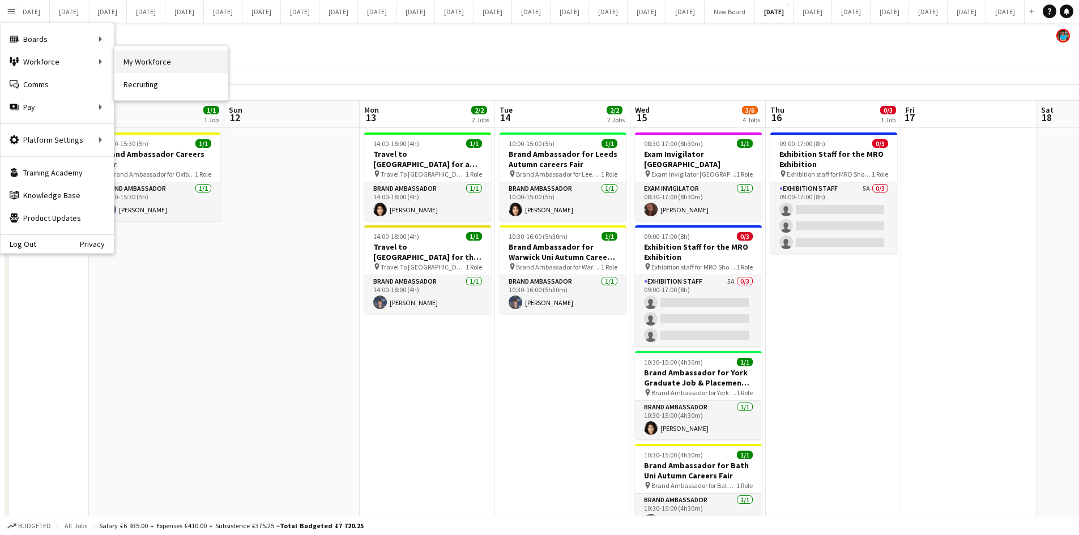
click at [145, 60] on link "My Workforce" at bounding box center [170, 61] width 113 height 23
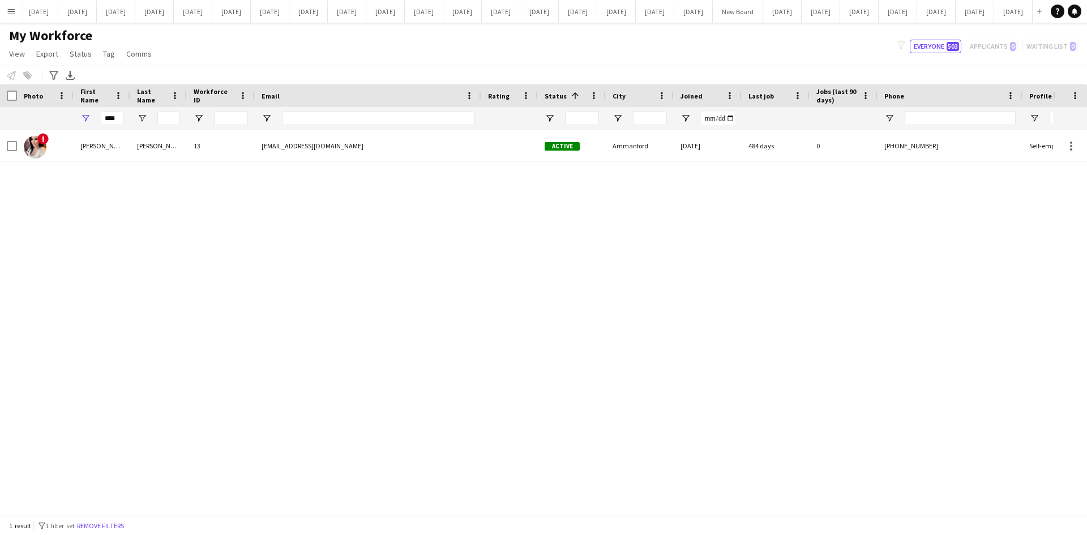
click at [986, 46] on div "filter-1 Everyone 503 Applicants 0 Waiting list 0" at bounding box center [988, 47] width 199 height 14
click at [942, 48] on button "Everyone 503" at bounding box center [936, 47] width 52 height 14
type input "**********"
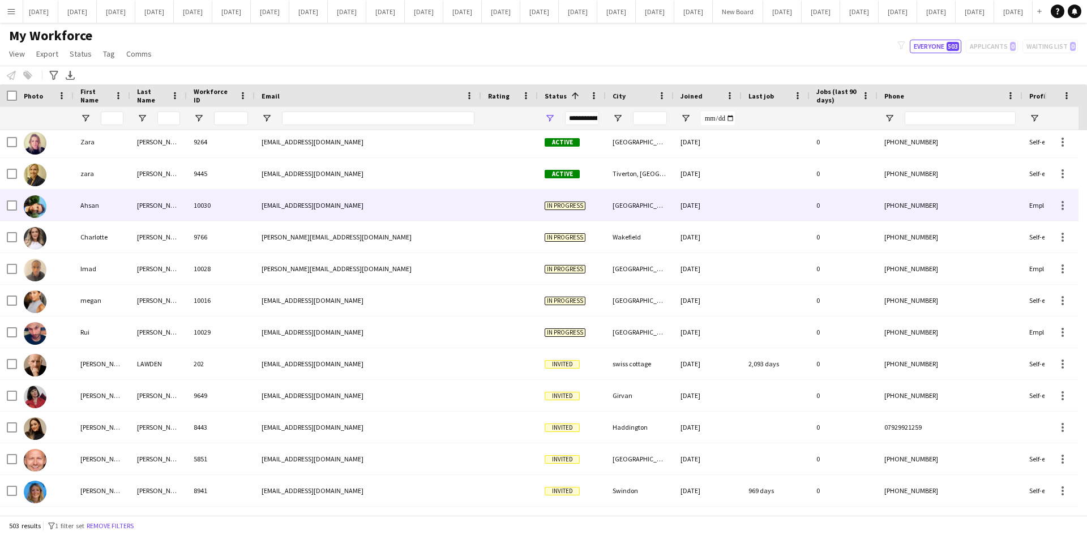
click at [112, 203] on div "Ahsan" at bounding box center [102, 205] width 57 height 31
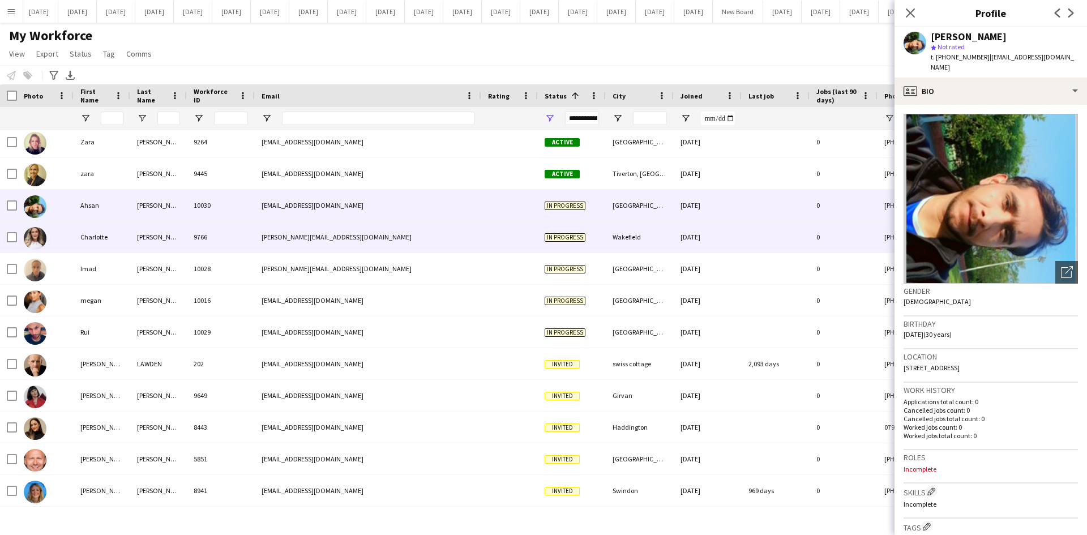
click at [126, 244] on div "Charlotte" at bounding box center [102, 236] width 57 height 31
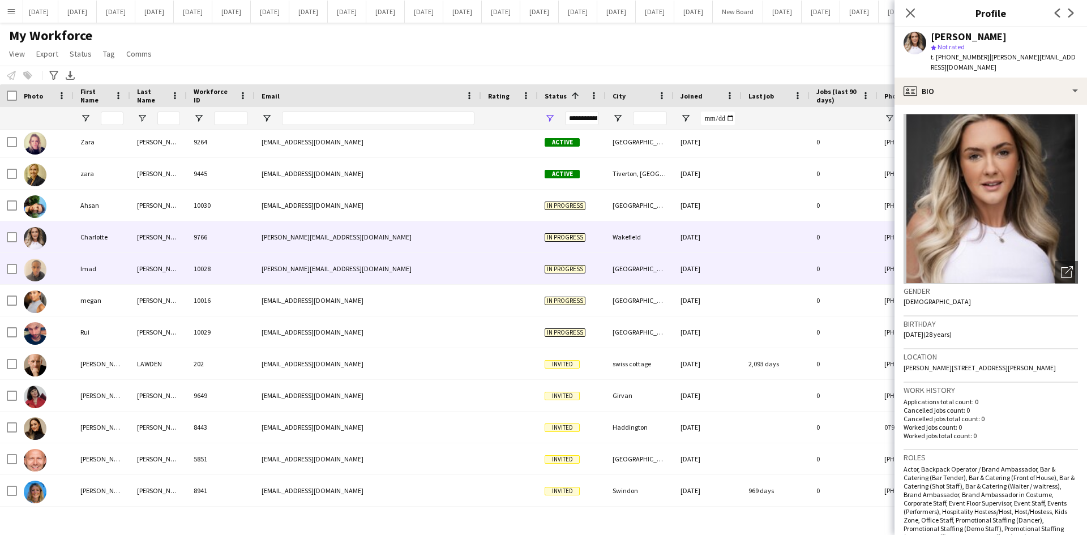
click at [131, 263] on div "[PERSON_NAME]" at bounding box center [158, 268] width 57 height 31
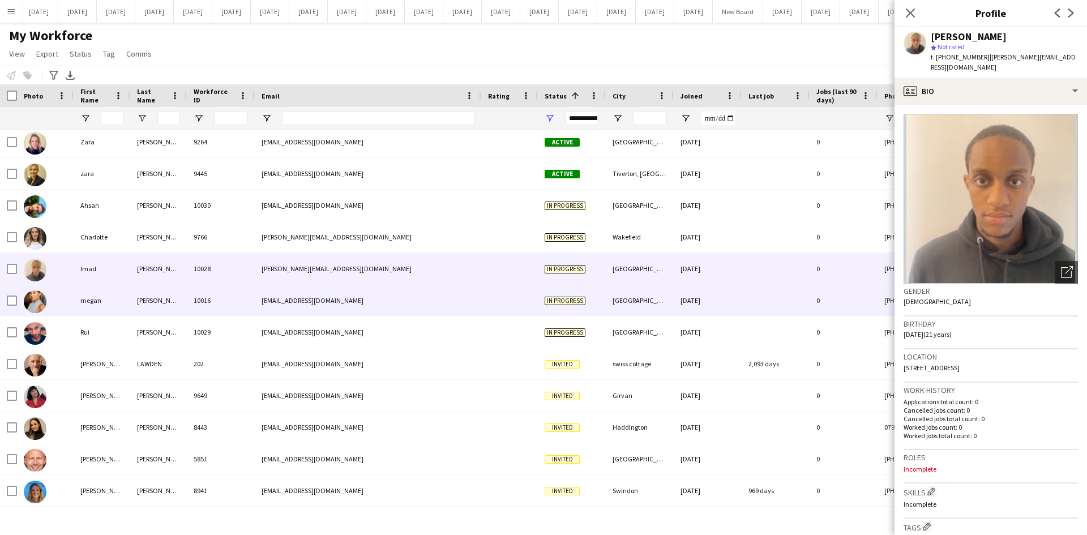
click at [139, 300] on div "[PERSON_NAME]" at bounding box center [158, 300] width 57 height 31
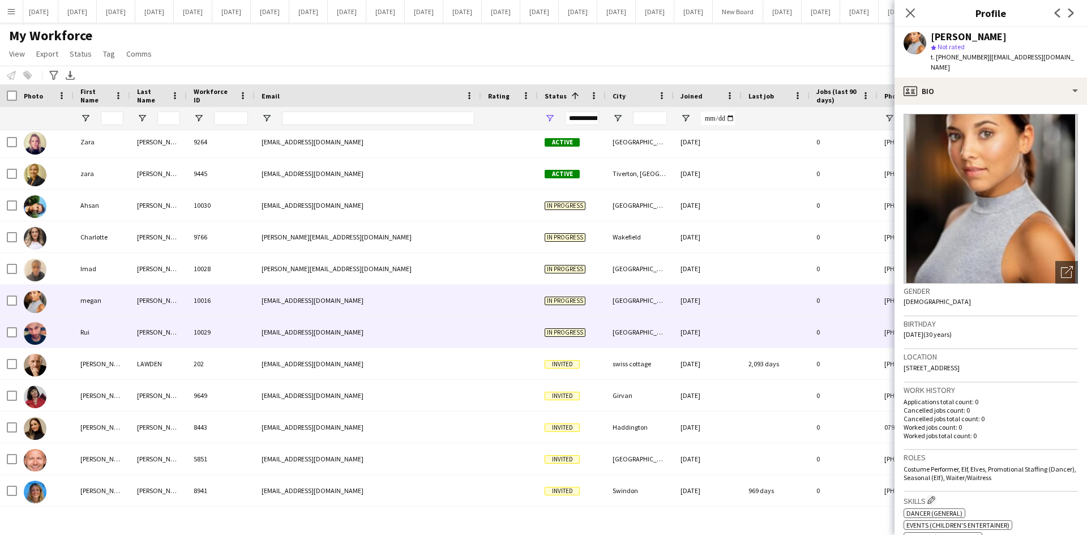
click at [138, 327] on div "[PERSON_NAME]" at bounding box center [158, 332] width 57 height 31
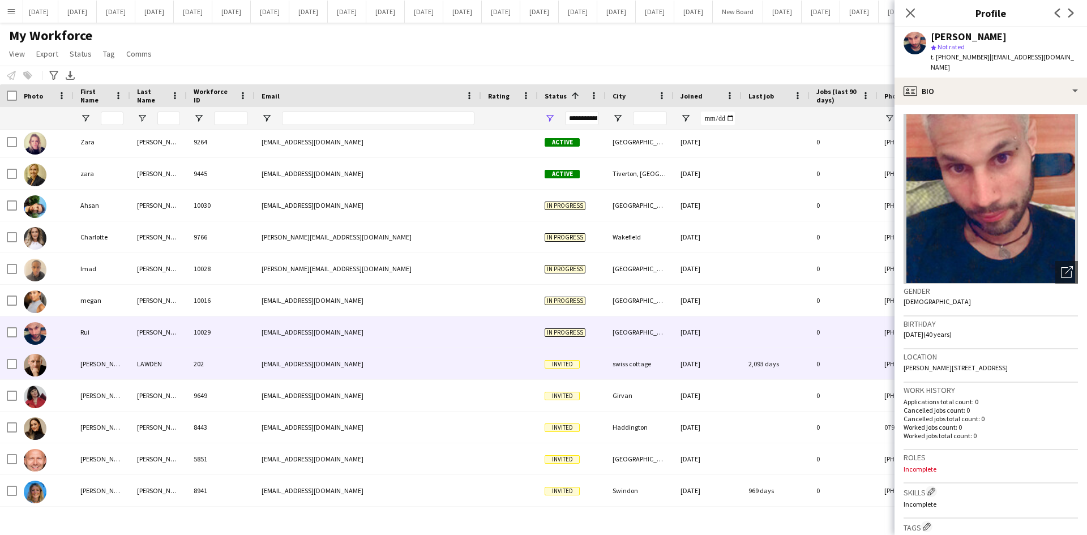
click at [144, 363] on div "LAWDEN" at bounding box center [158, 363] width 57 height 31
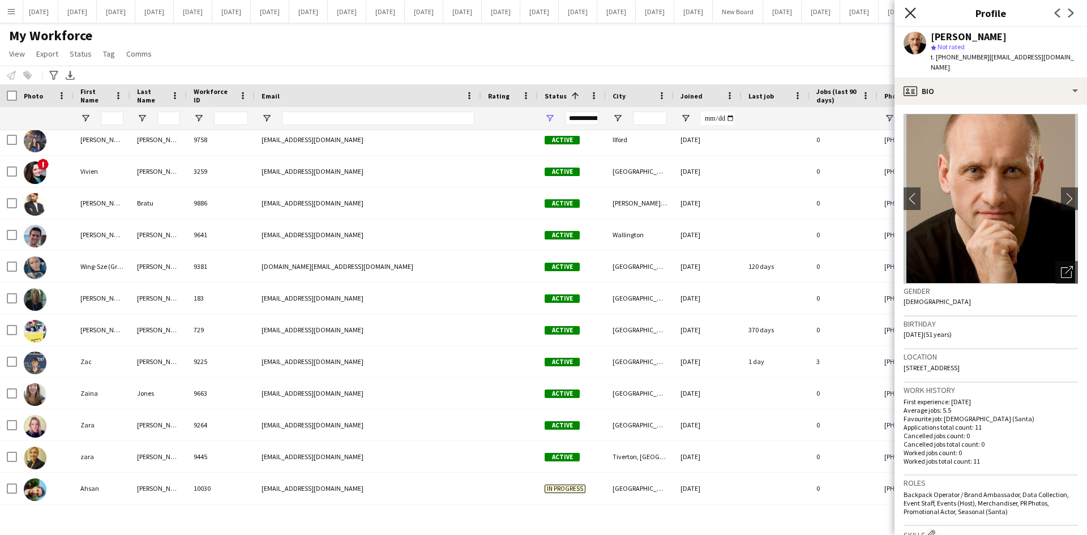
click at [912, 14] on icon "Close pop-in" at bounding box center [910, 12] width 11 height 11
